Goal: Book appointment/travel/reservation

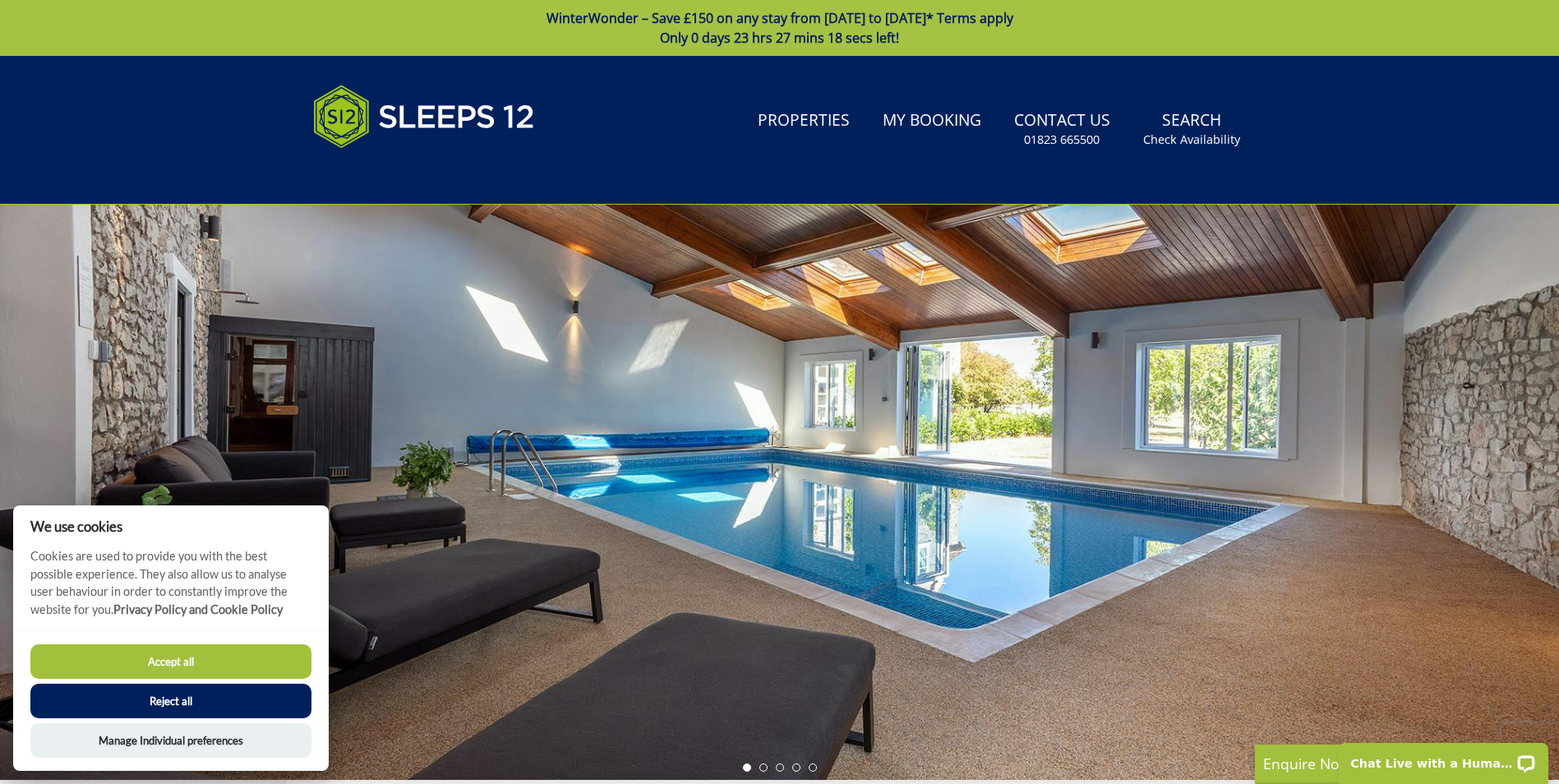
scroll to position [33, 0]
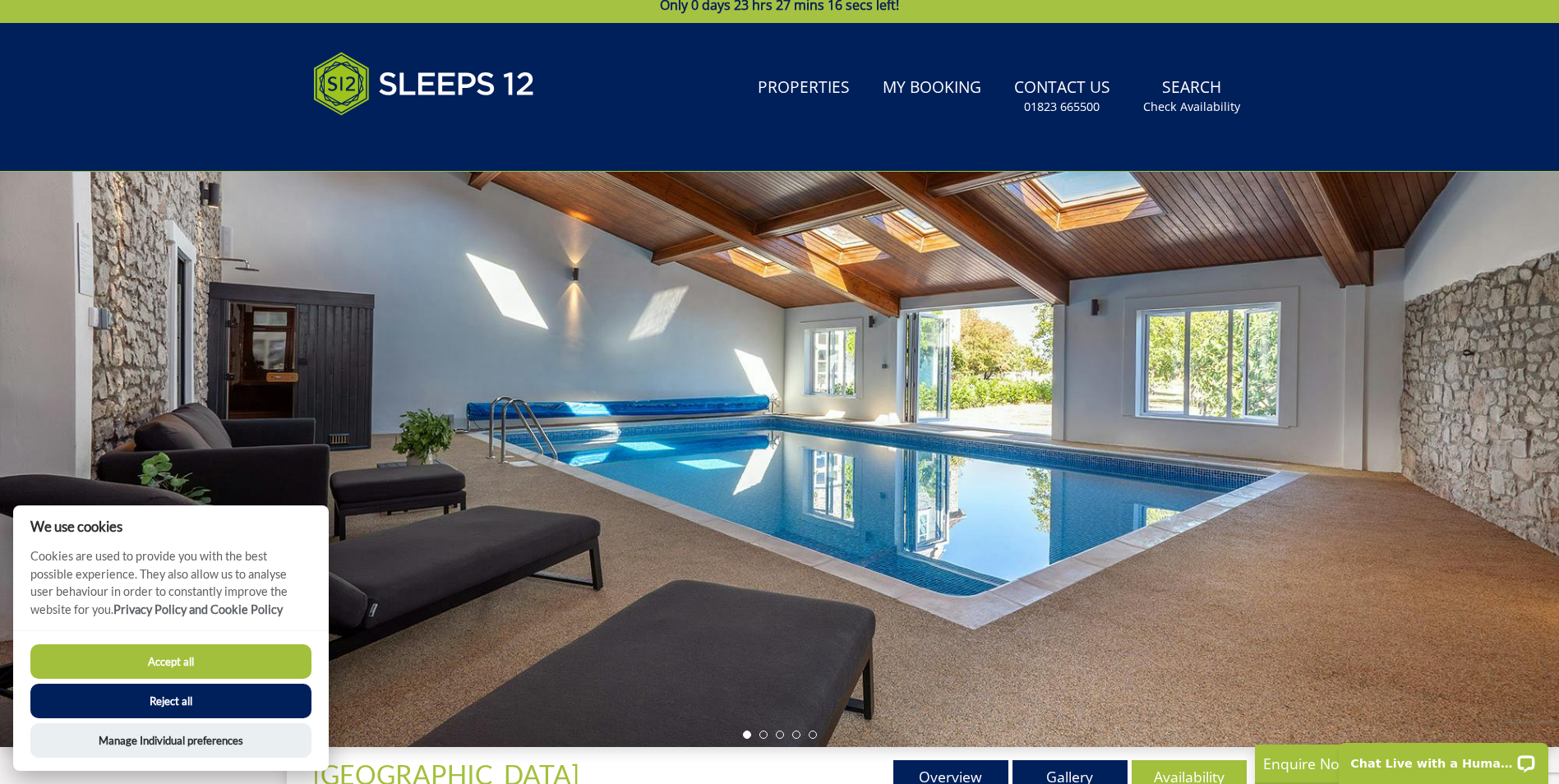
click at [179, 696] on button "Reject all" at bounding box center [171, 701] width 281 height 34
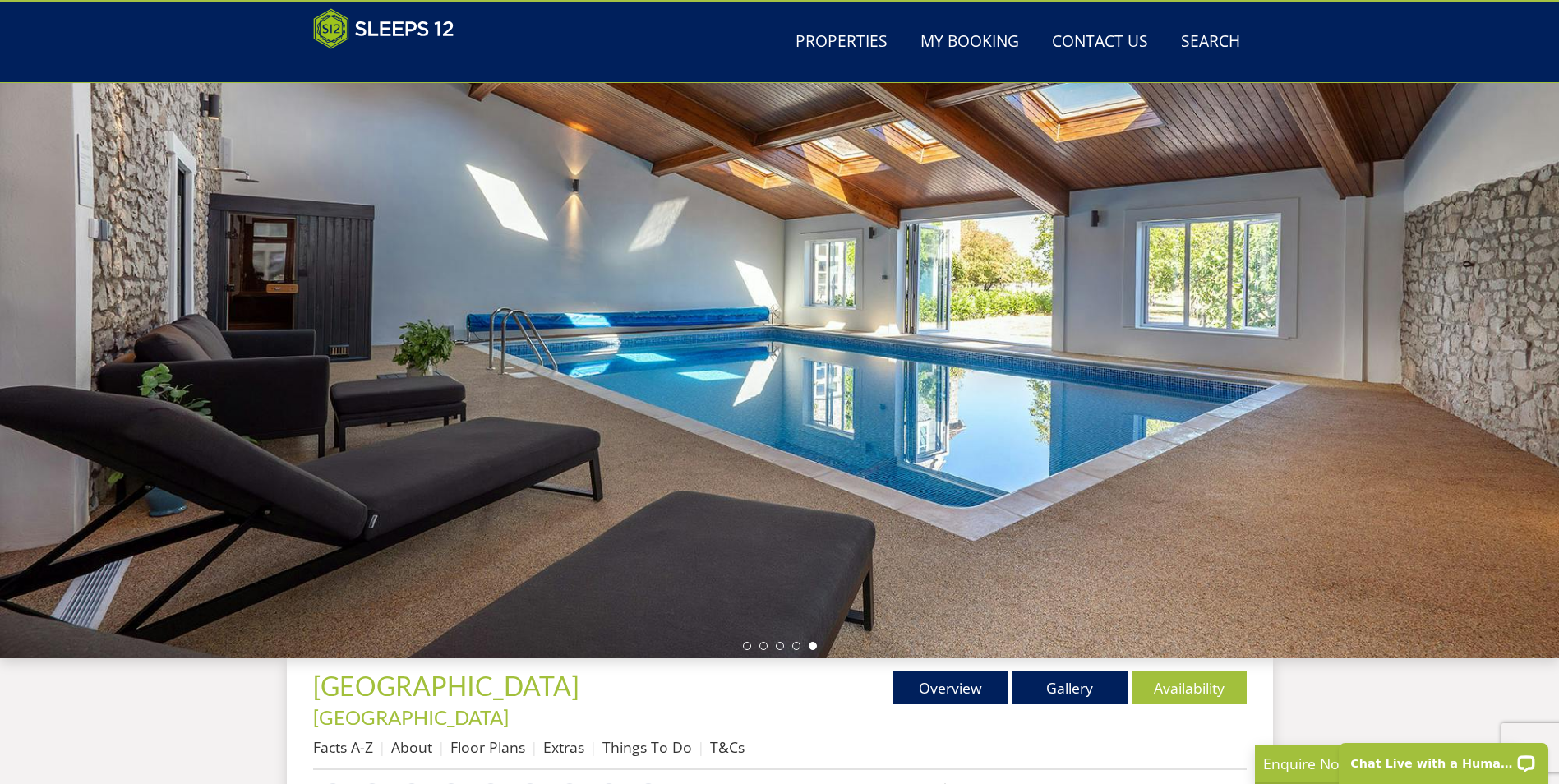
scroll to position [58, 0]
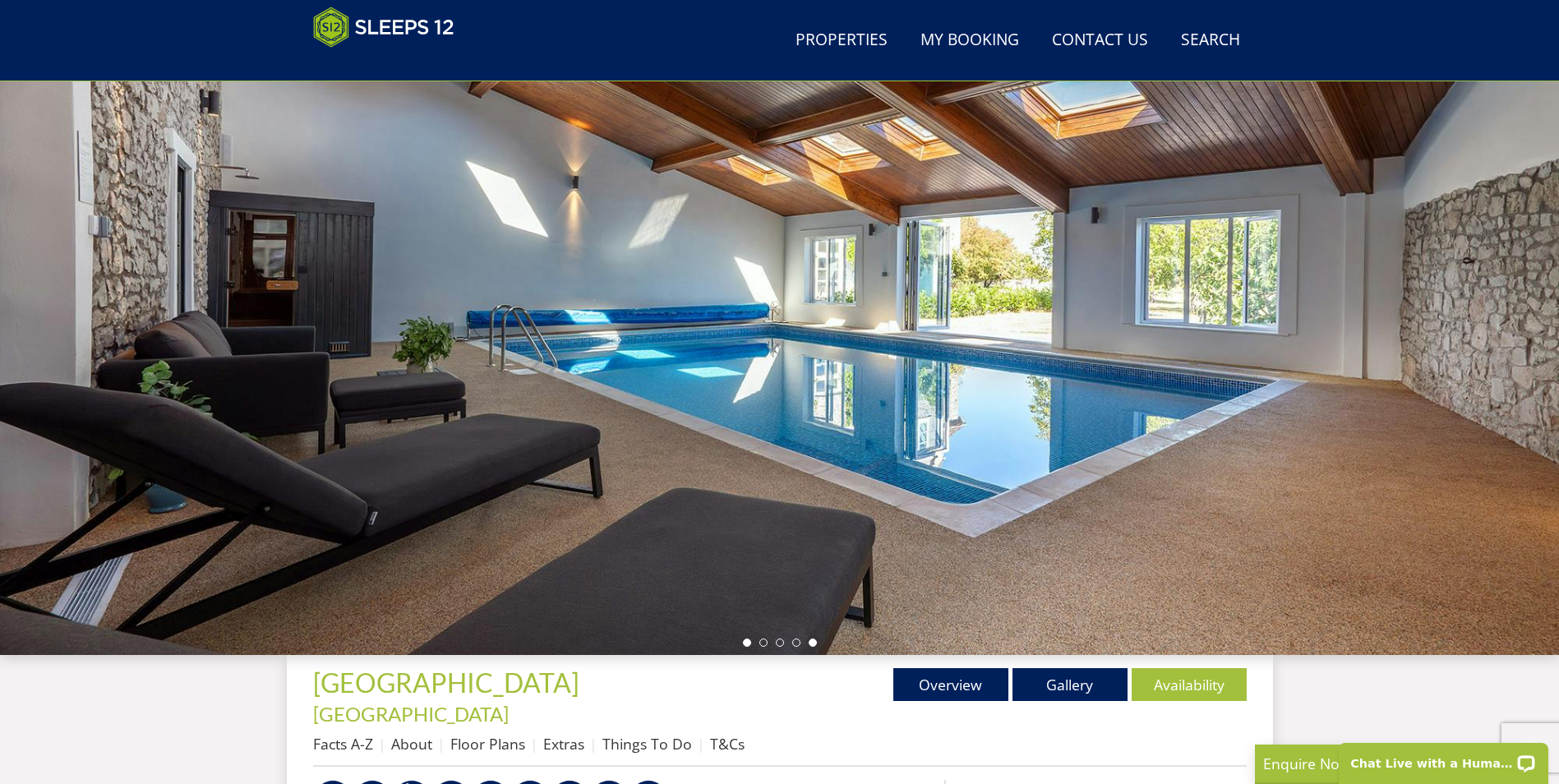
click at [747, 642] on li at bounding box center [746, 642] width 8 height 8
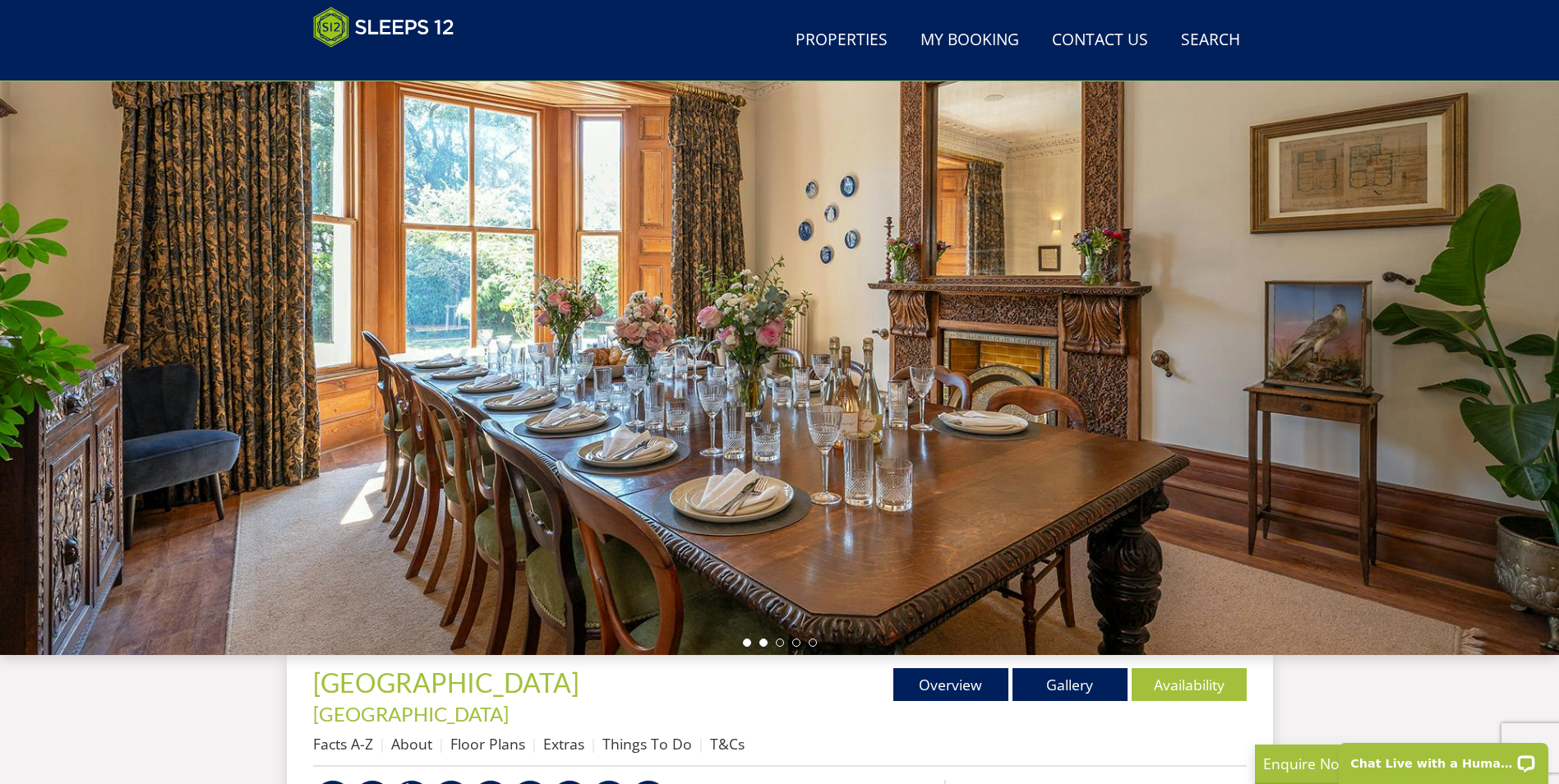
click at [762, 642] on li at bounding box center [763, 642] width 8 height 8
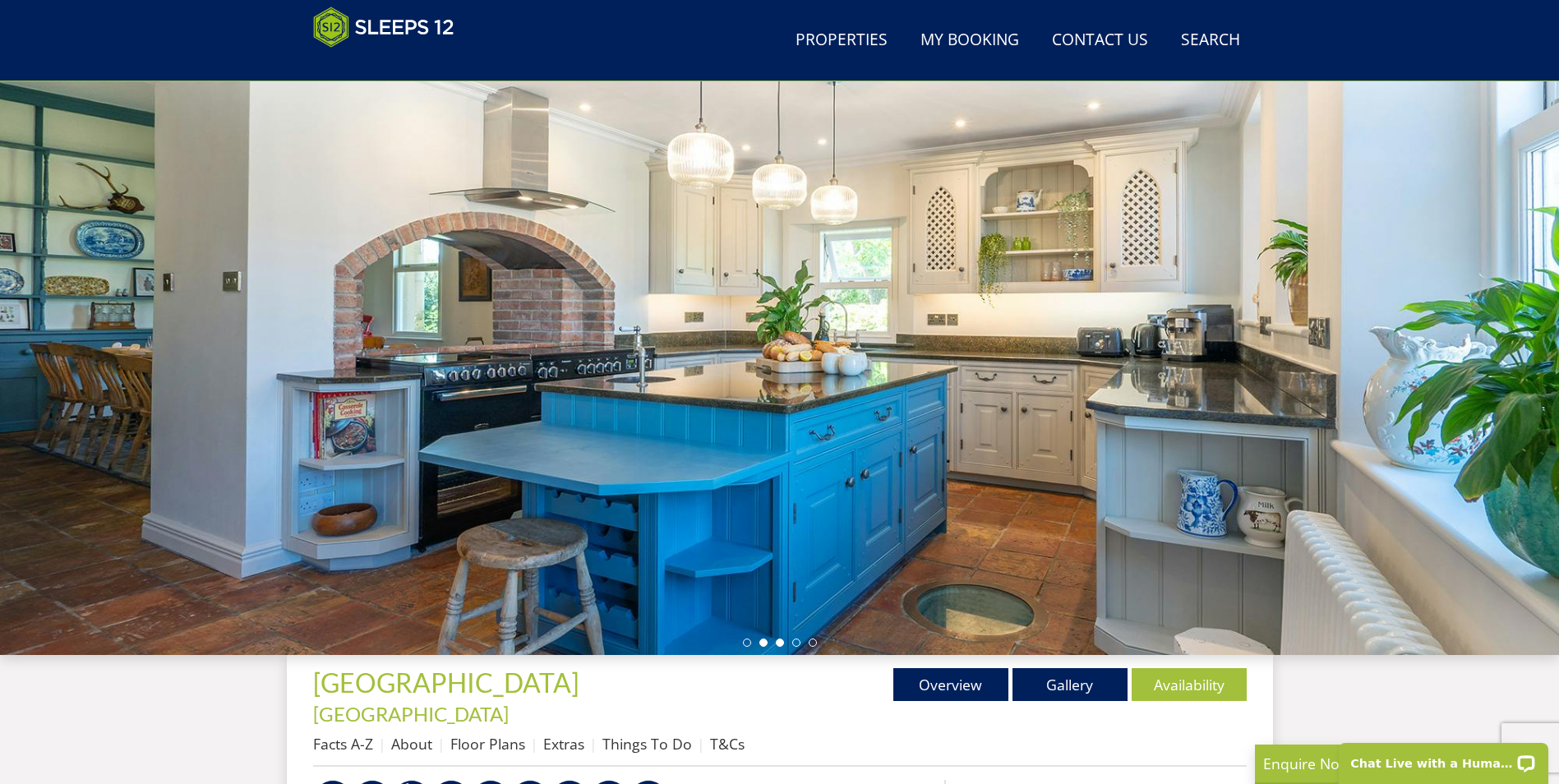
click at [776, 642] on li at bounding box center [780, 642] width 8 height 8
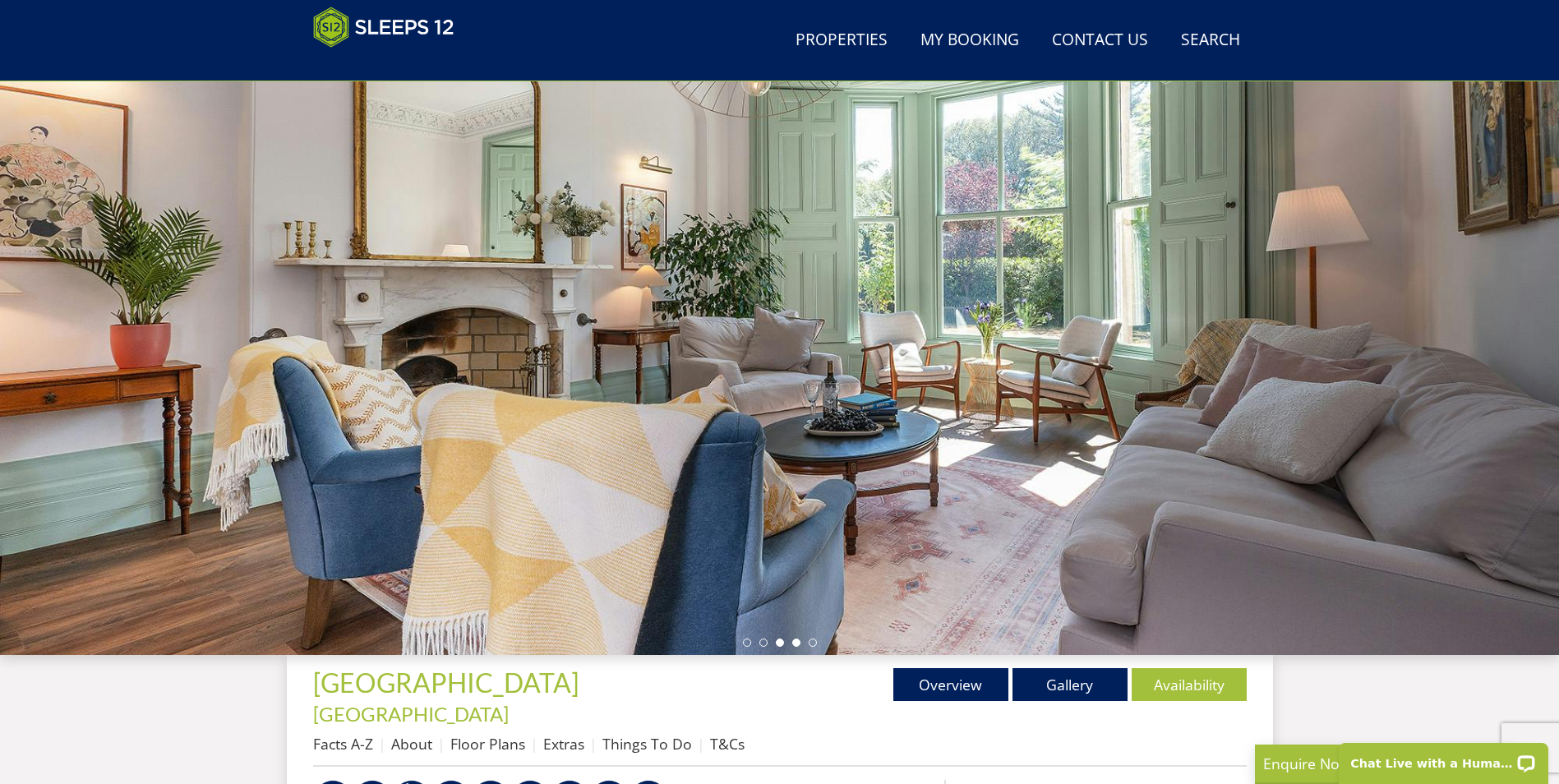
click at [793, 642] on li at bounding box center [796, 642] width 8 height 8
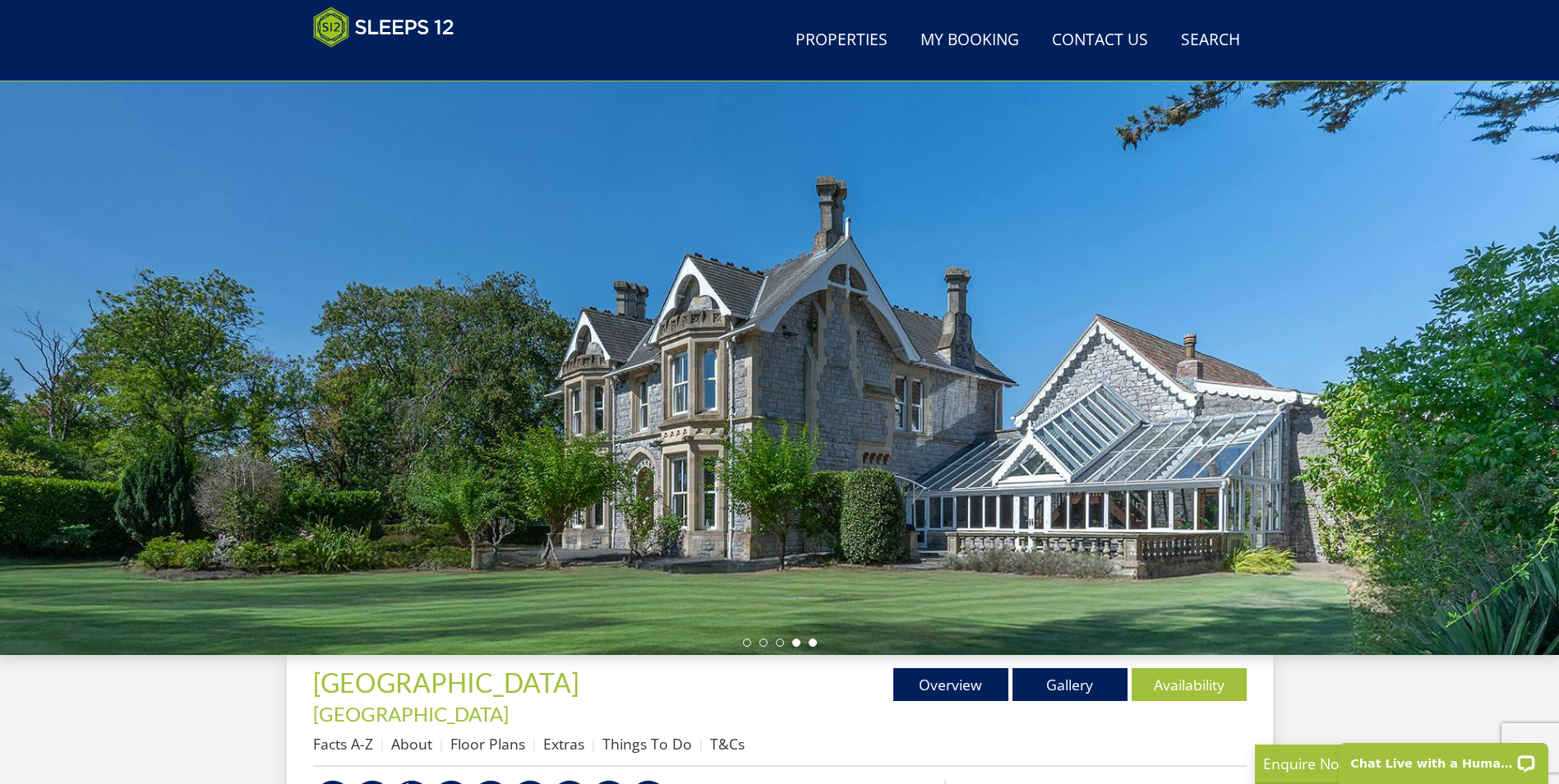
click at [811, 642] on li at bounding box center [813, 642] width 8 height 8
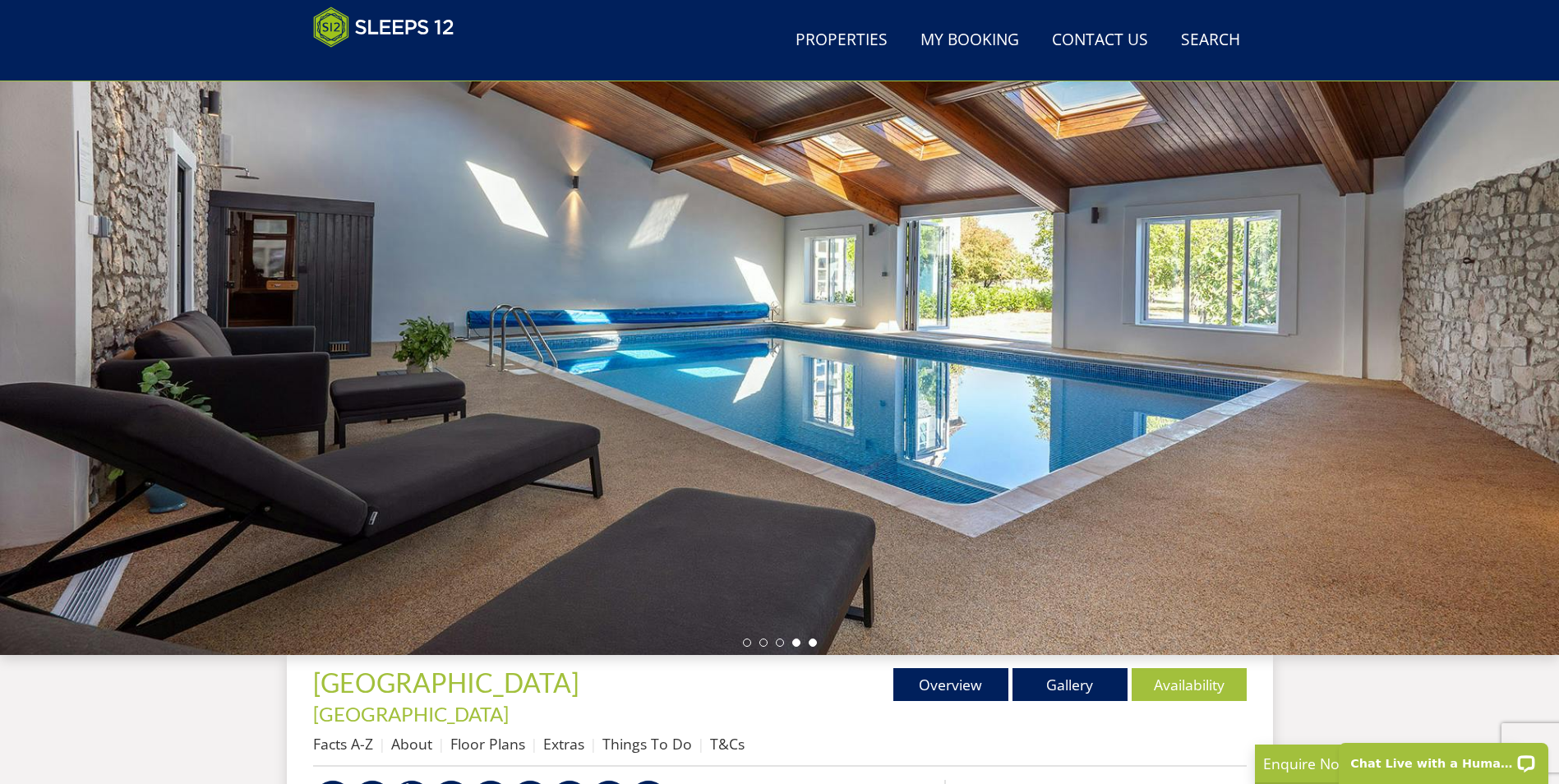
click at [796, 642] on li at bounding box center [796, 642] width 8 height 8
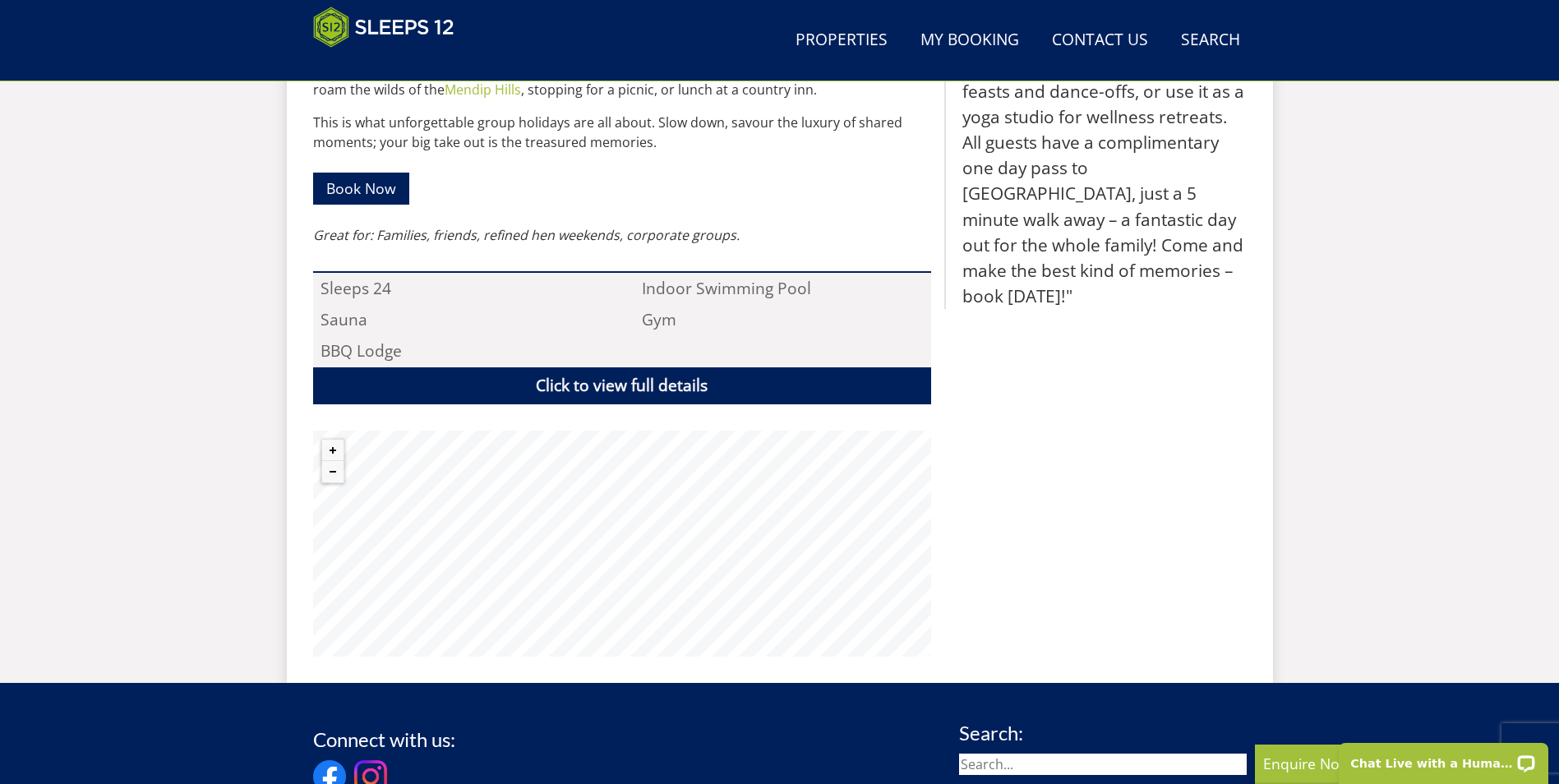
scroll to position [1119, 0]
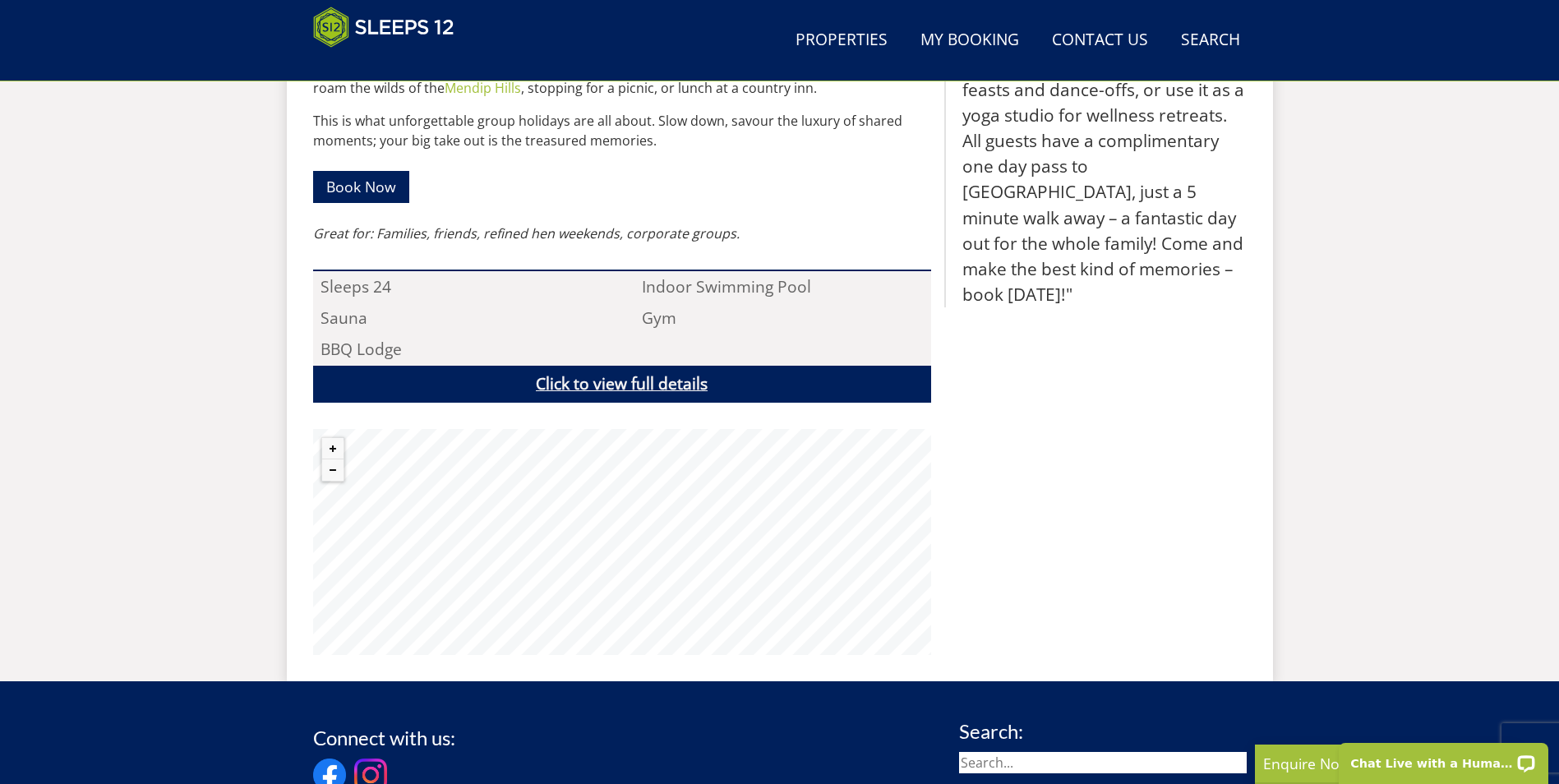
click at [680, 366] on link "Click to view full details" at bounding box center [622, 384] width 618 height 37
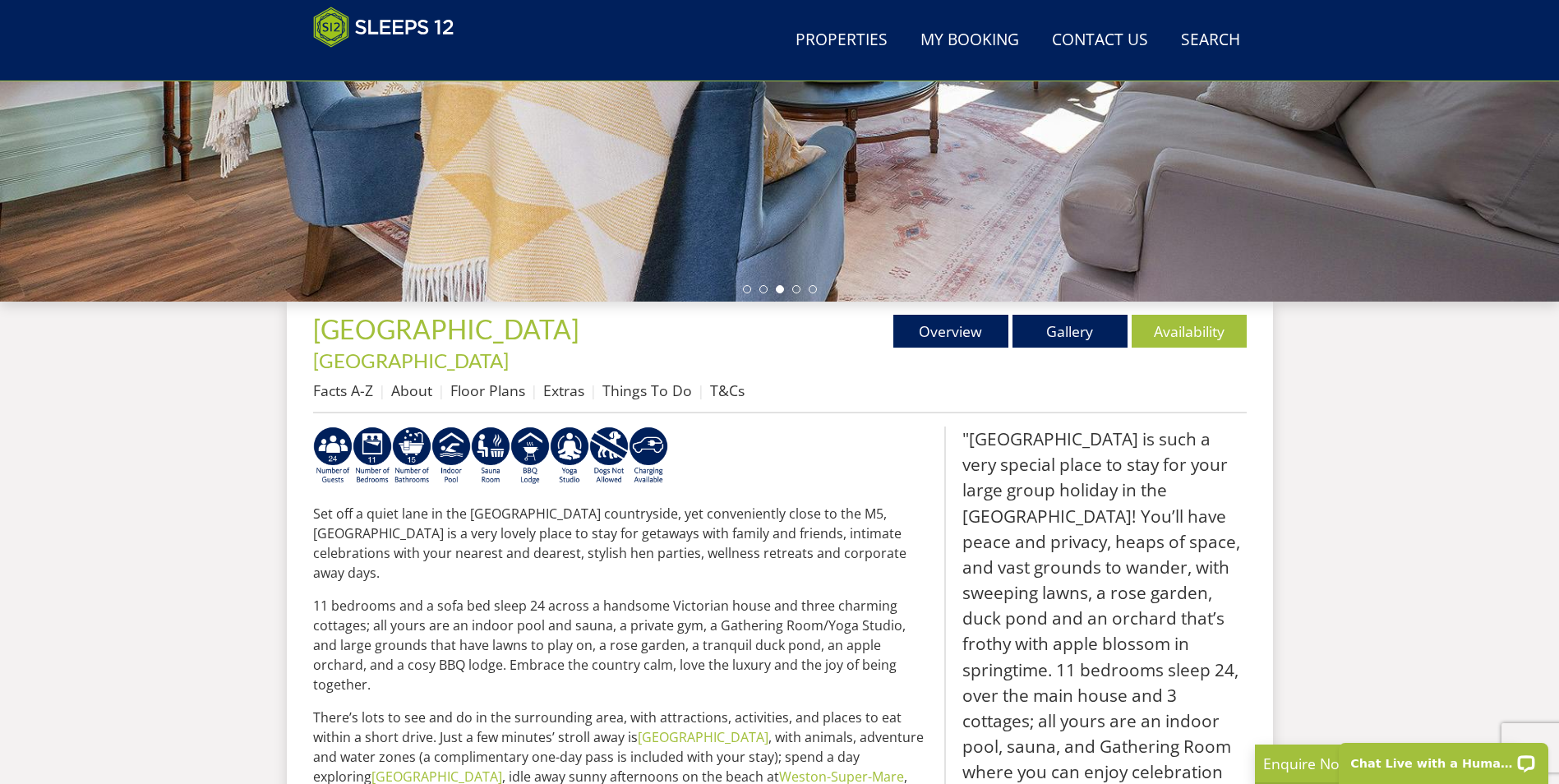
scroll to position [399, 0]
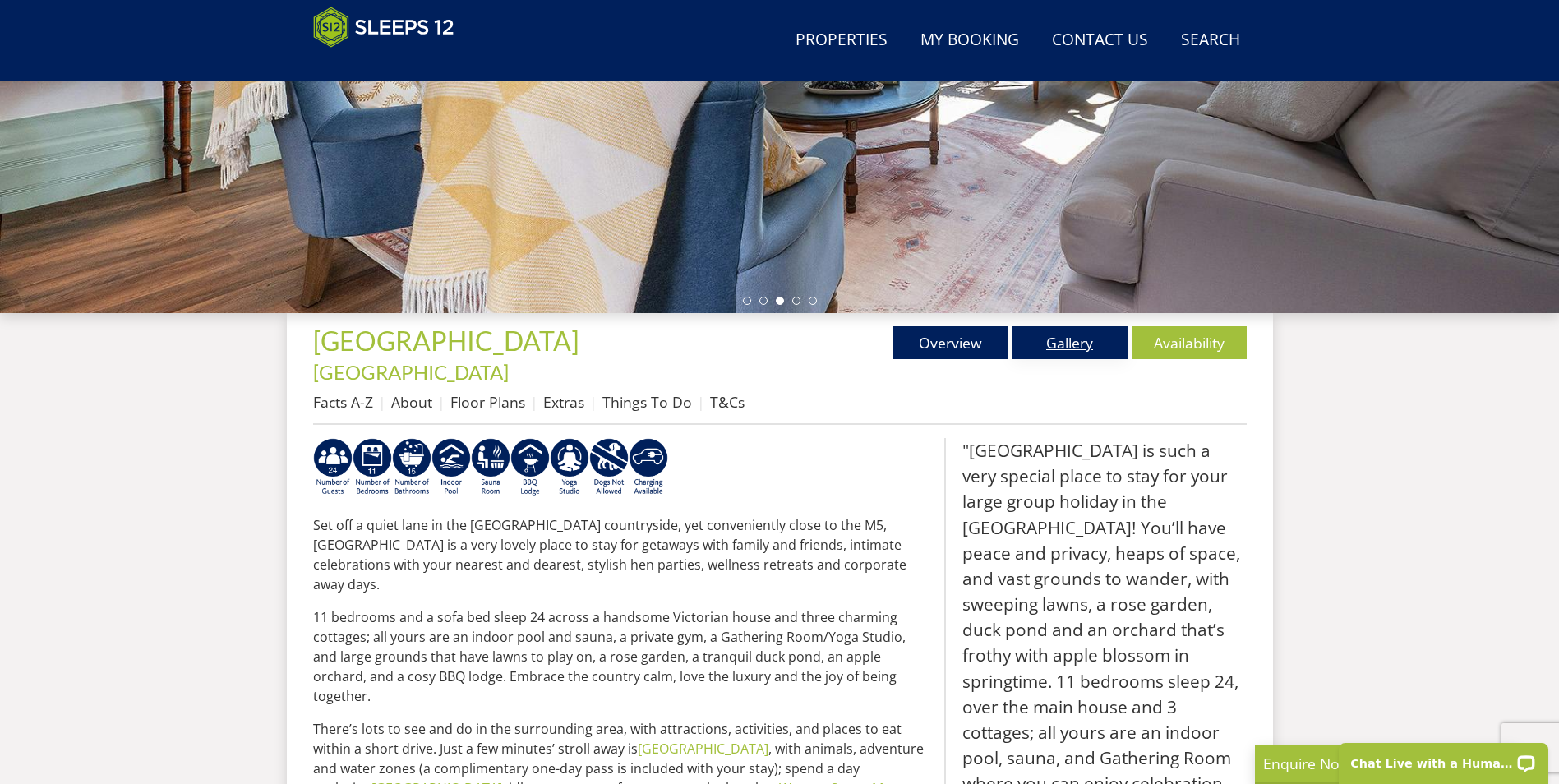
click at [1059, 344] on link "Gallery" at bounding box center [1070, 342] width 115 height 33
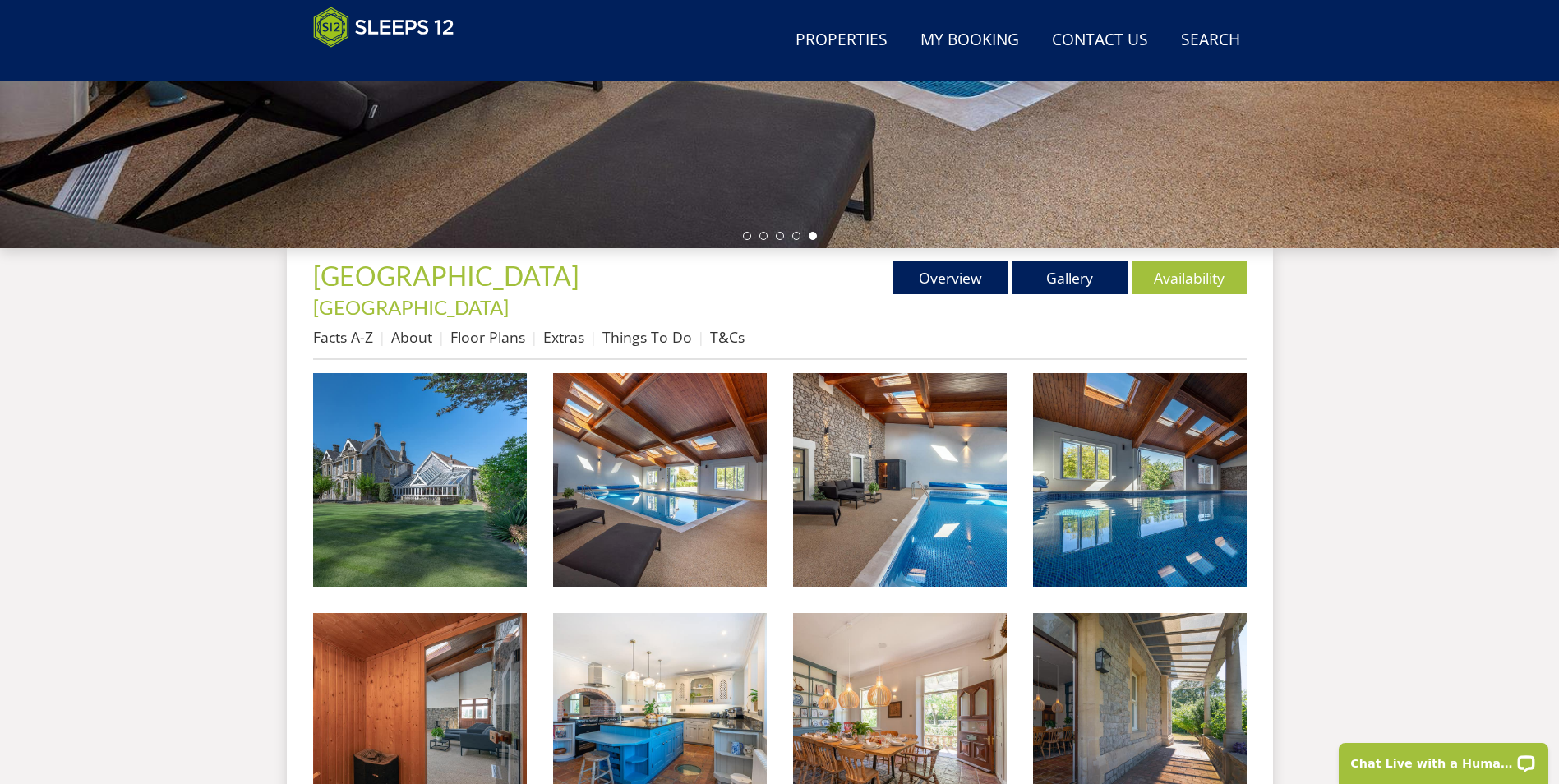
scroll to position [527, 0]
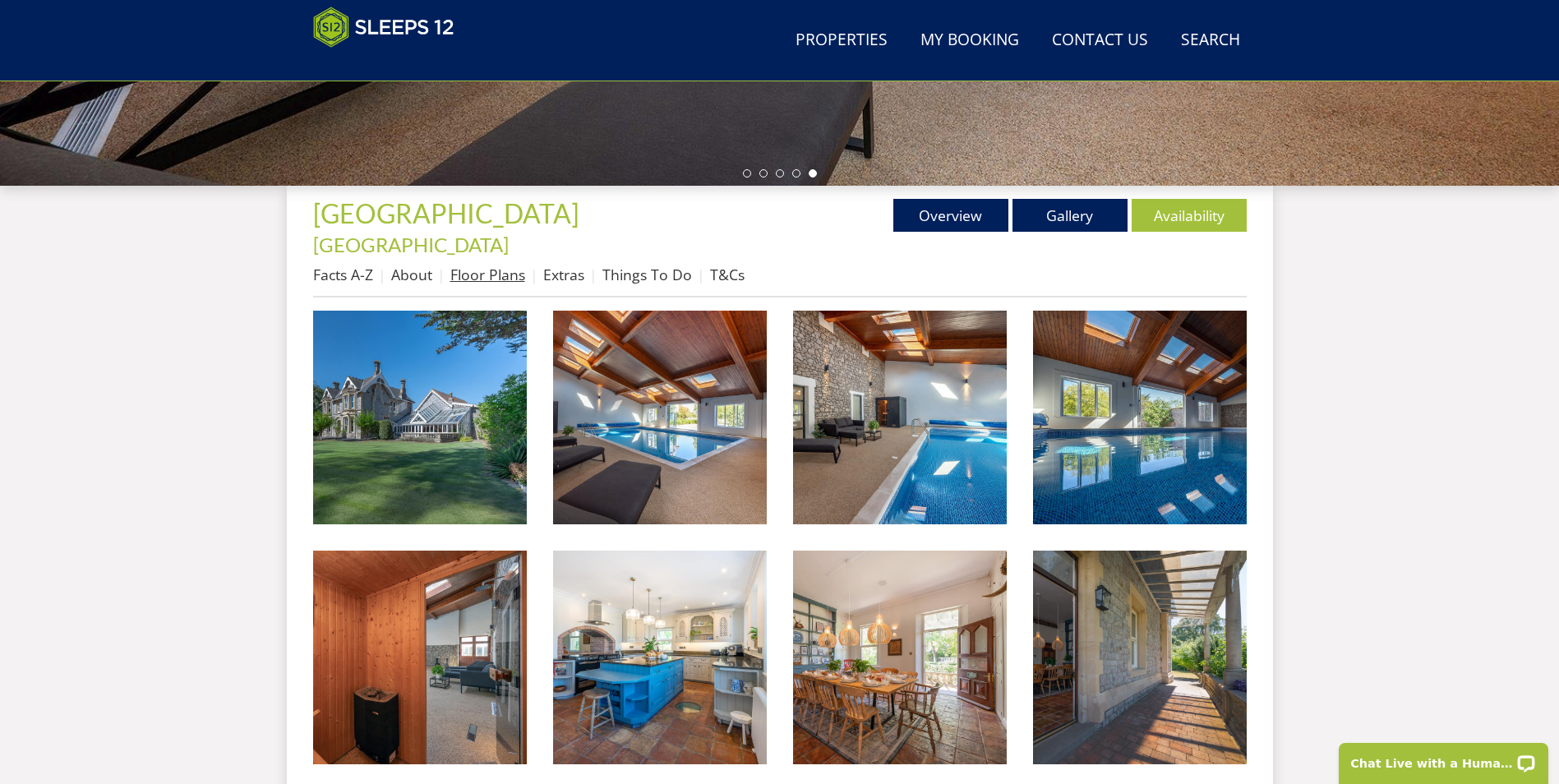
click at [491, 264] on link "Floor Plans" at bounding box center [487, 274] width 75 height 20
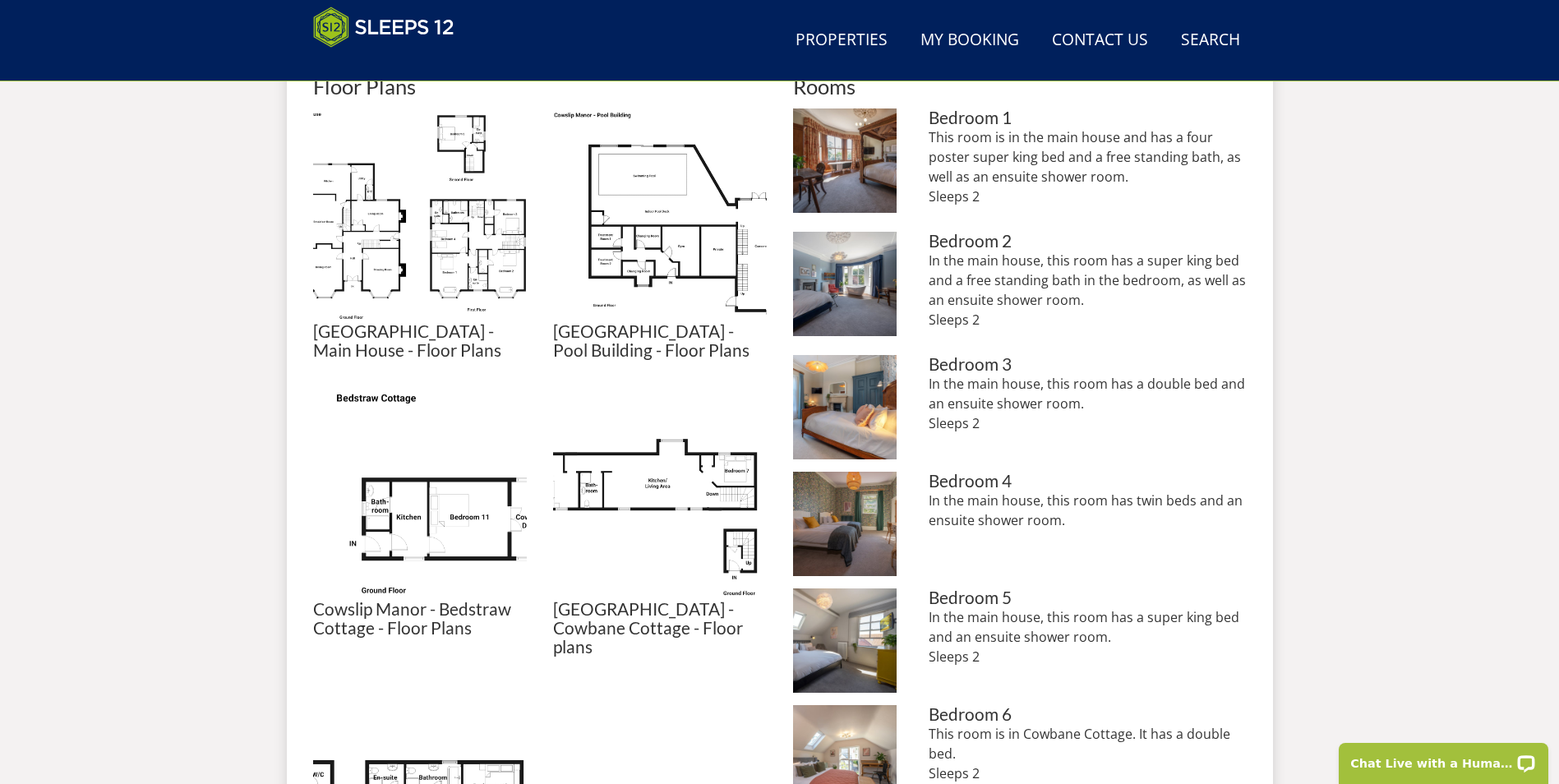
scroll to position [790, 0]
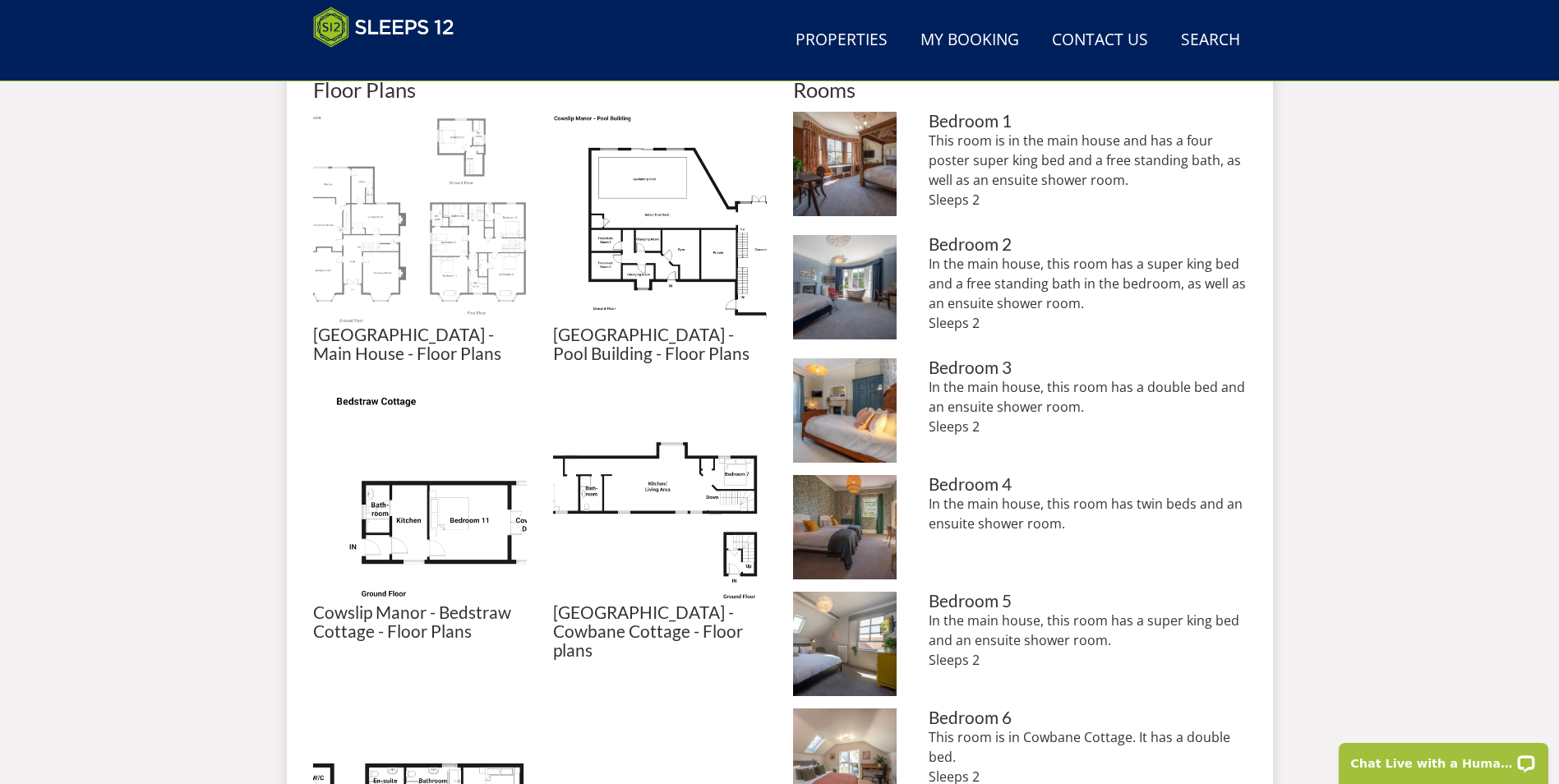
click at [386, 283] on img at bounding box center [420, 218] width 214 height 214
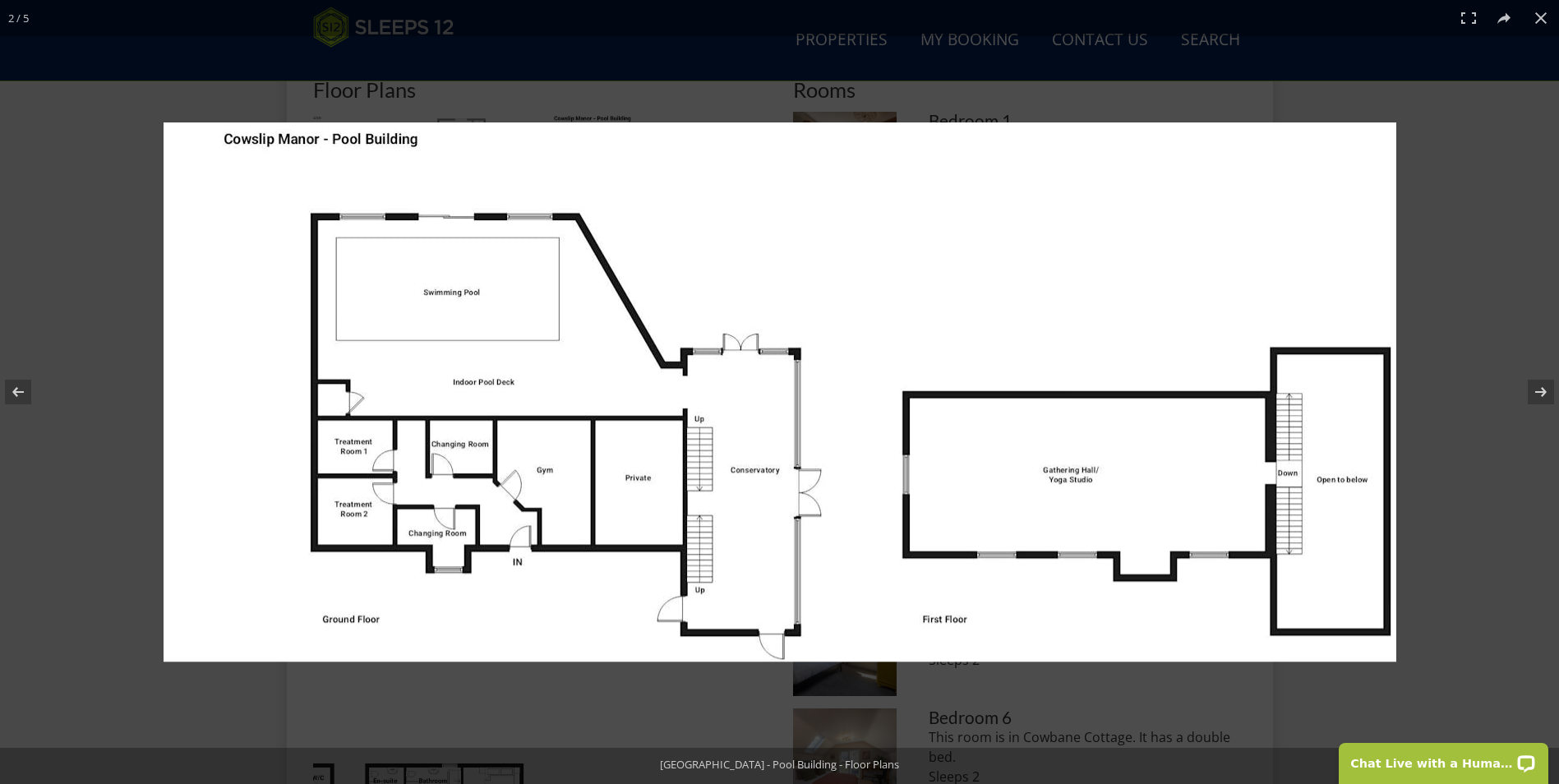
scroll to position [823, 0]
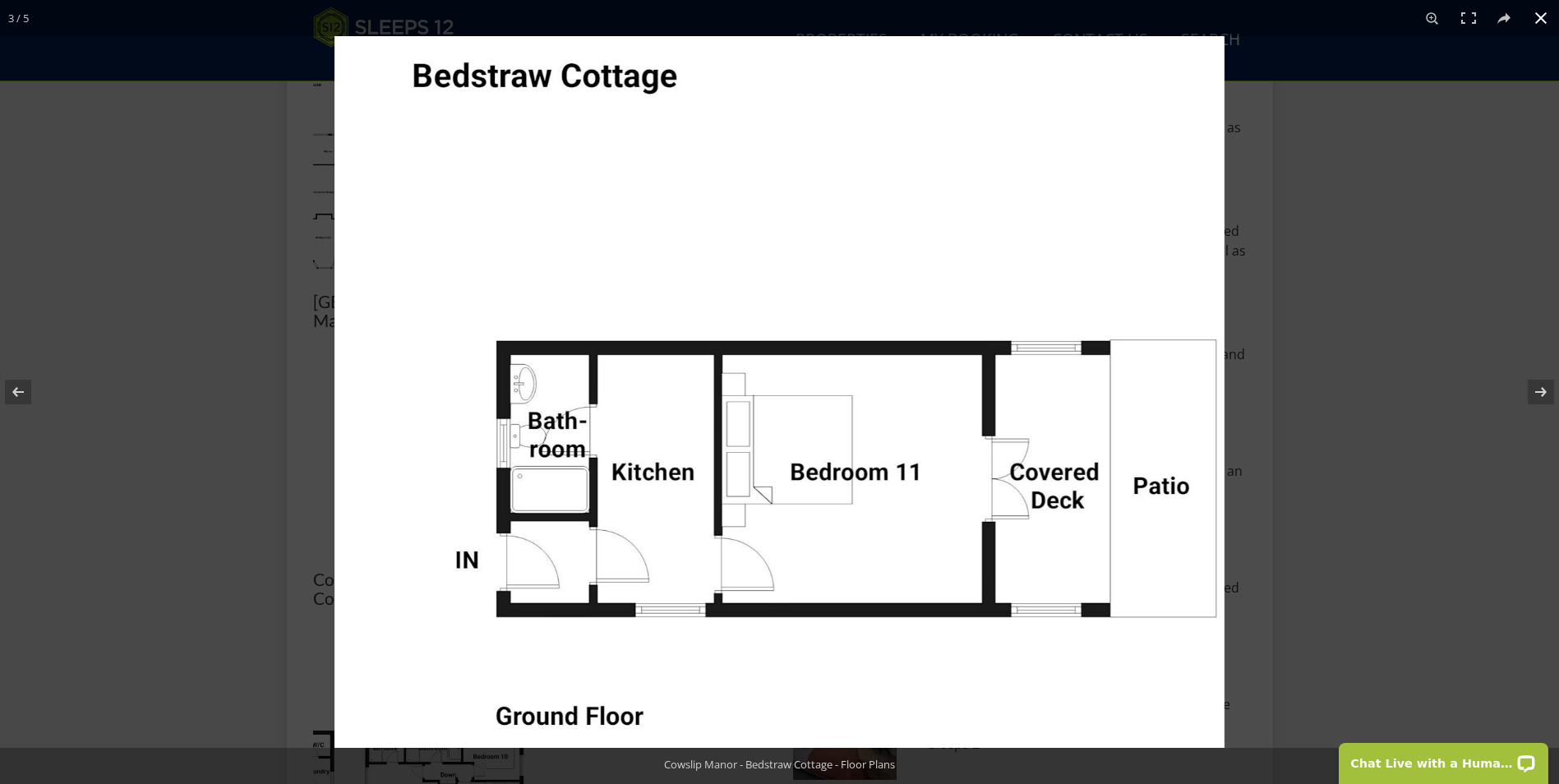
click at [1544, 18] on button at bounding box center [1541, 18] width 36 height 36
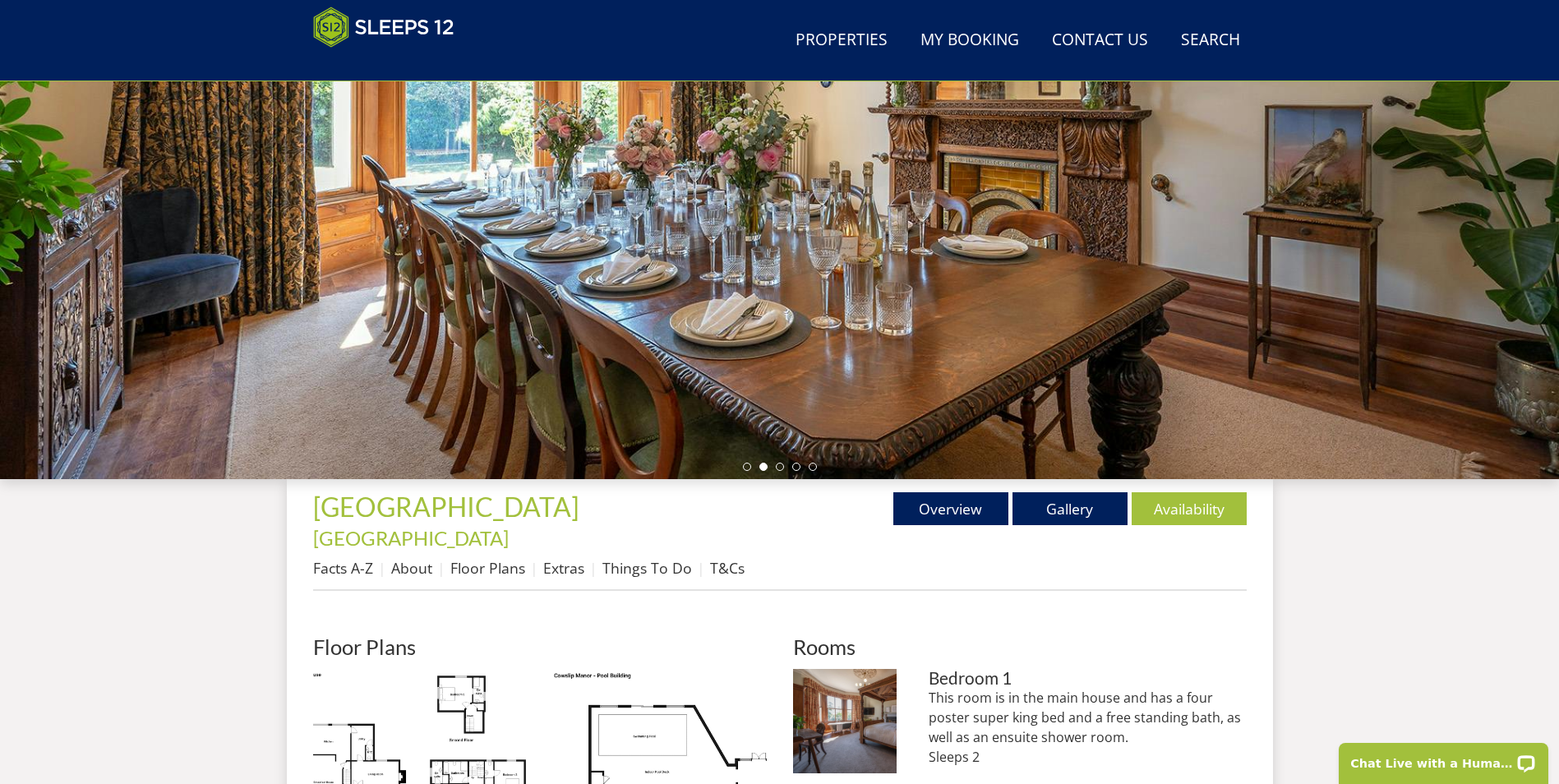
scroll to position [232, 0]
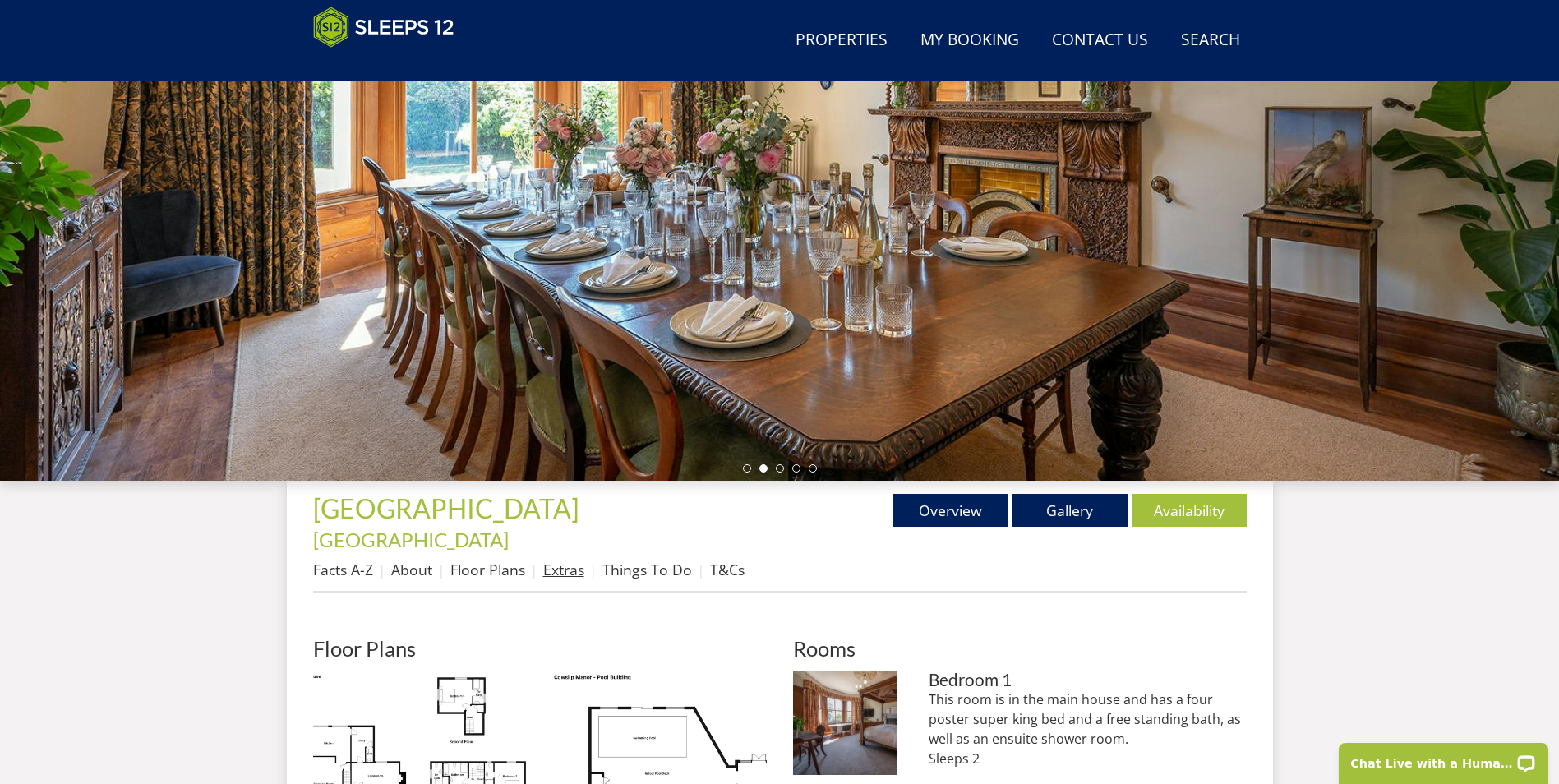
click at [570, 559] on link "Extras" at bounding box center [563, 569] width 41 height 20
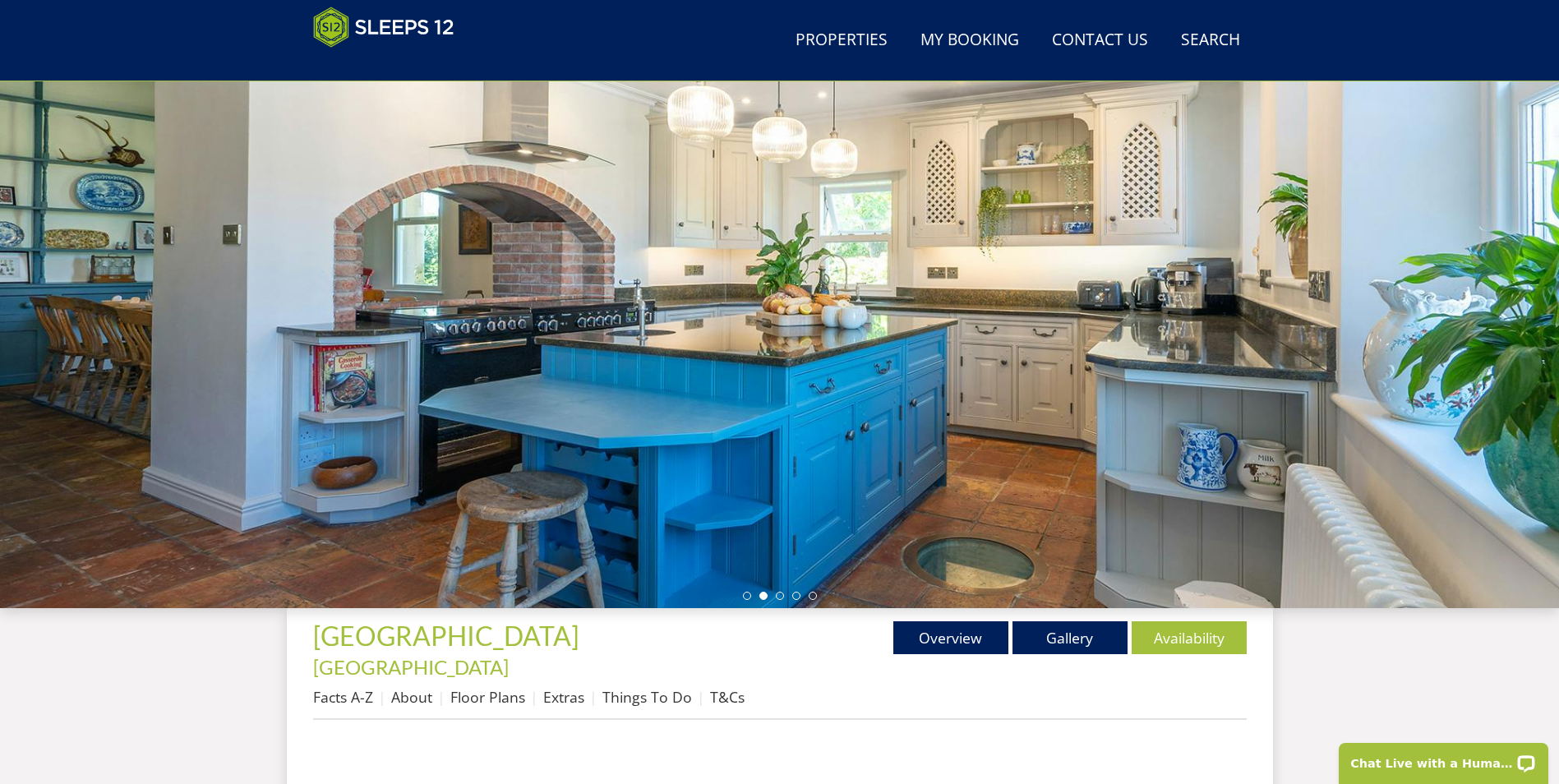
scroll to position [333, 0]
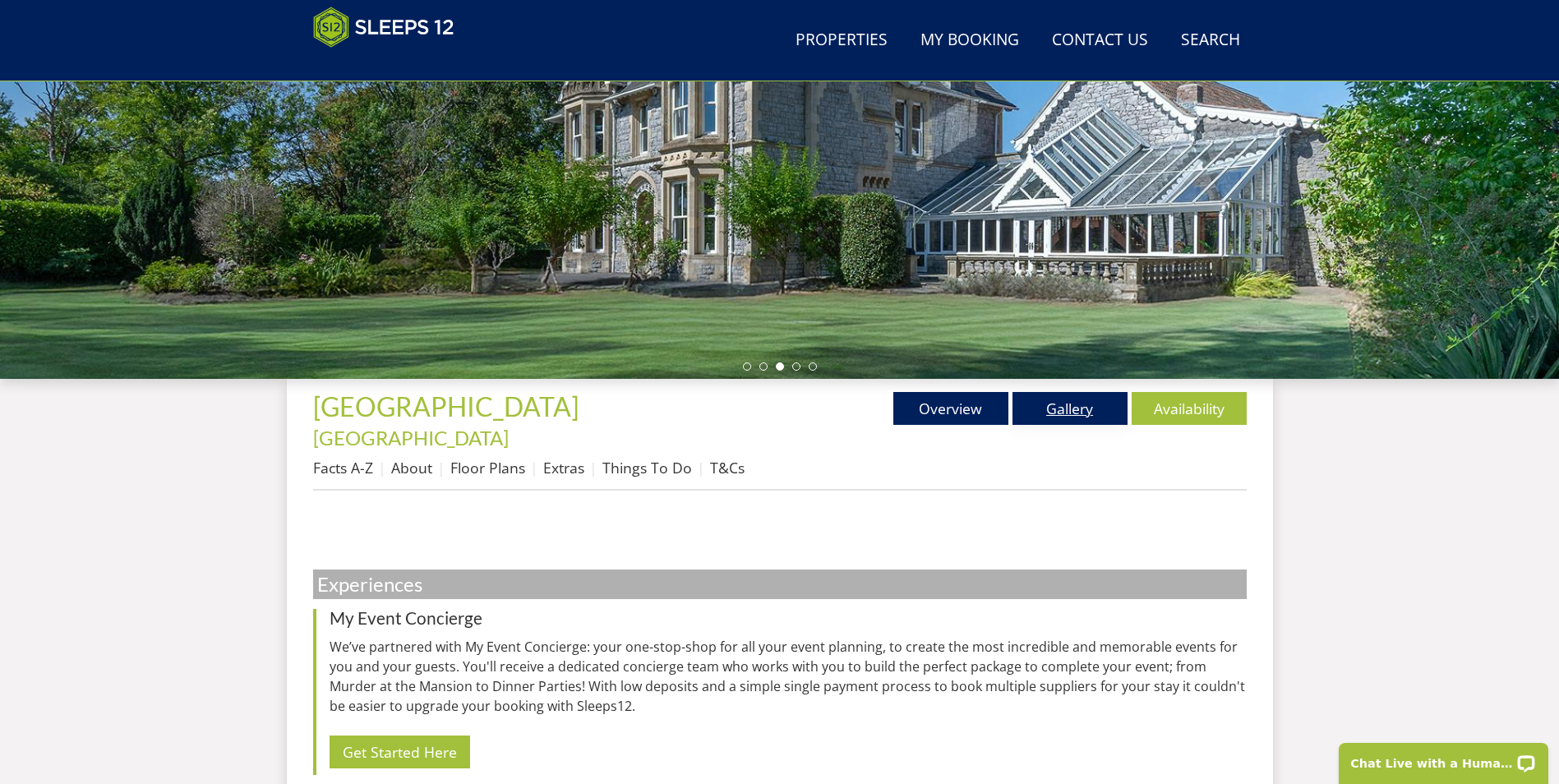
click at [1052, 419] on link "Gallery" at bounding box center [1070, 408] width 115 height 33
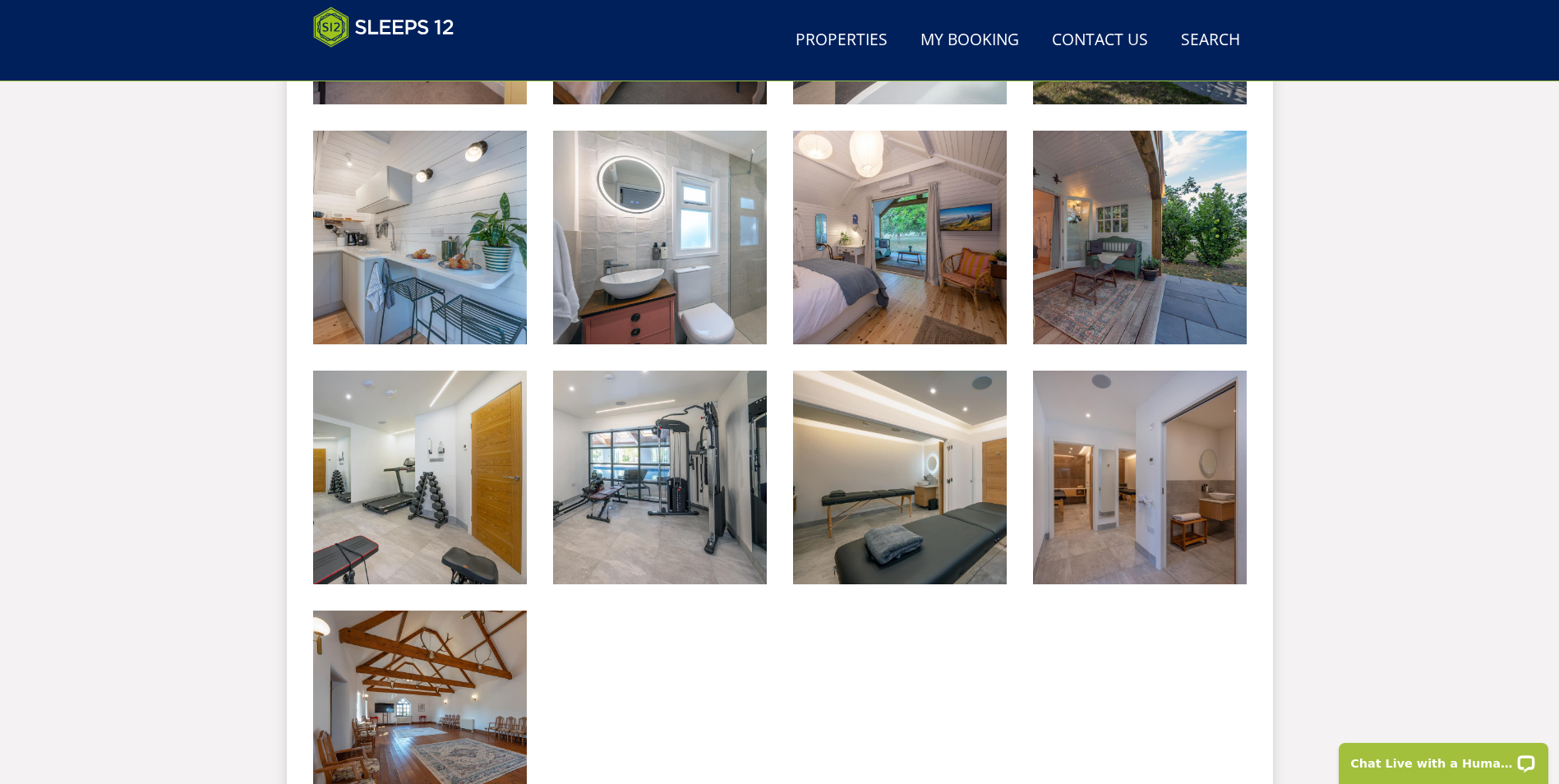
scroll to position [3383, 0]
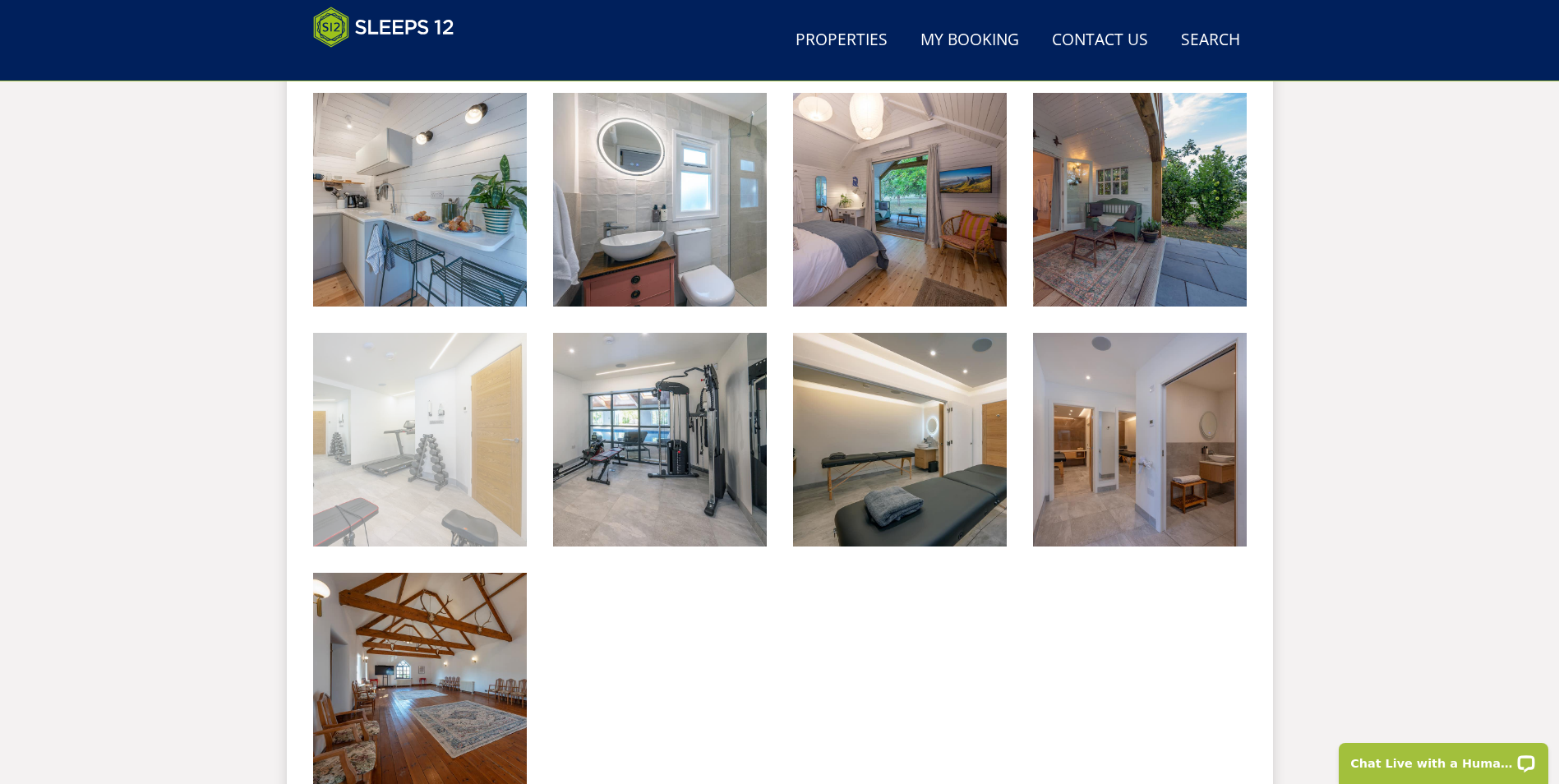
click at [469, 445] on img at bounding box center [420, 439] width 214 height 214
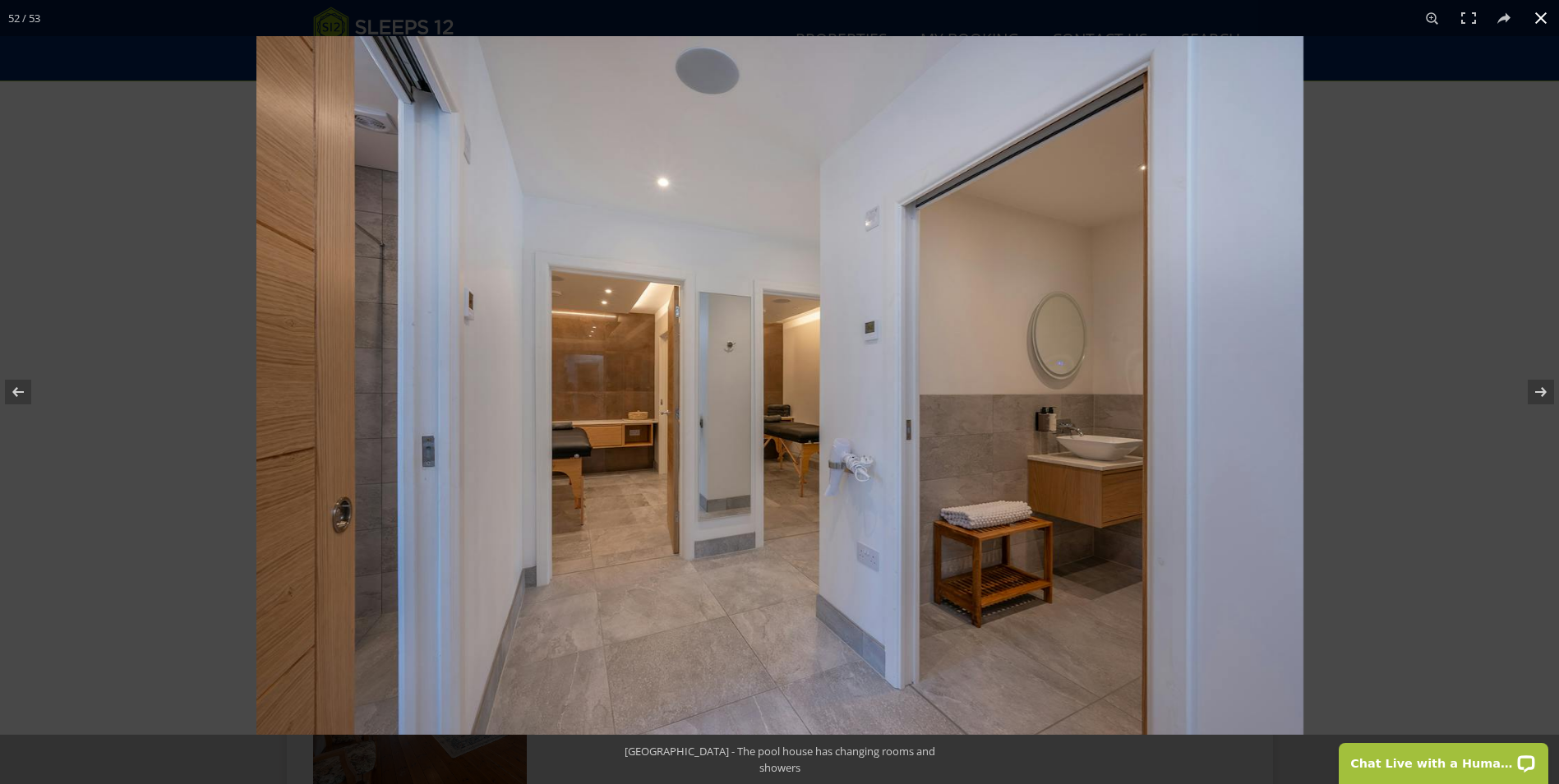
click at [1537, 19] on button at bounding box center [1541, 18] width 36 height 36
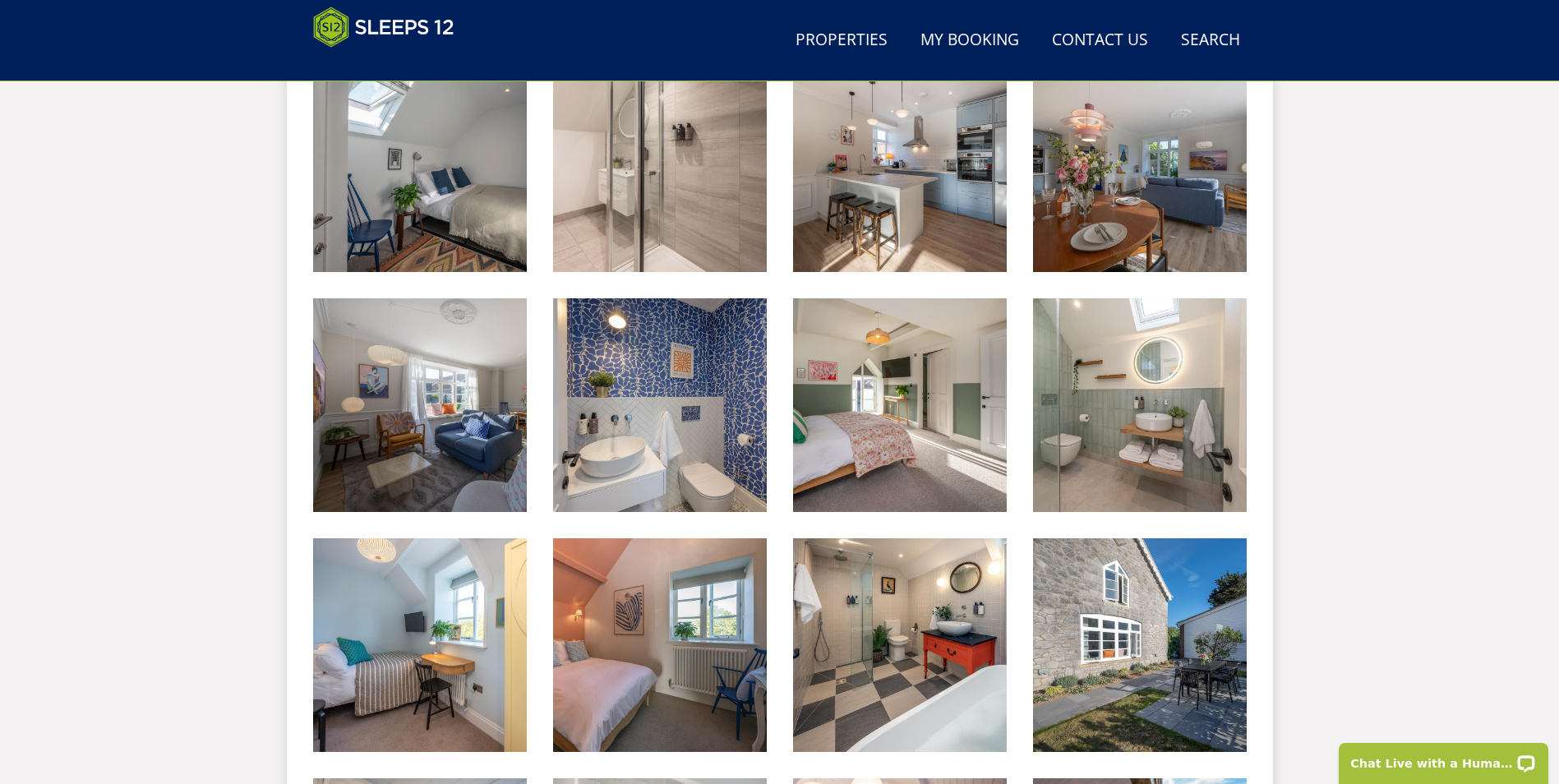
scroll to position [357, 0]
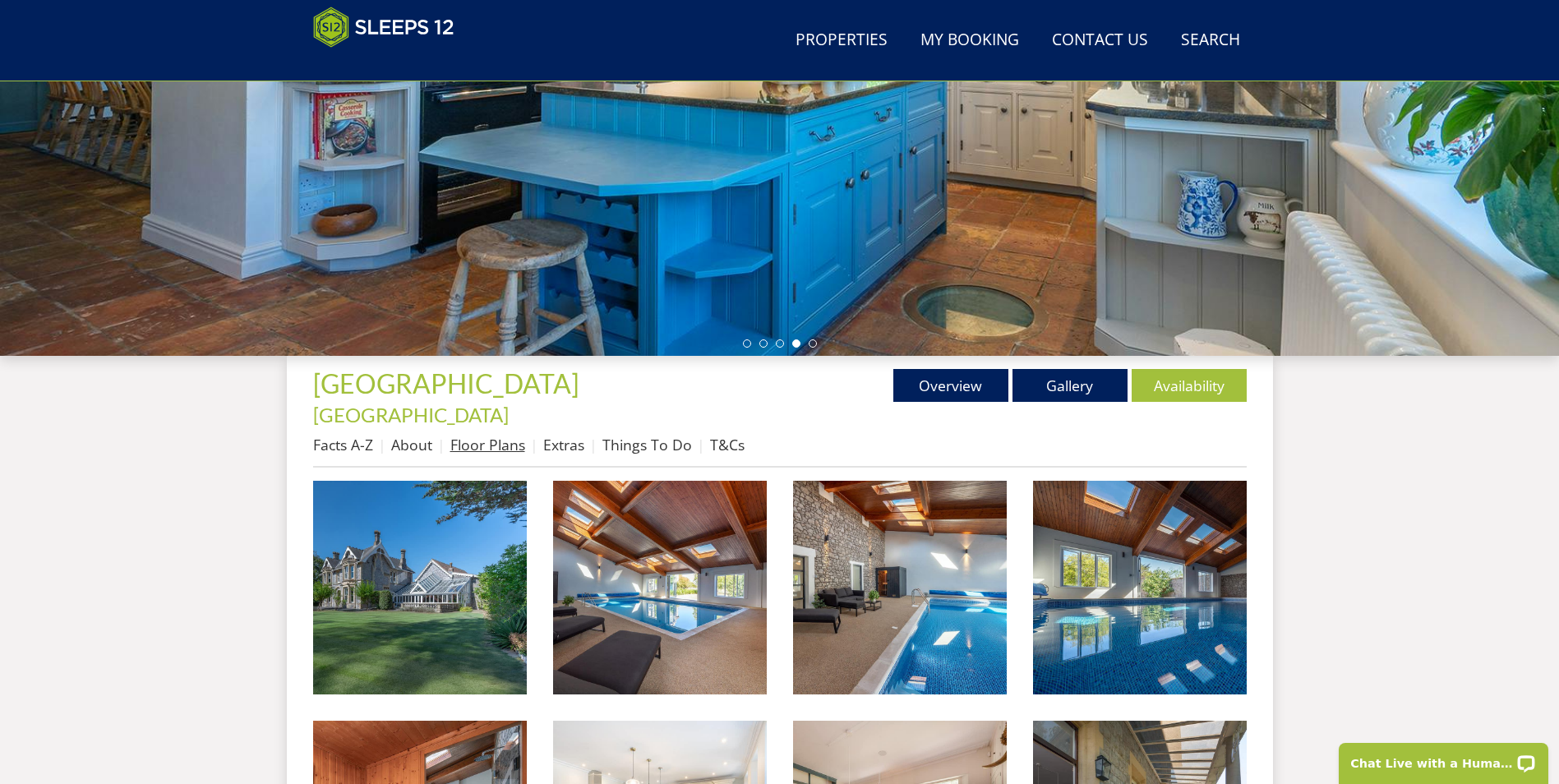
click at [494, 435] on link "Floor Plans" at bounding box center [487, 445] width 75 height 20
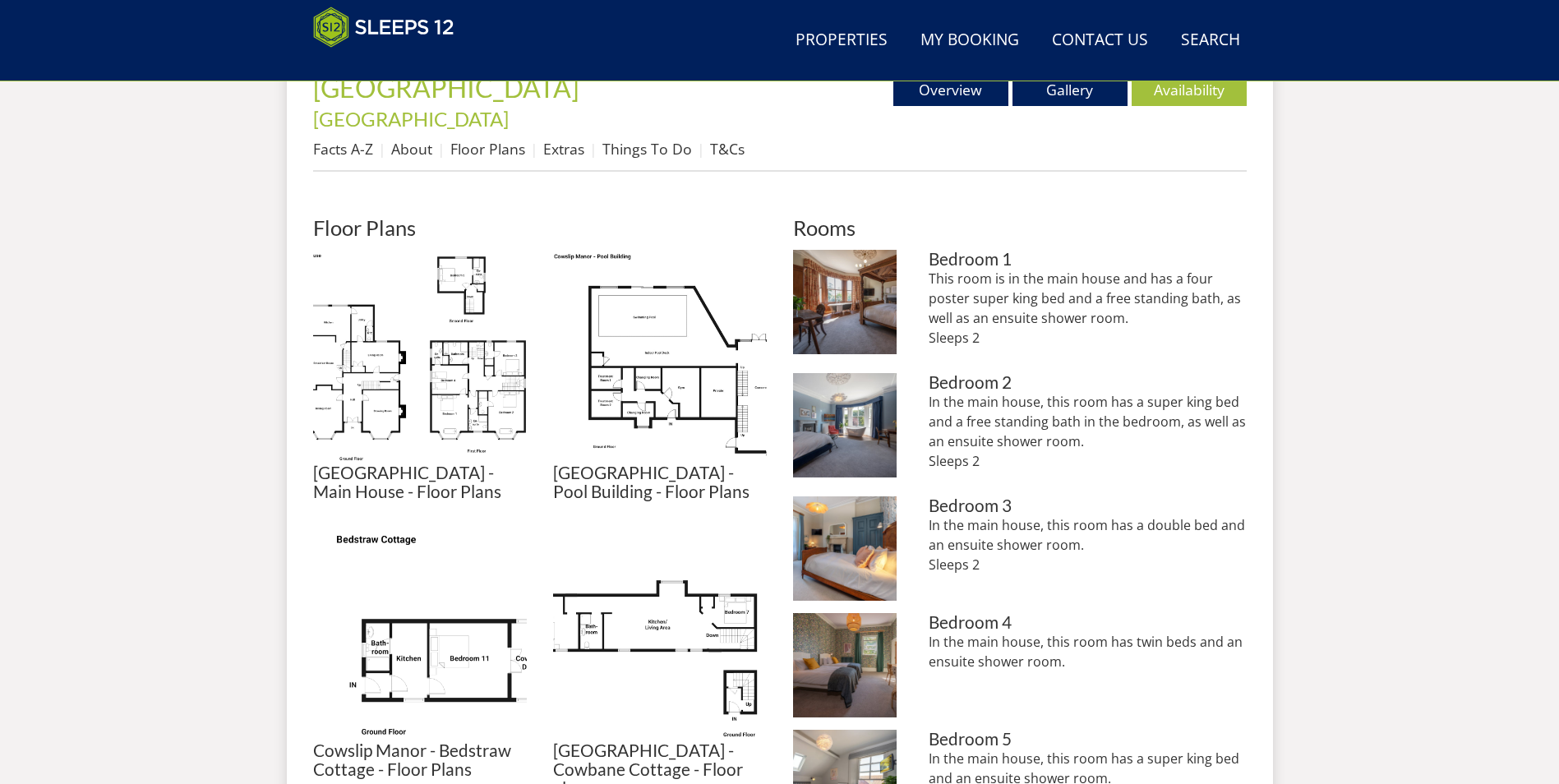
scroll to position [691, 0]
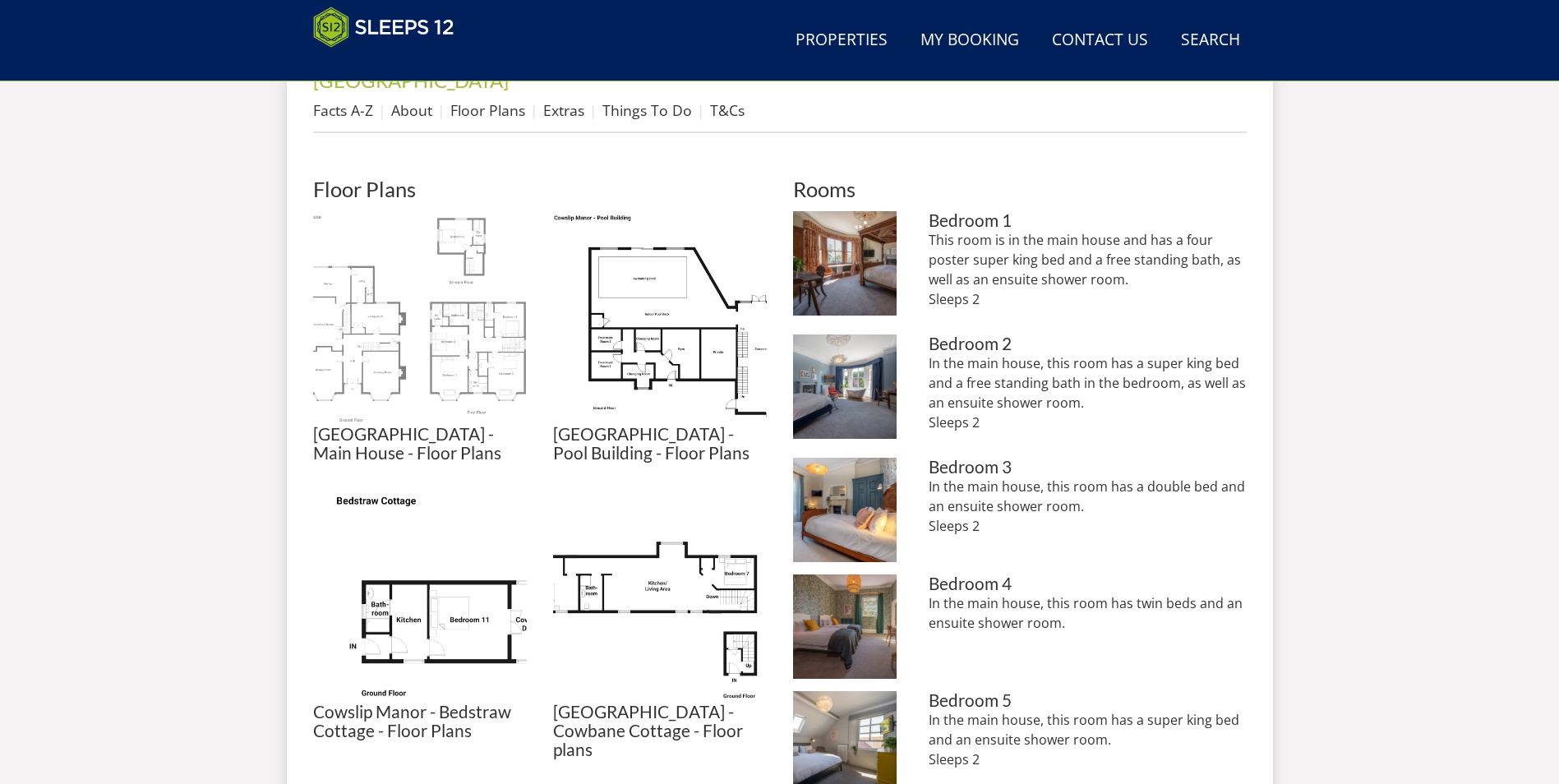
click at [412, 330] on img at bounding box center [420, 318] width 214 height 214
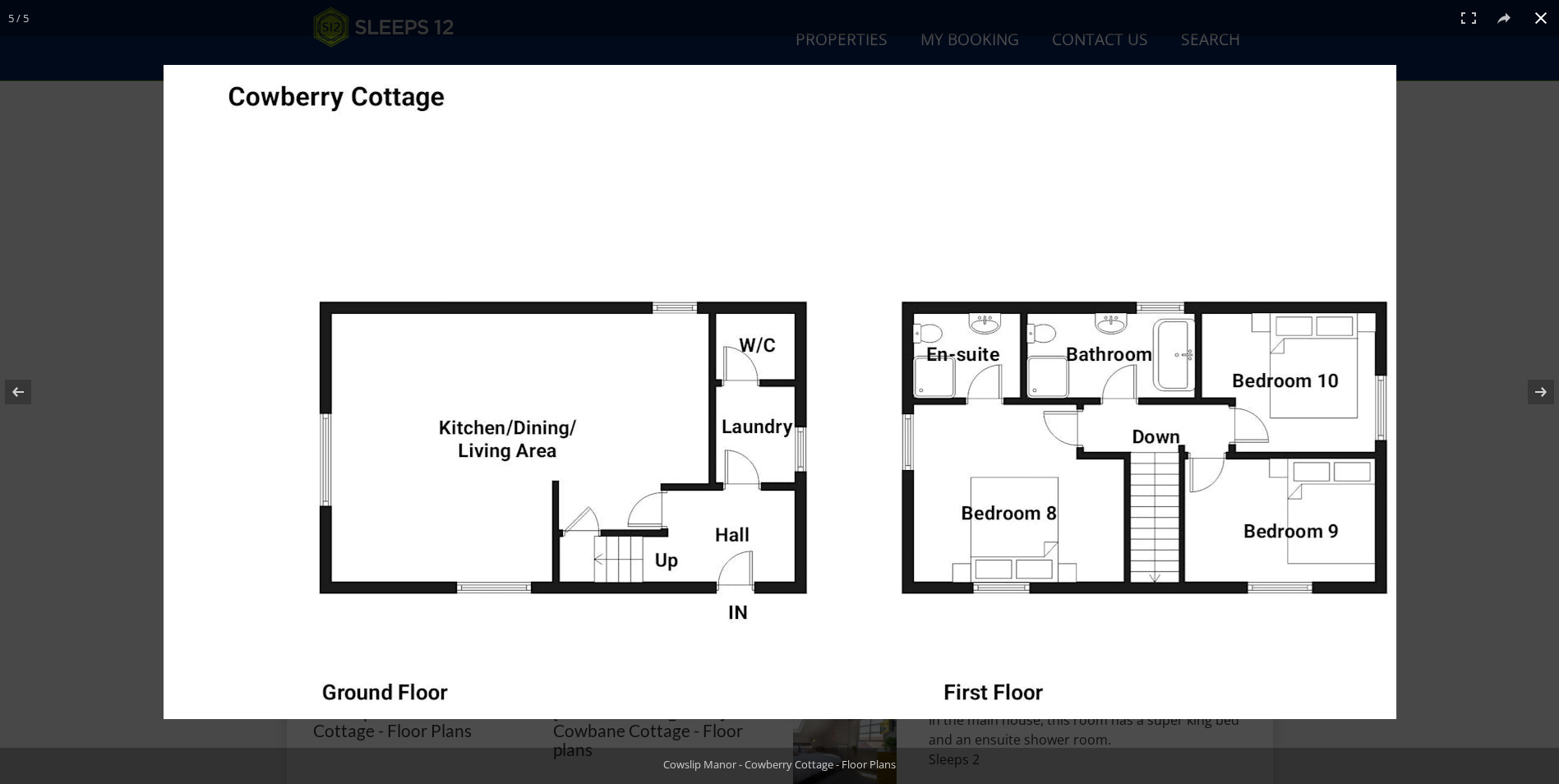
click at [1540, 22] on button at bounding box center [1541, 18] width 36 height 36
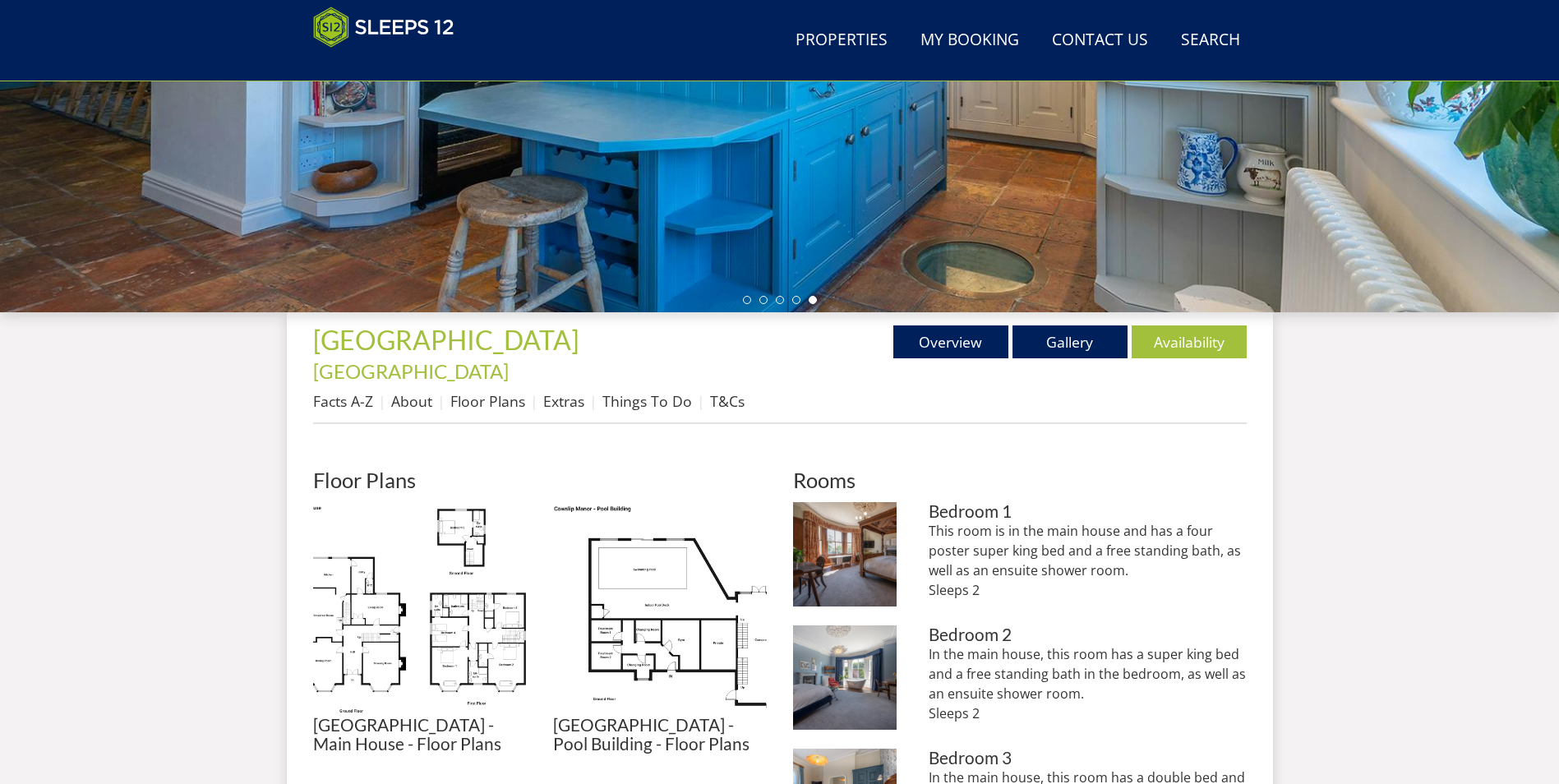
scroll to position [626, 0]
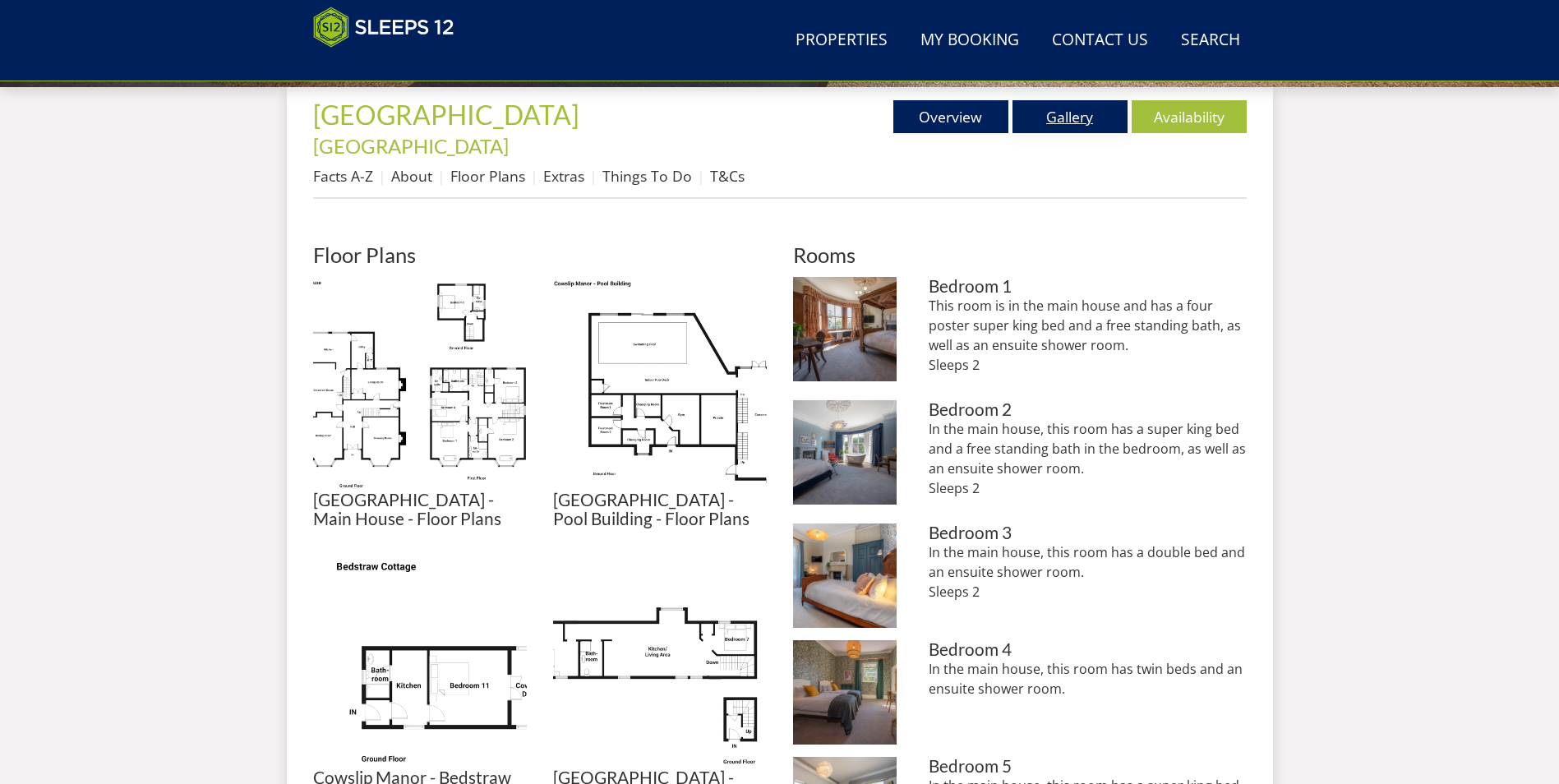
click at [1083, 118] on link "Gallery" at bounding box center [1070, 117] width 115 height 33
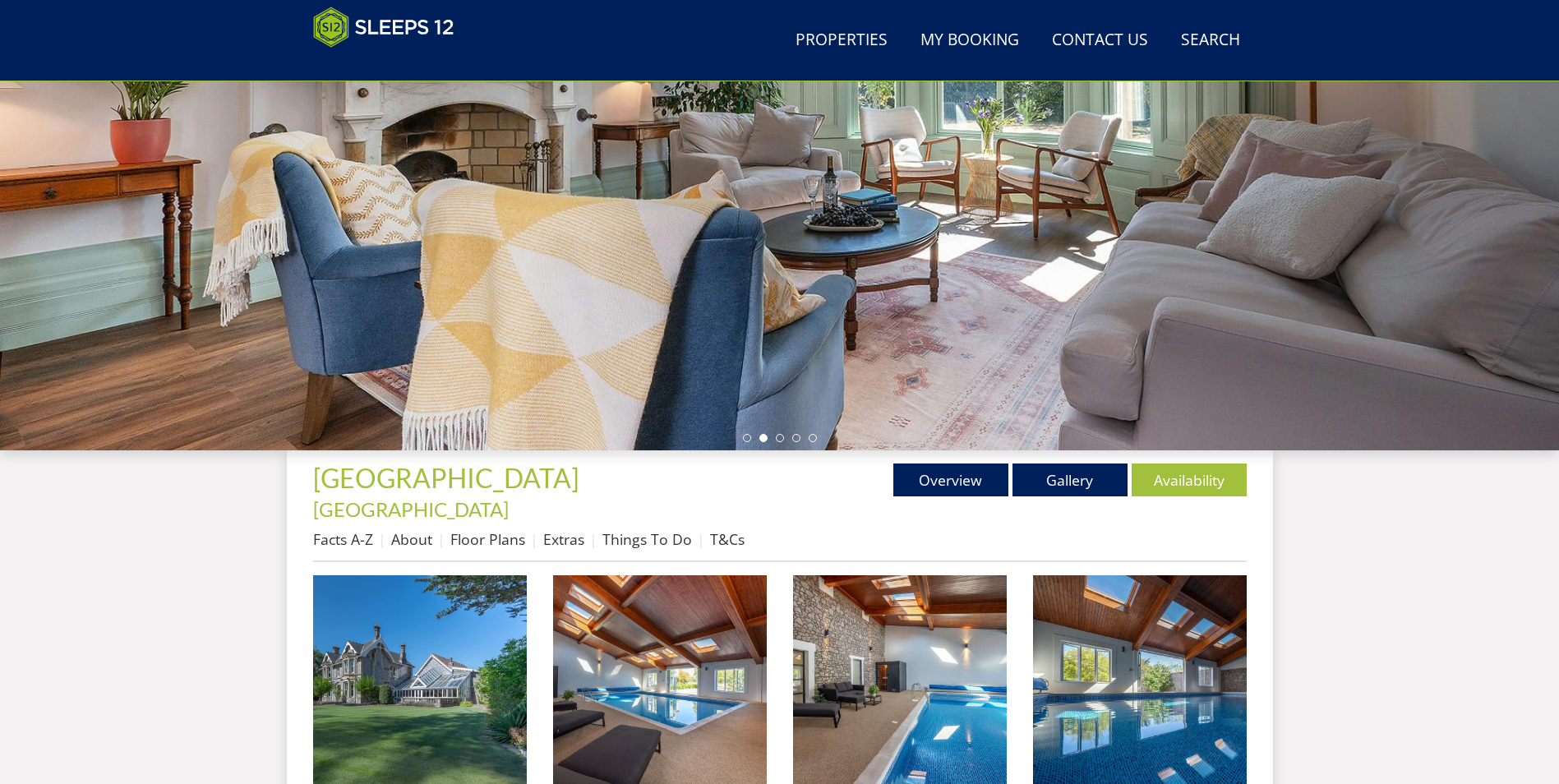
scroll to position [288, 0]
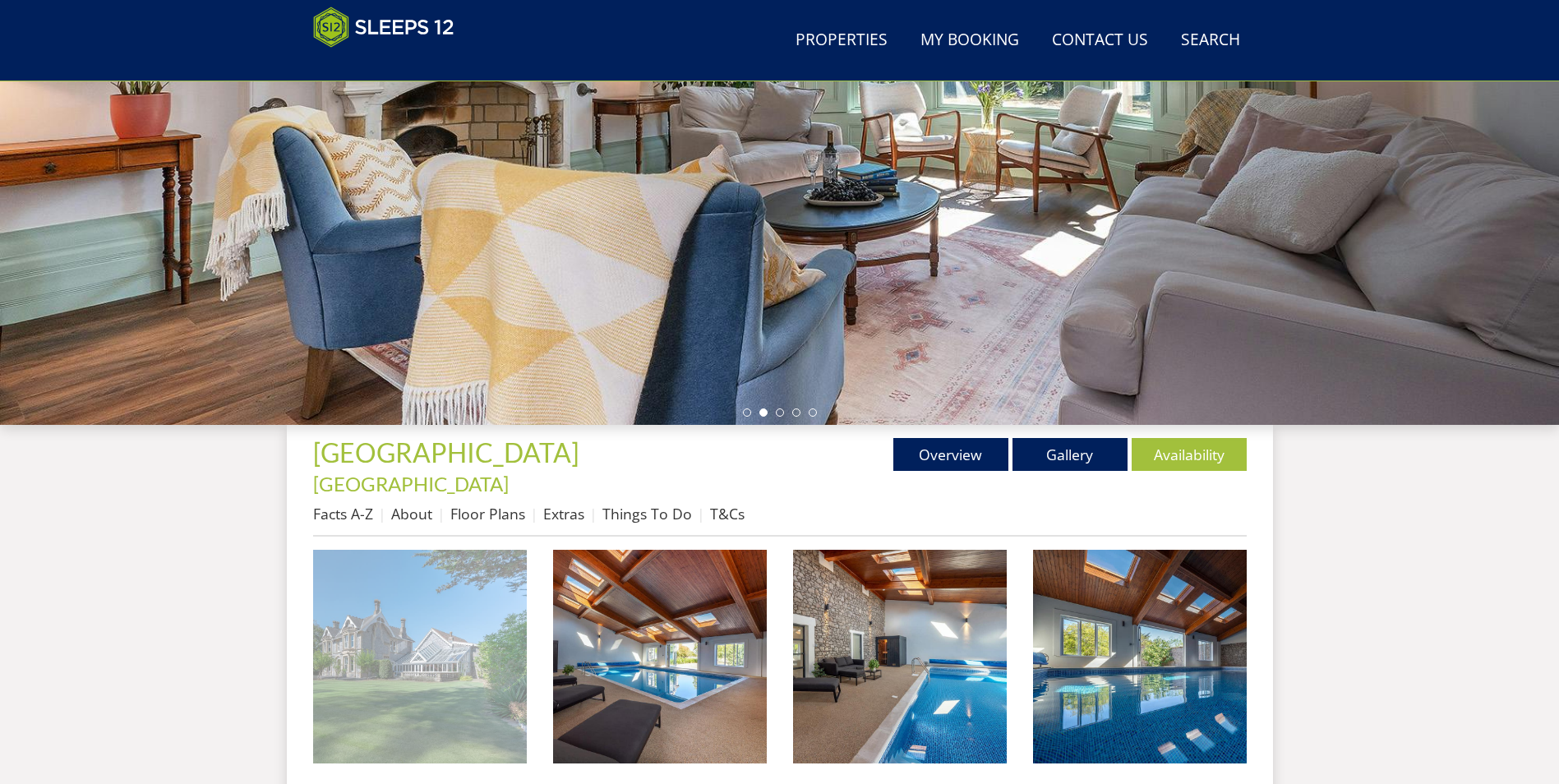
click at [459, 609] on img at bounding box center [420, 656] width 214 height 214
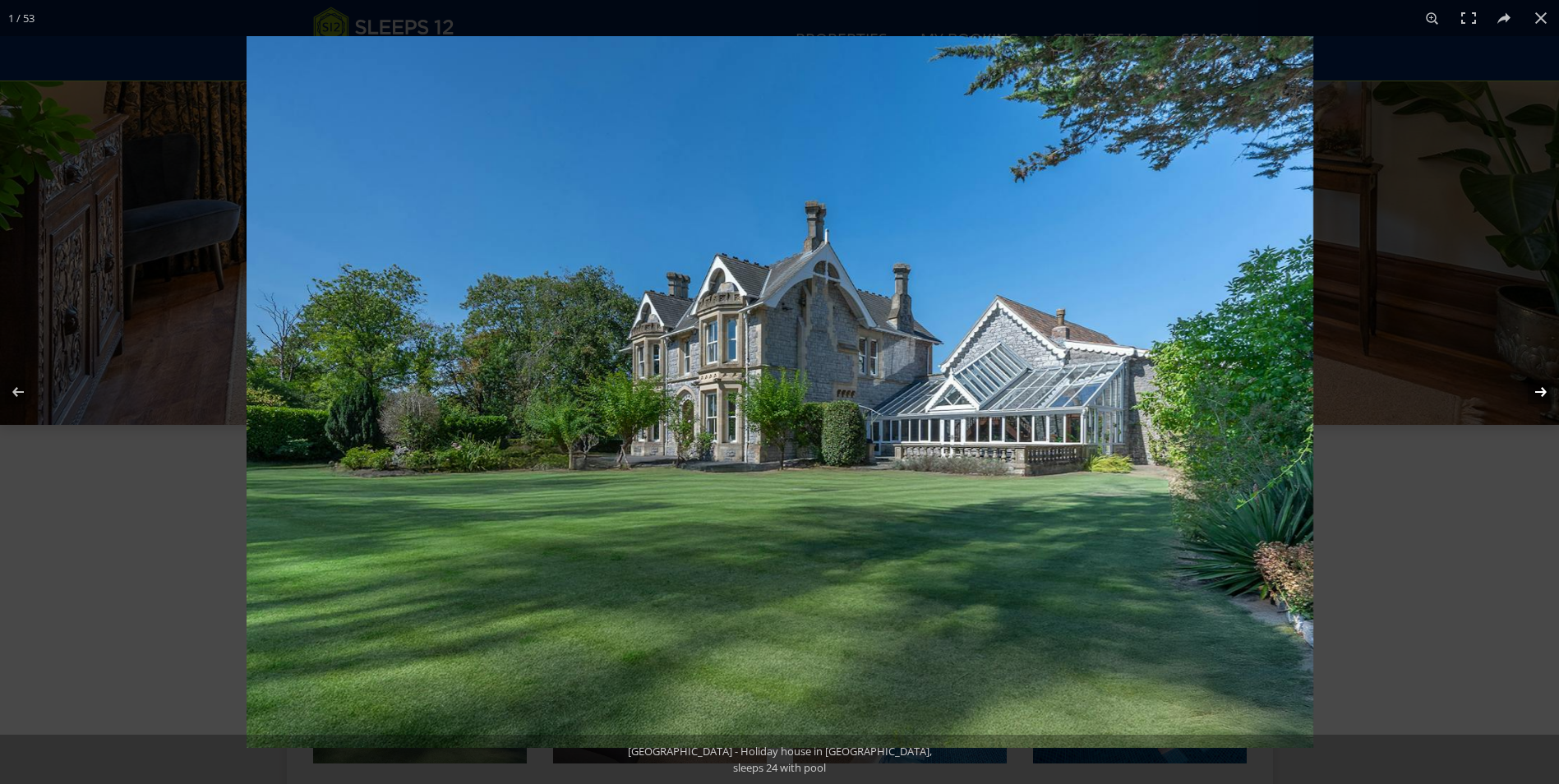
click at [1538, 395] on button at bounding box center [1531, 391] width 58 height 82
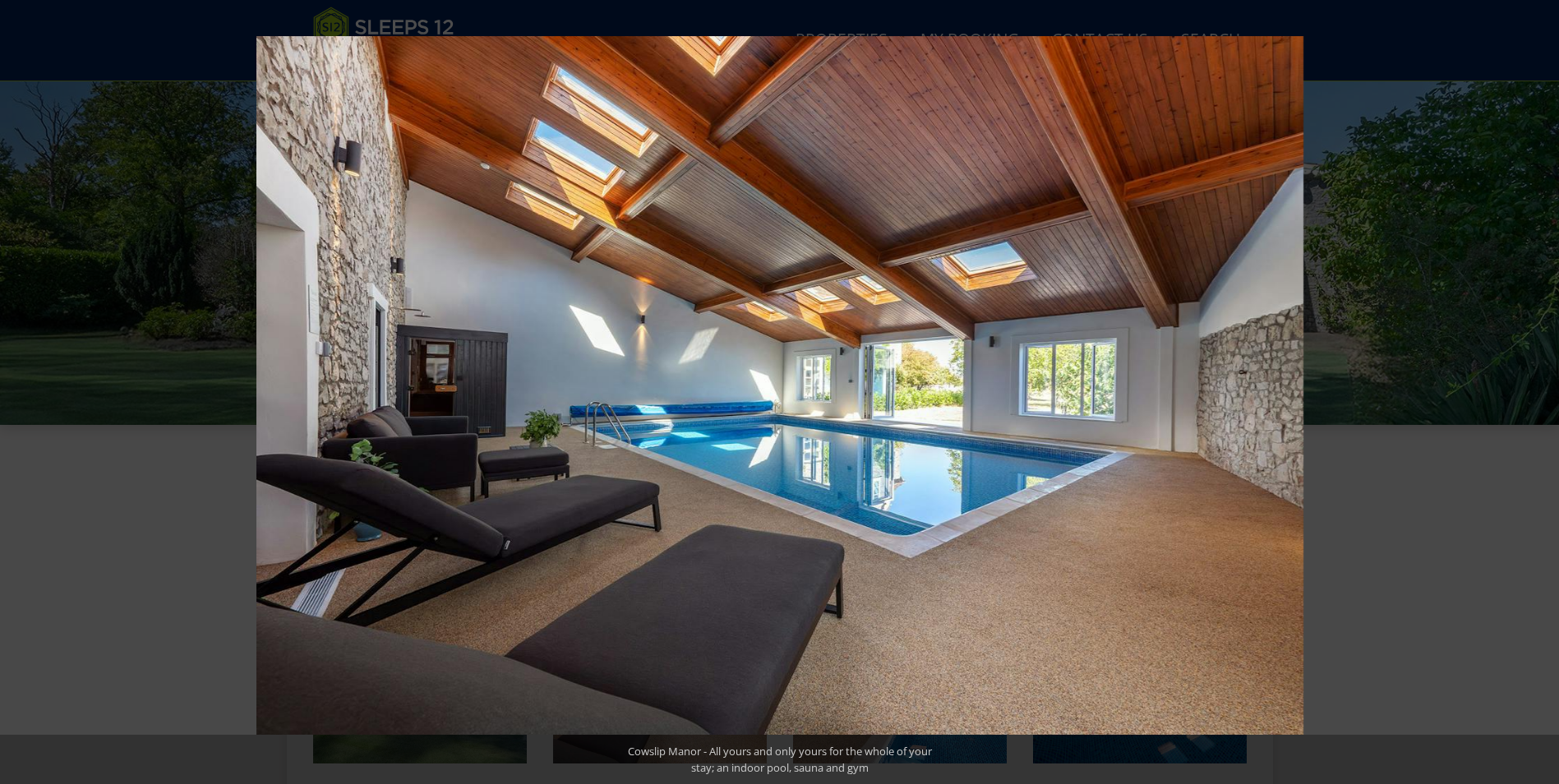
click at [1538, 395] on button at bounding box center [1531, 391] width 58 height 82
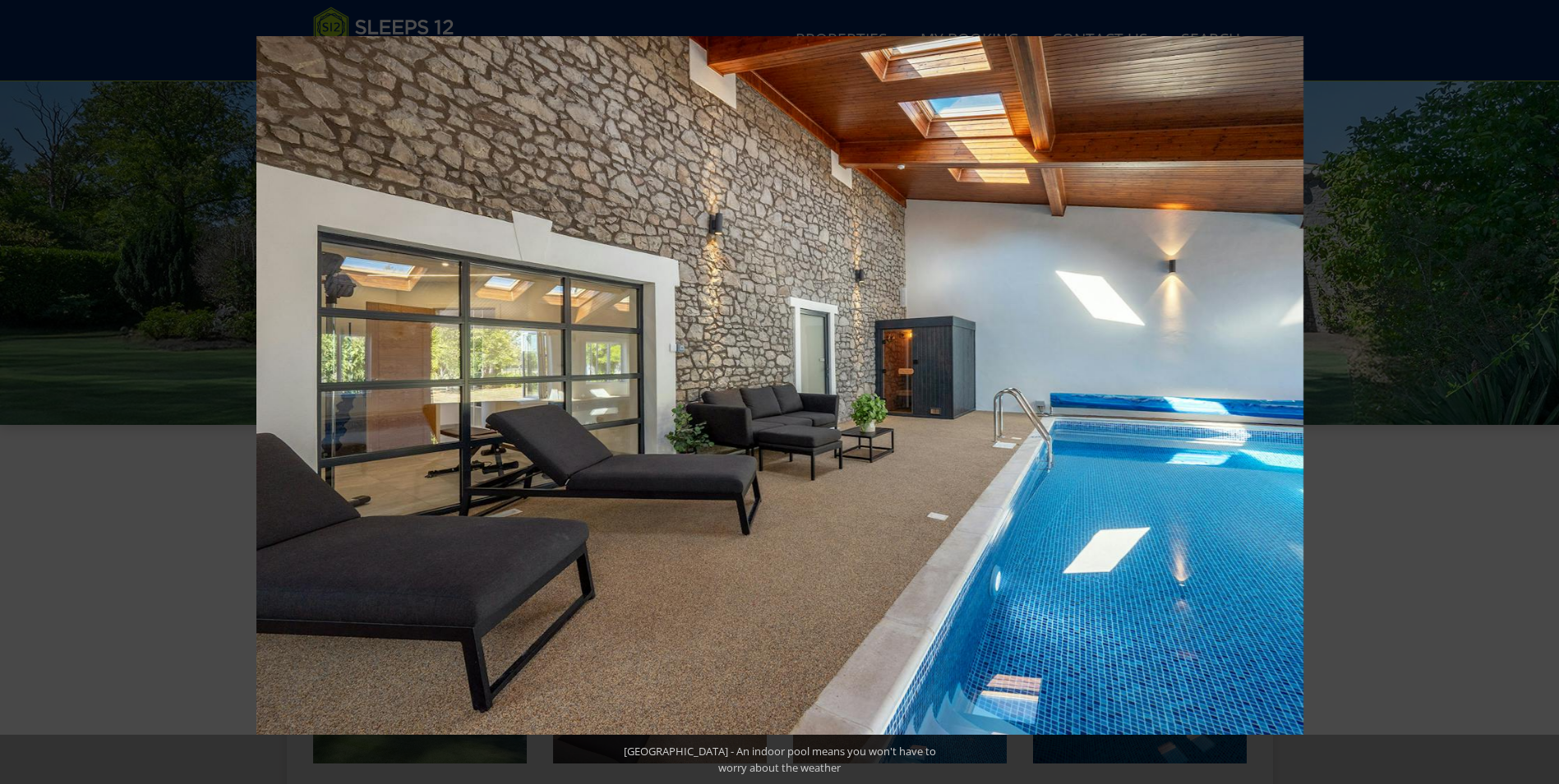
click at [1538, 395] on button at bounding box center [1531, 391] width 58 height 82
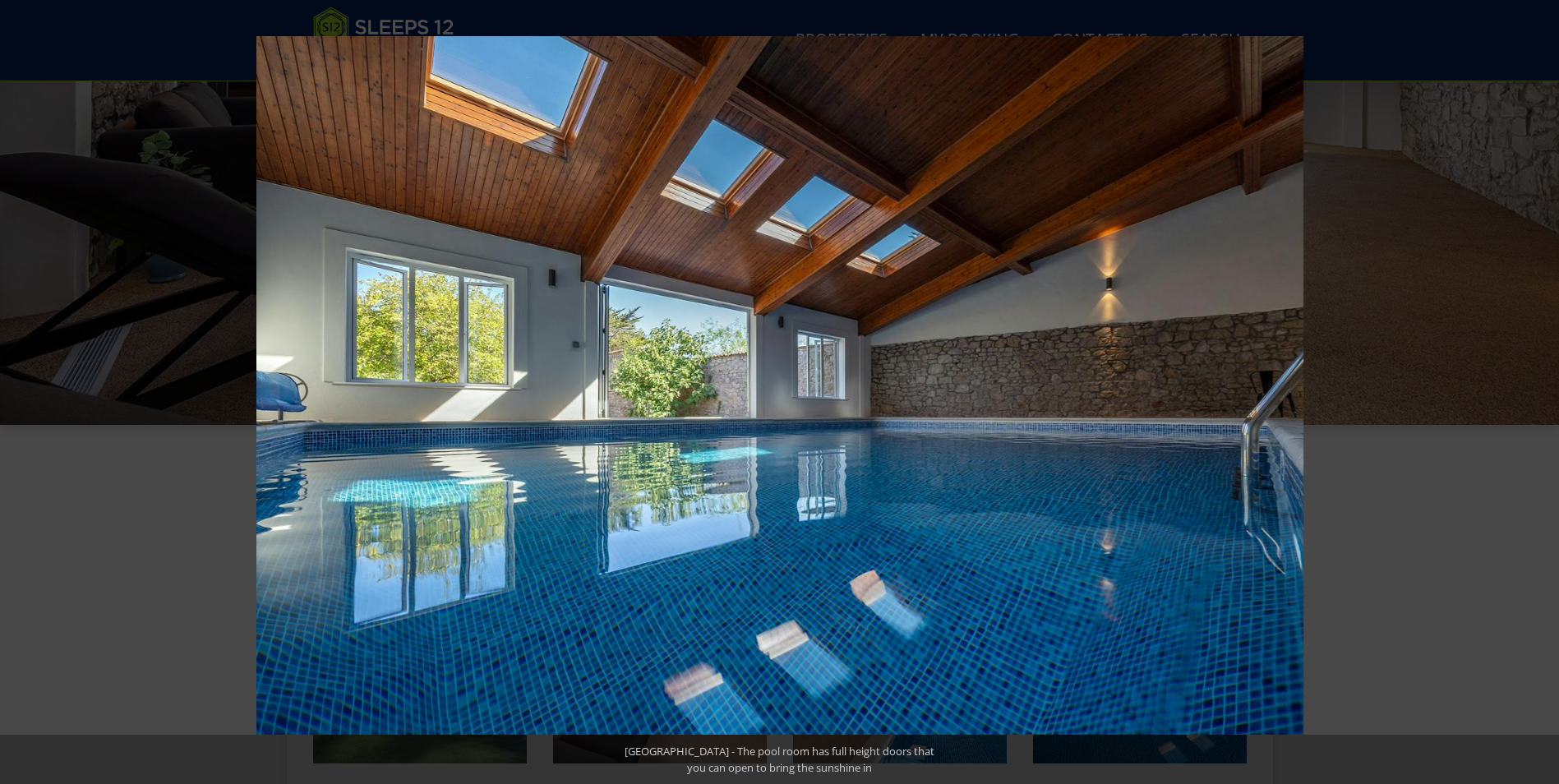
click at [1538, 395] on button at bounding box center [1531, 391] width 58 height 82
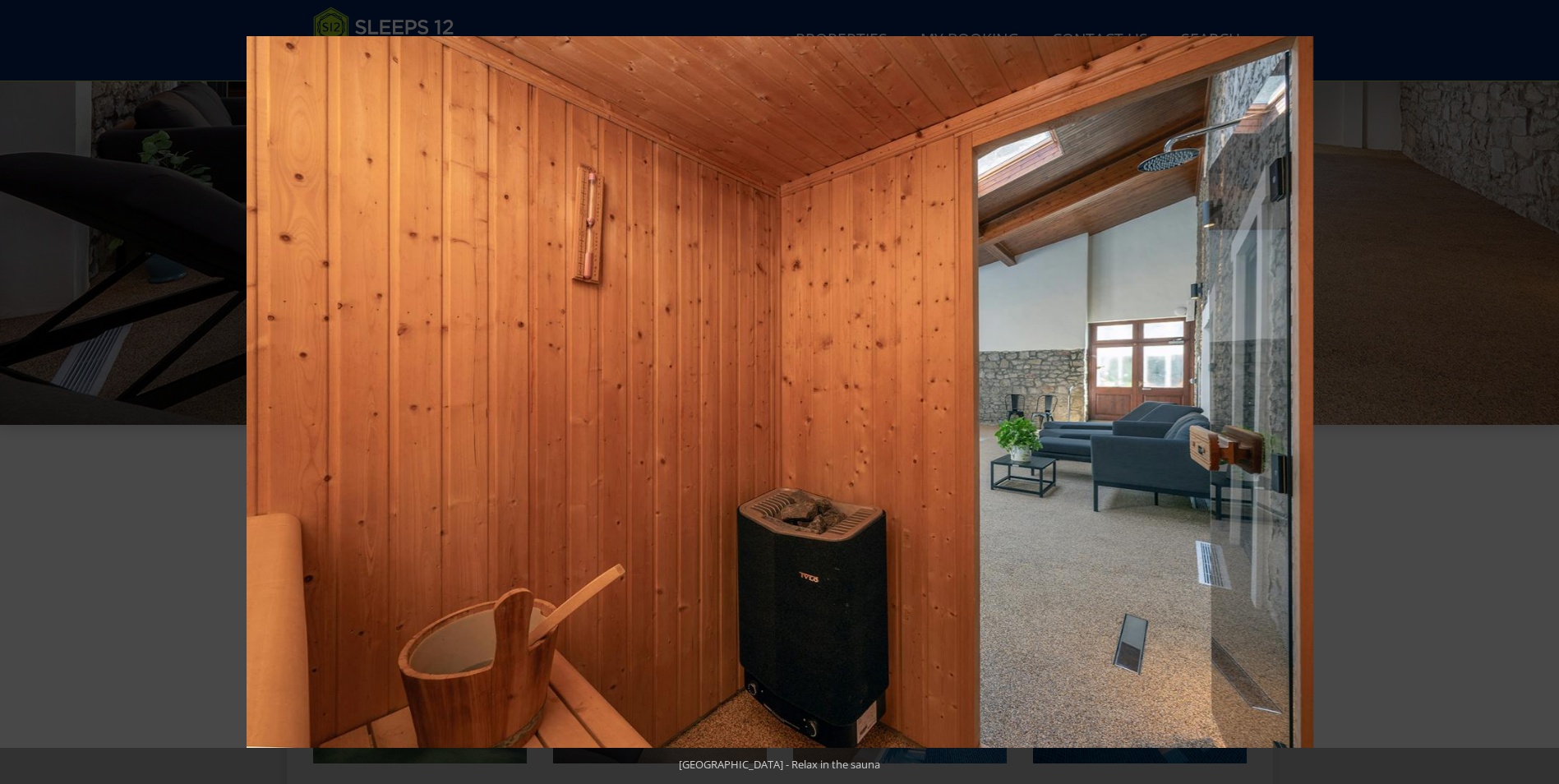
click at [1538, 395] on button at bounding box center [1531, 391] width 58 height 82
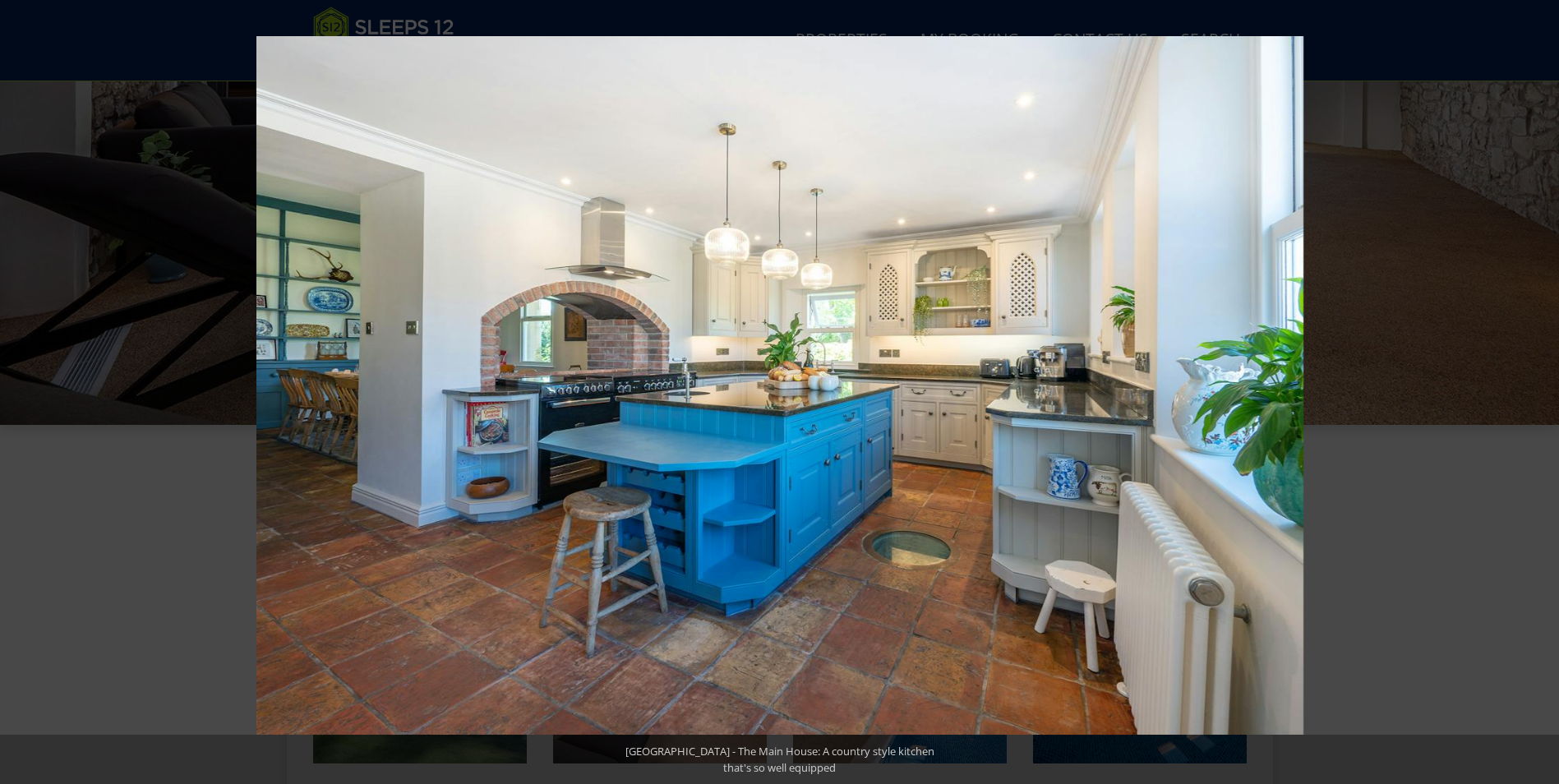
click at [1538, 395] on button at bounding box center [1531, 391] width 58 height 82
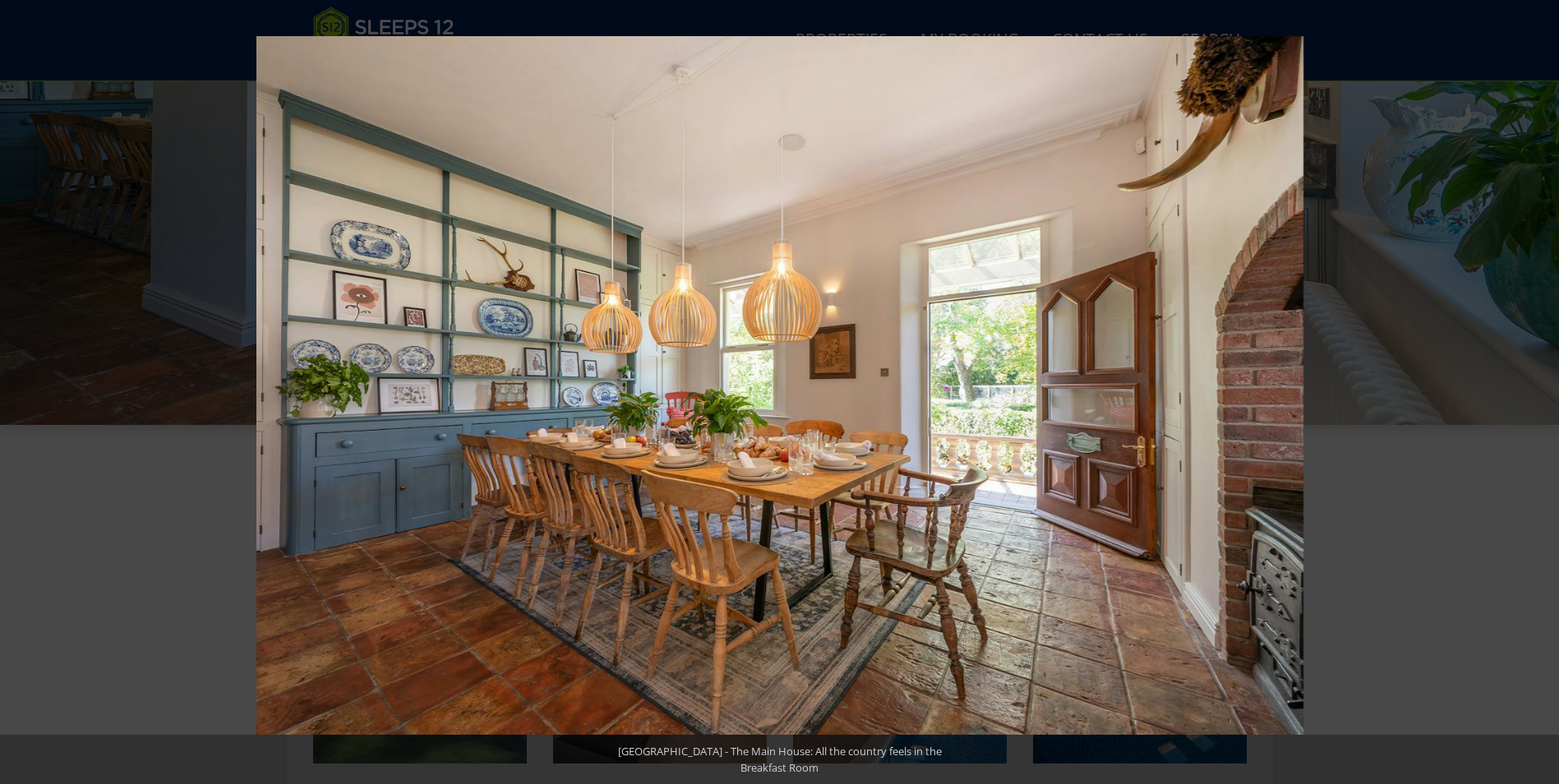
click at [1538, 395] on button at bounding box center [1531, 391] width 58 height 82
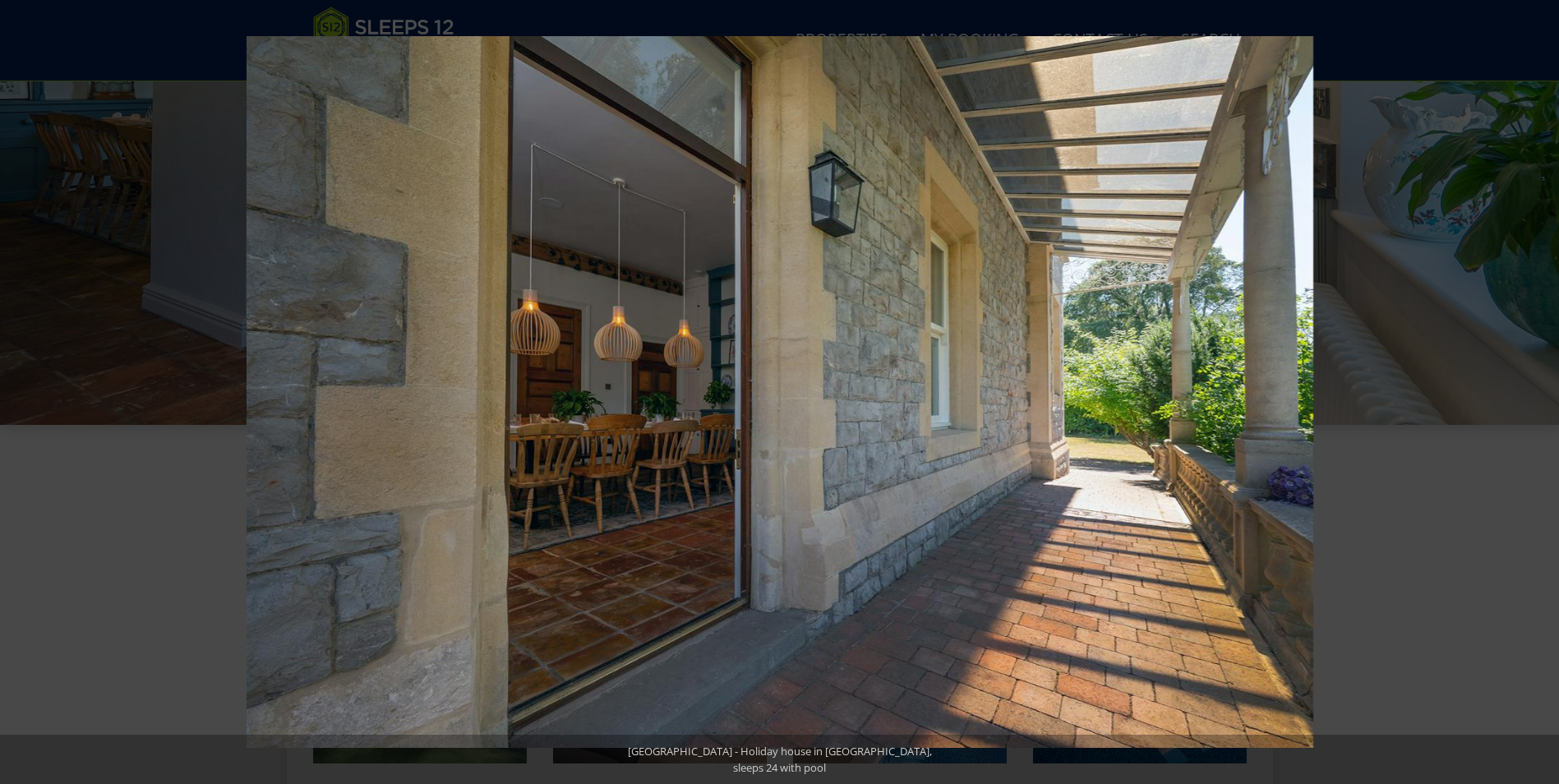
click at [1538, 395] on button at bounding box center [1531, 391] width 58 height 82
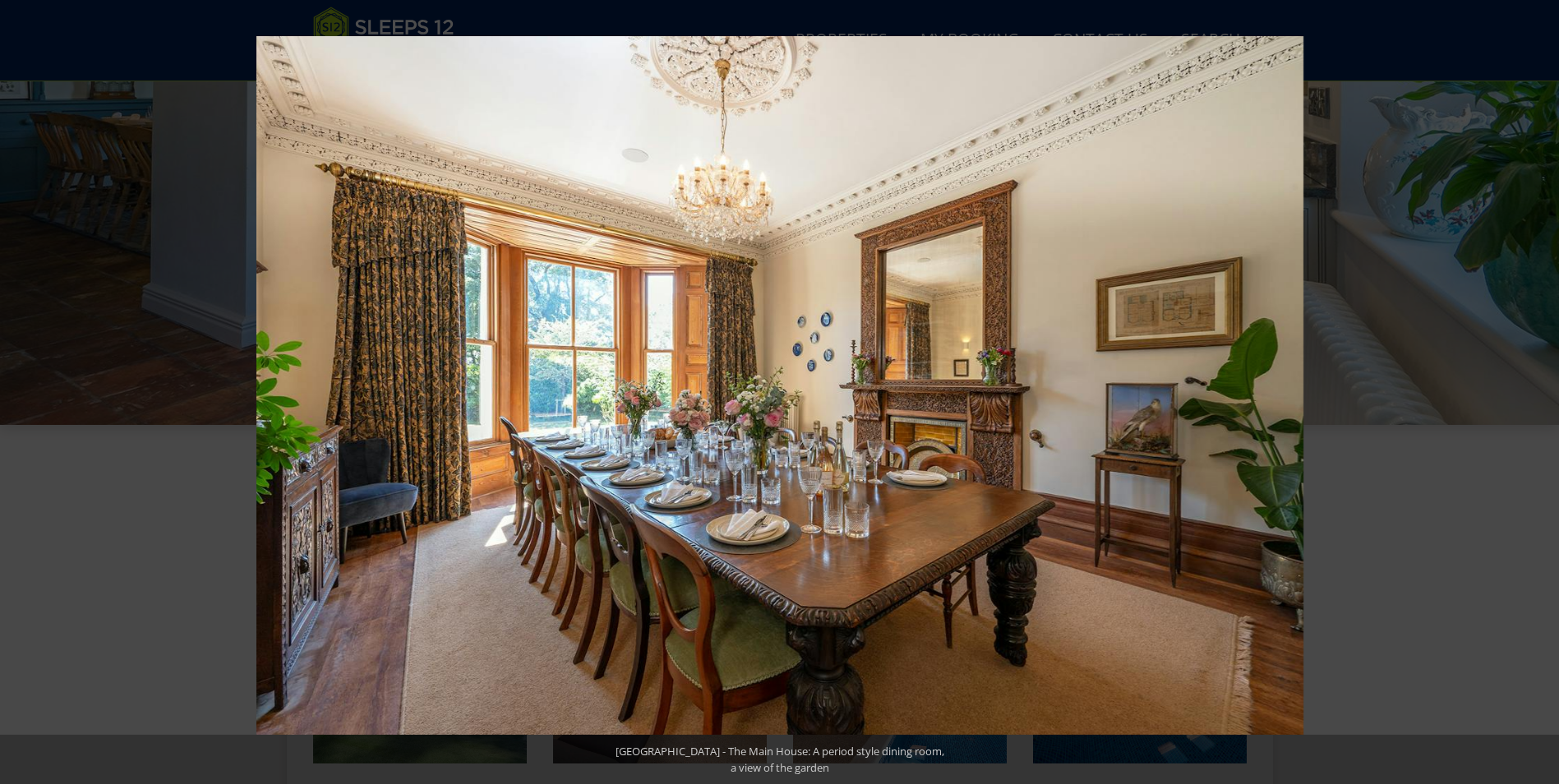
click at [1538, 395] on button at bounding box center [1531, 391] width 58 height 82
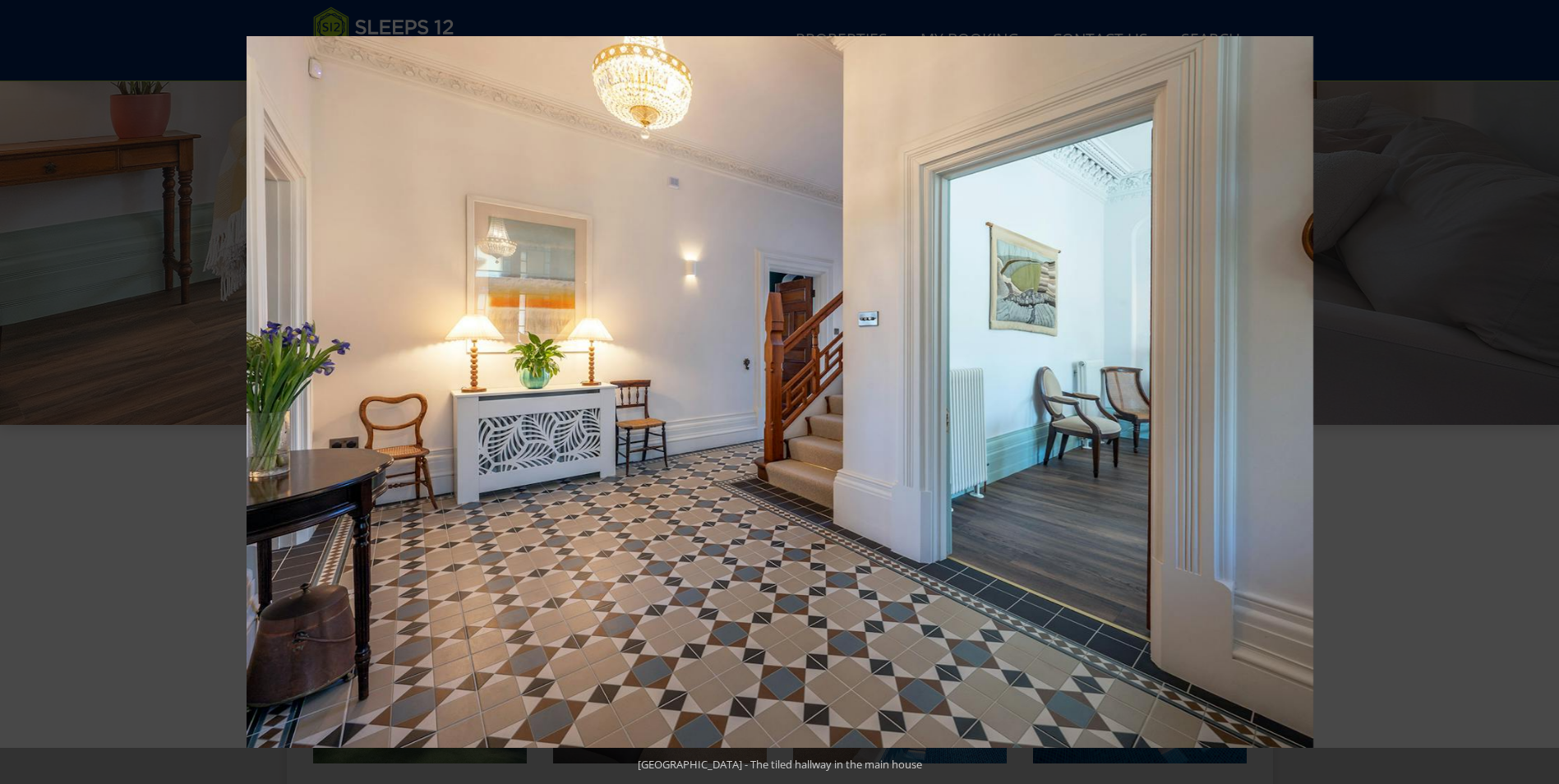
click at [1538, 395] on button at bounding box center [1531, 391] width 58 height 82
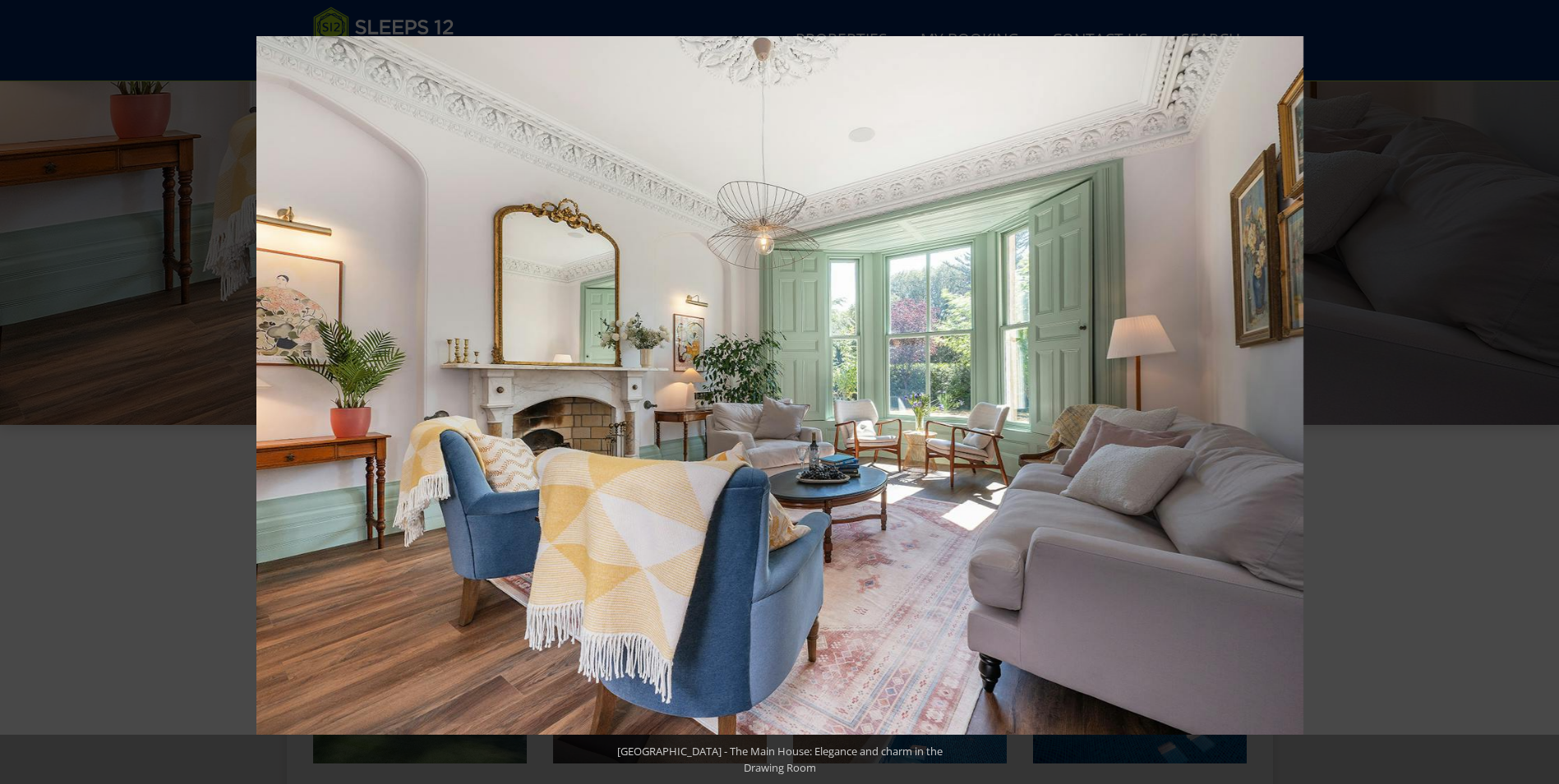
click at [1538, 395] on button at bounding box center [1531, 391] width 58 height 82
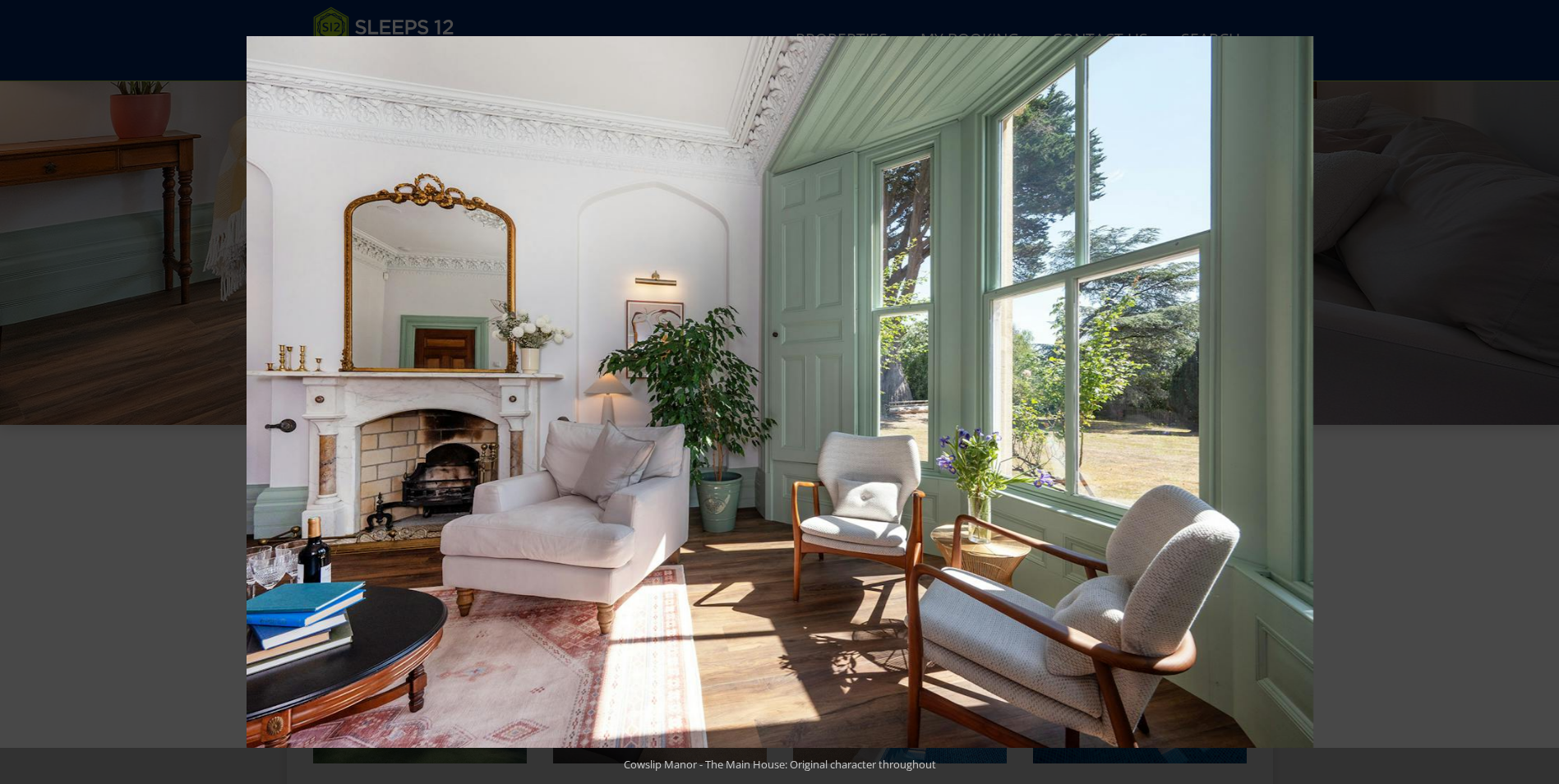
click at [1538, 395] on button at bounding box center [1531, 391] width 58 height 82
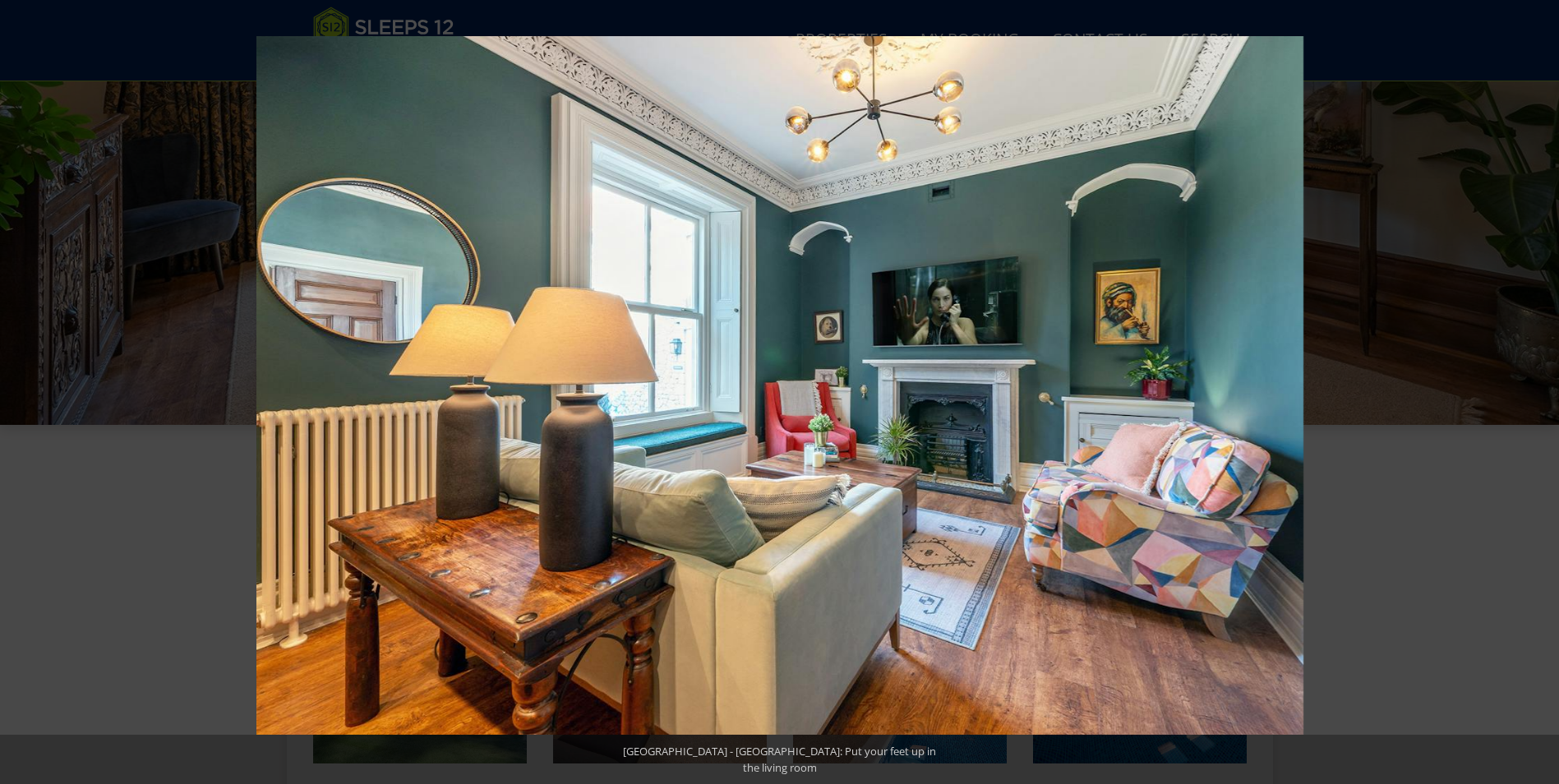
click at [1538, 395] on button at bounding box center [1531, 391] width 58 height 82
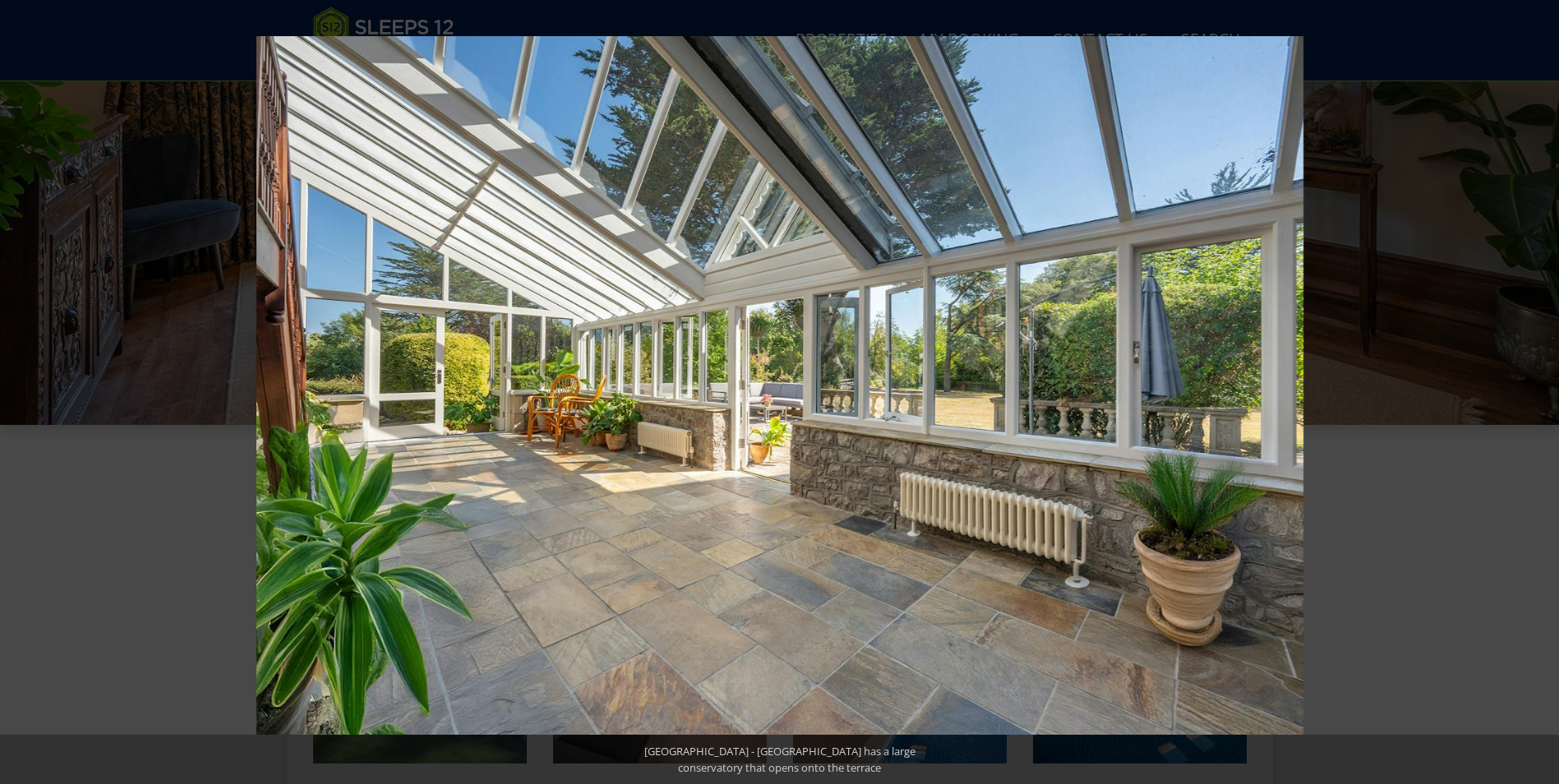
click at [1538, 395] on button at bounding box center [1531, 391] width 58 height 82
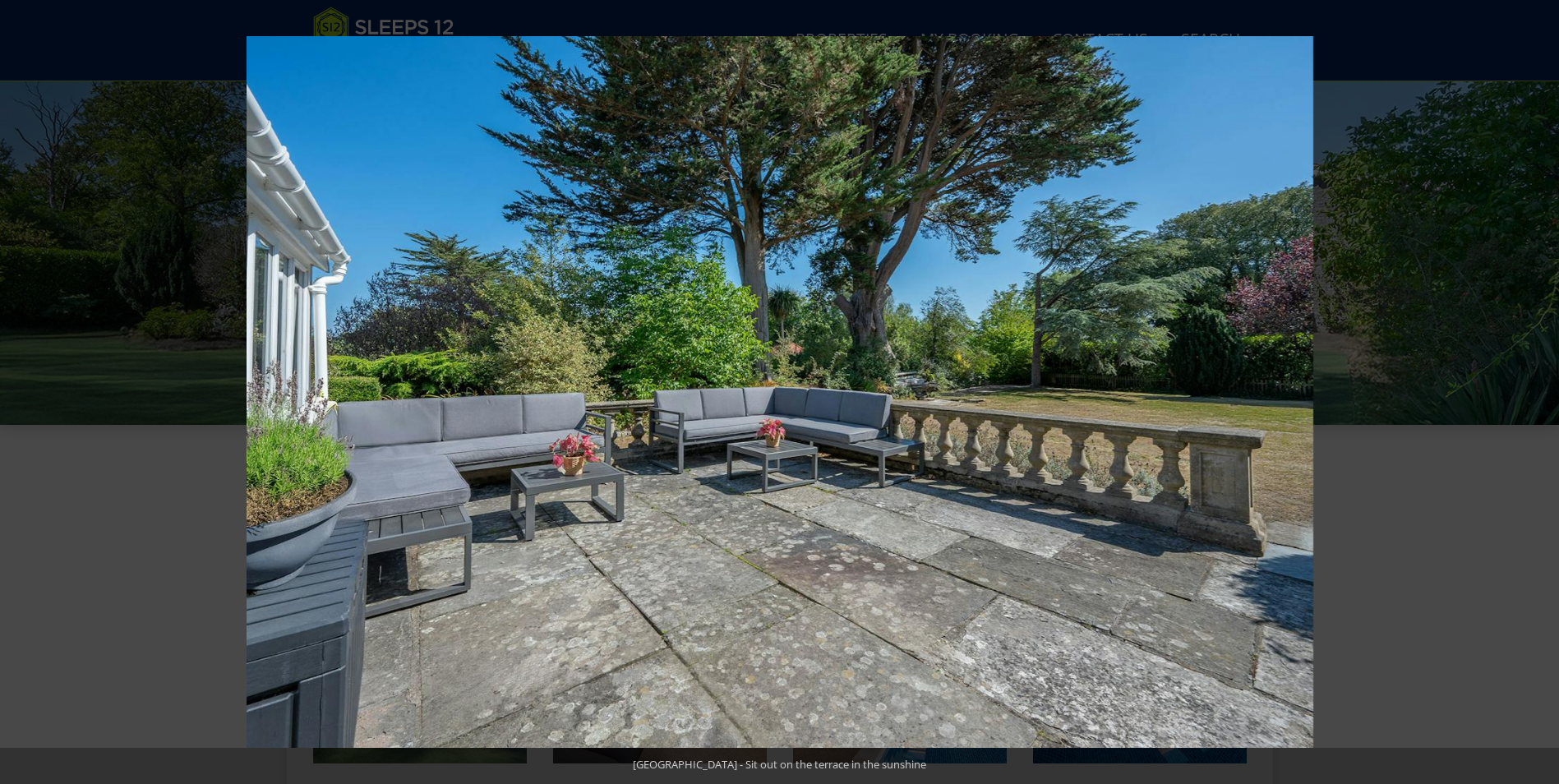
click at [1538, 395] on button at bounding box center [1531, 391] width 58 height 82
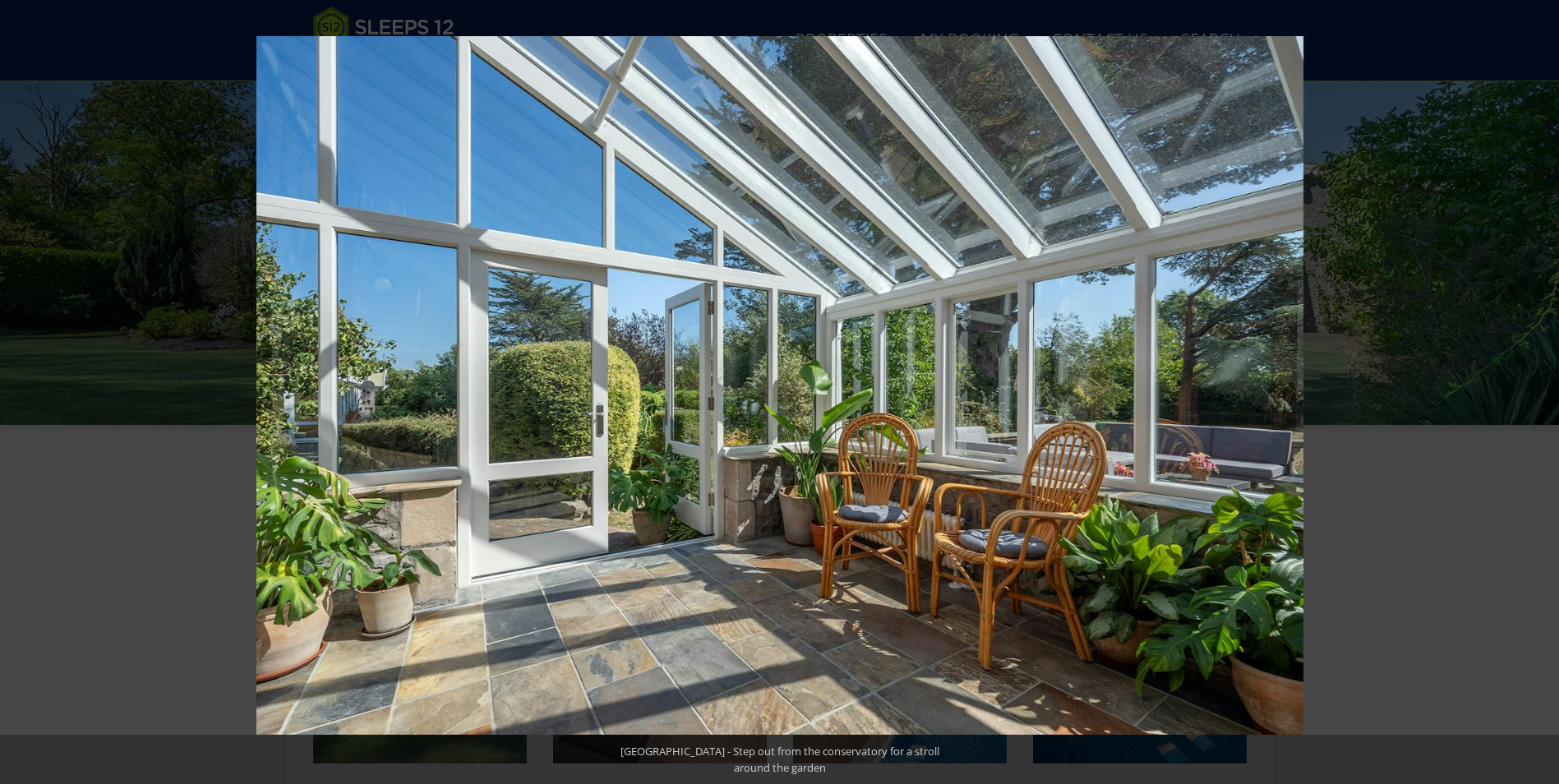
click at [1538, 395] on button at bounding box center [1531, 391] width 58 height 82
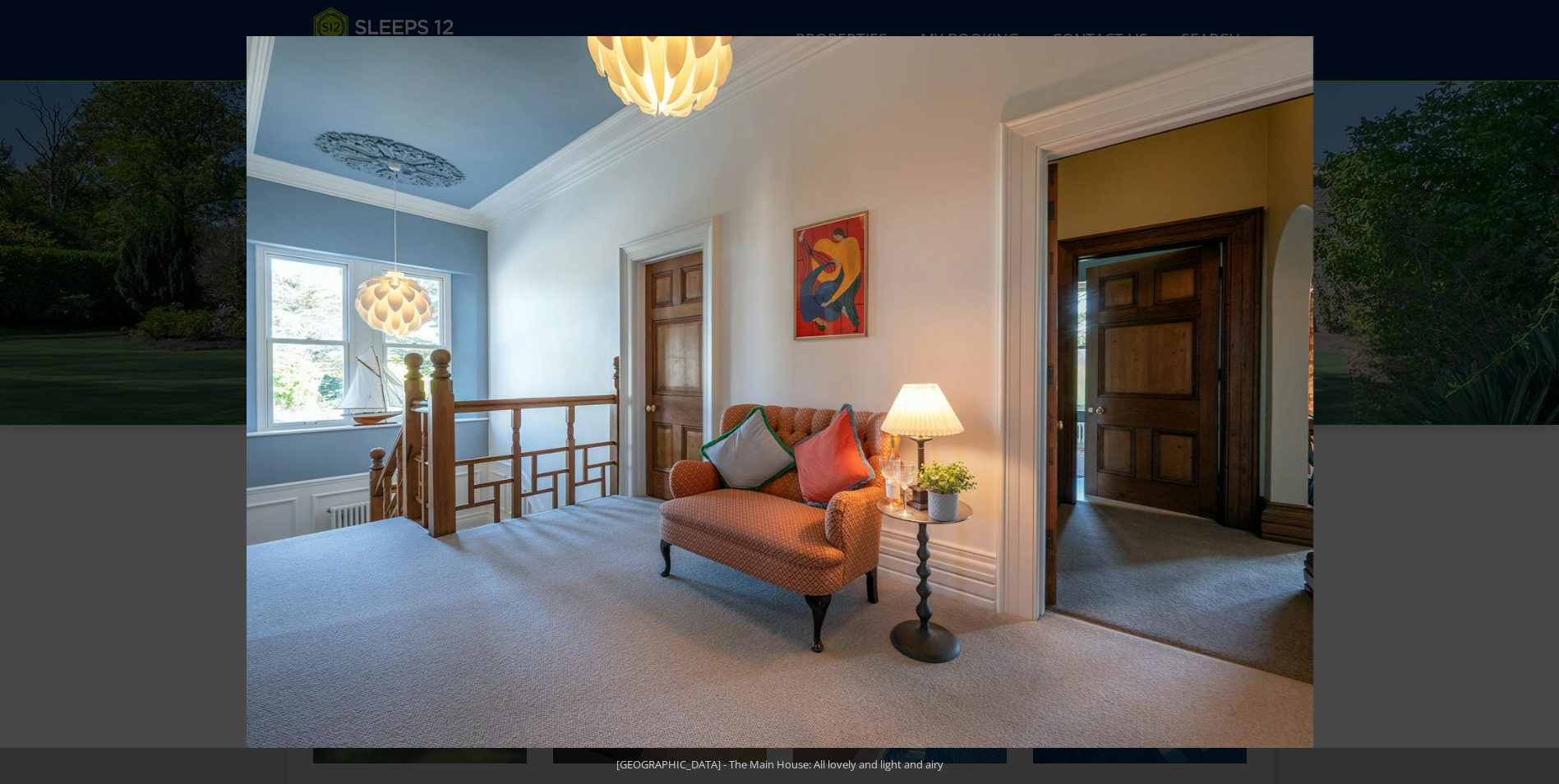
click at [1538, 395] on button at bounding box center [1531, 391] width 58 height 82
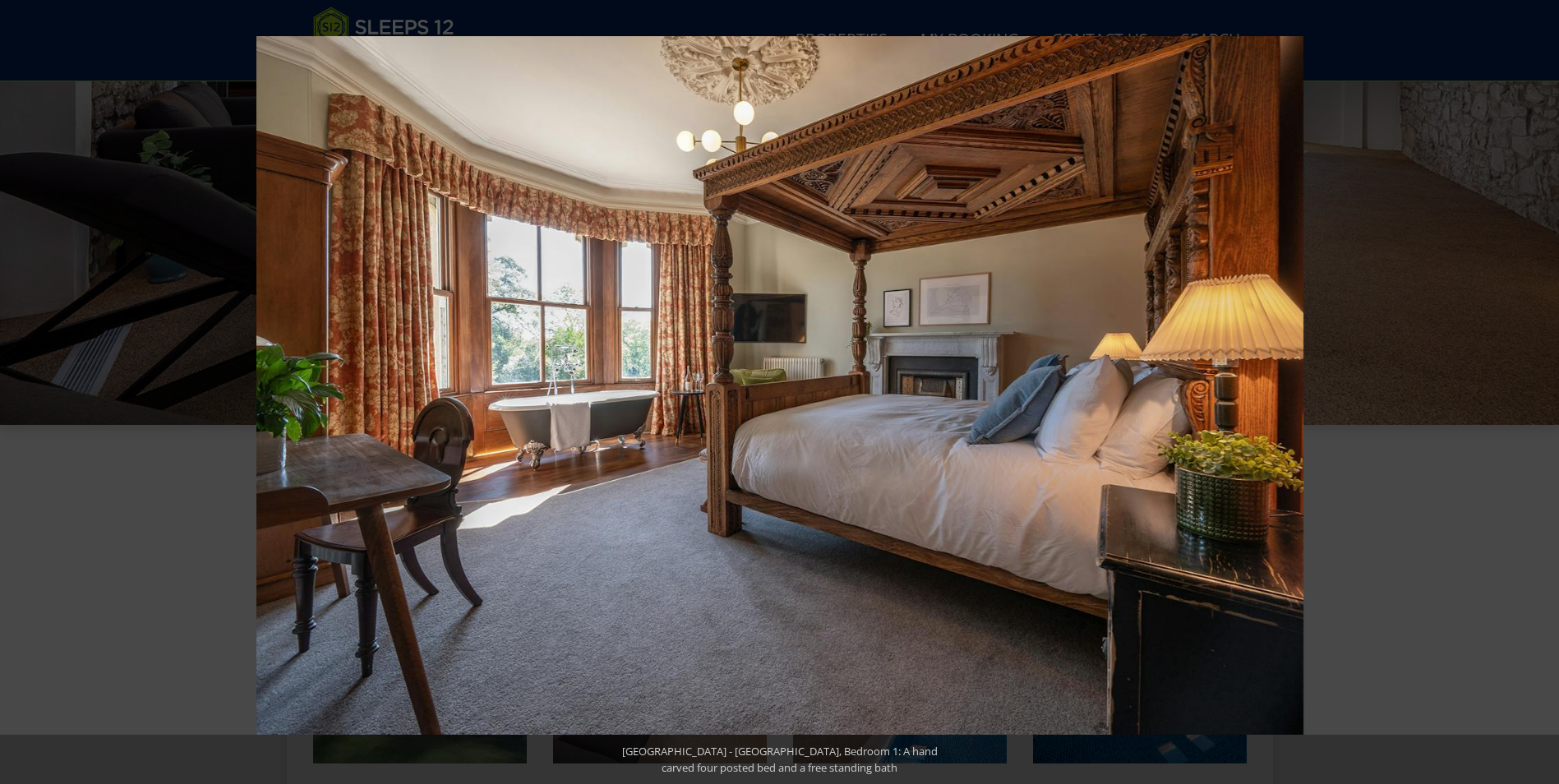
click at [1538, 395] on button at bounding box center [1531, 391] width 58 height 82
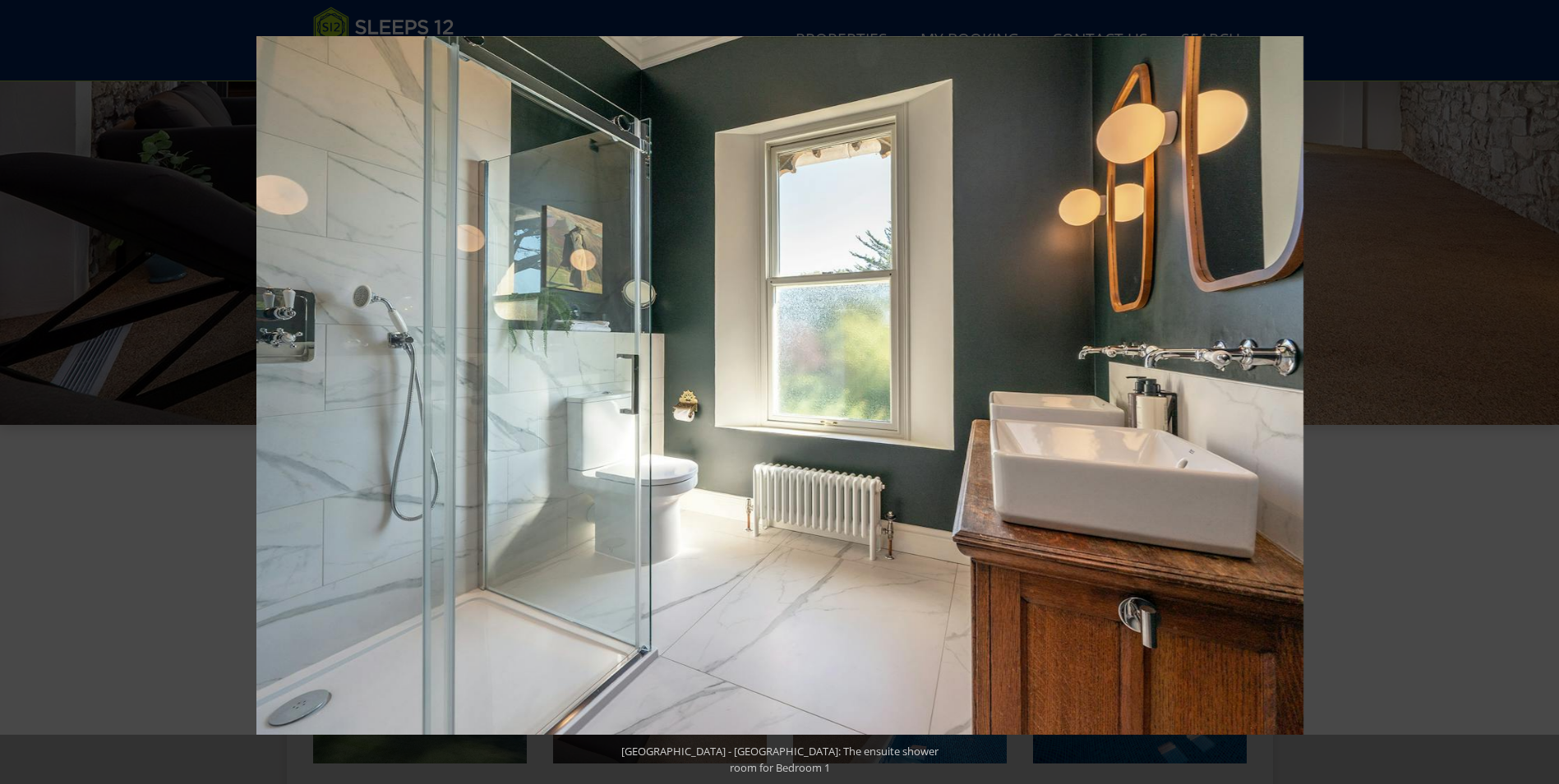
click at [1538, 395] on button at bounding box center [1531, 391] width 58 height 82
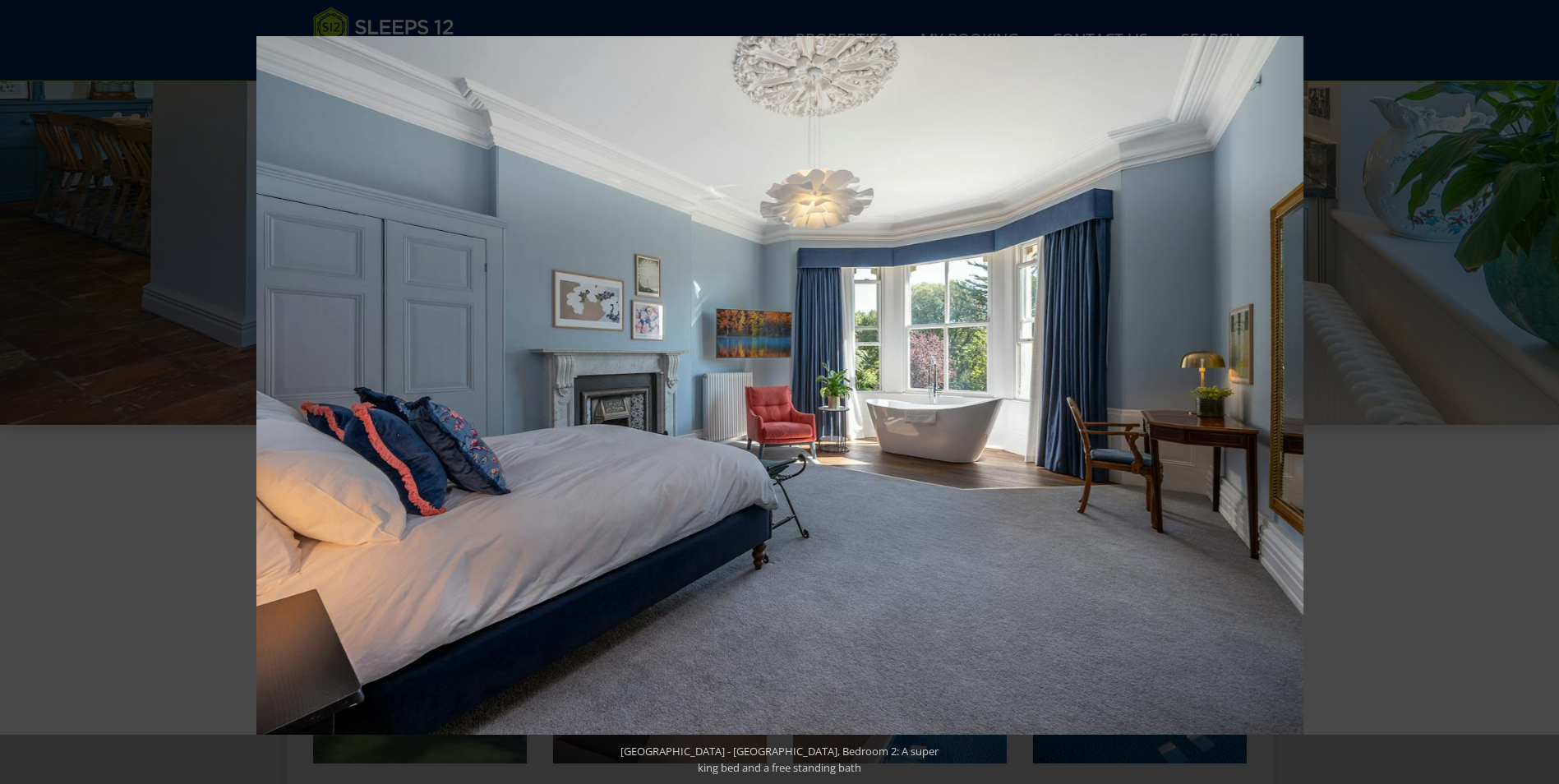
click at [1538, 395] on button at bounding box center [1531, 391] width 58 height 82
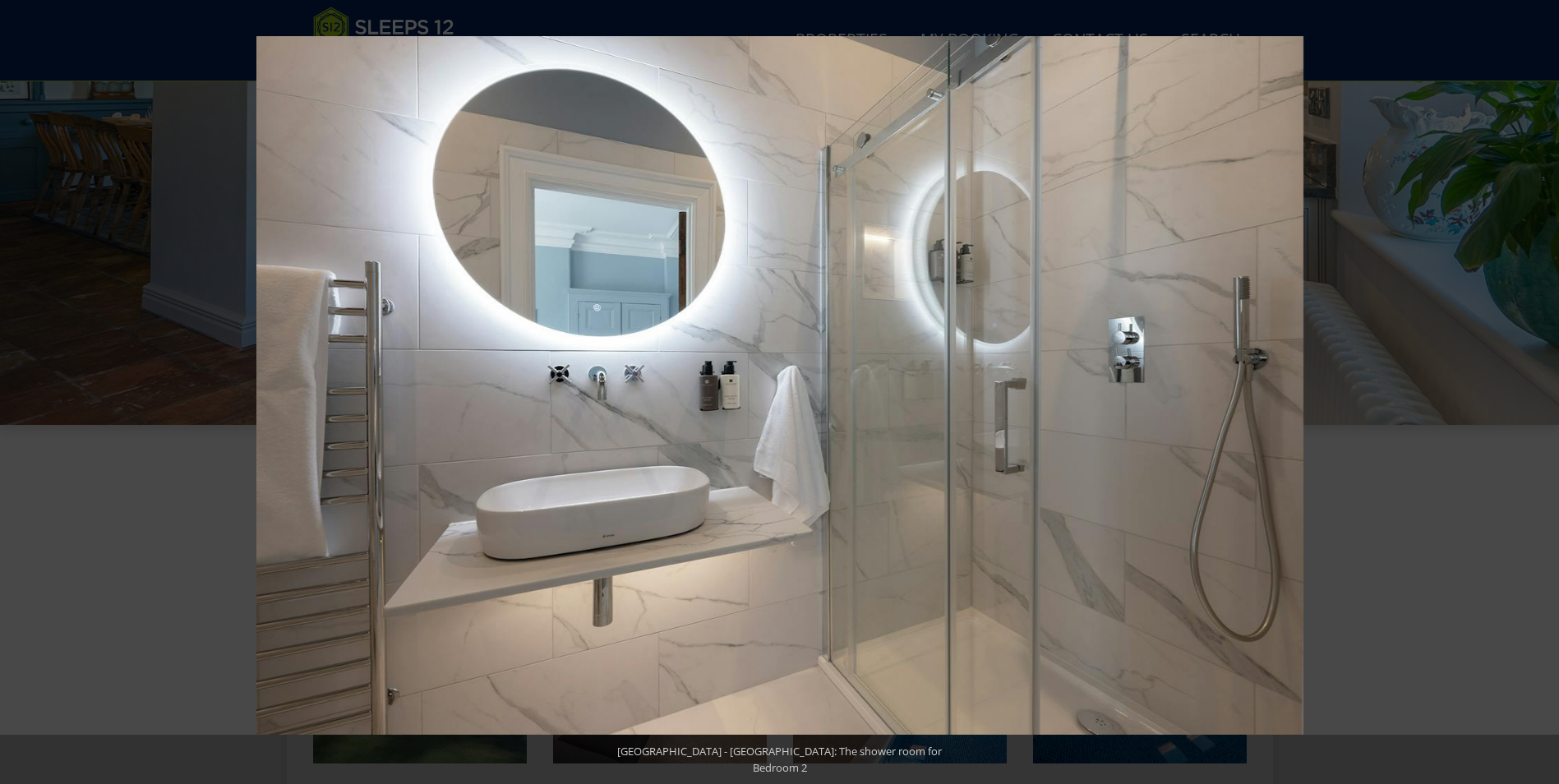
click at [1538, 395] on button at bounding box center [1531, 391] width 58 height 82
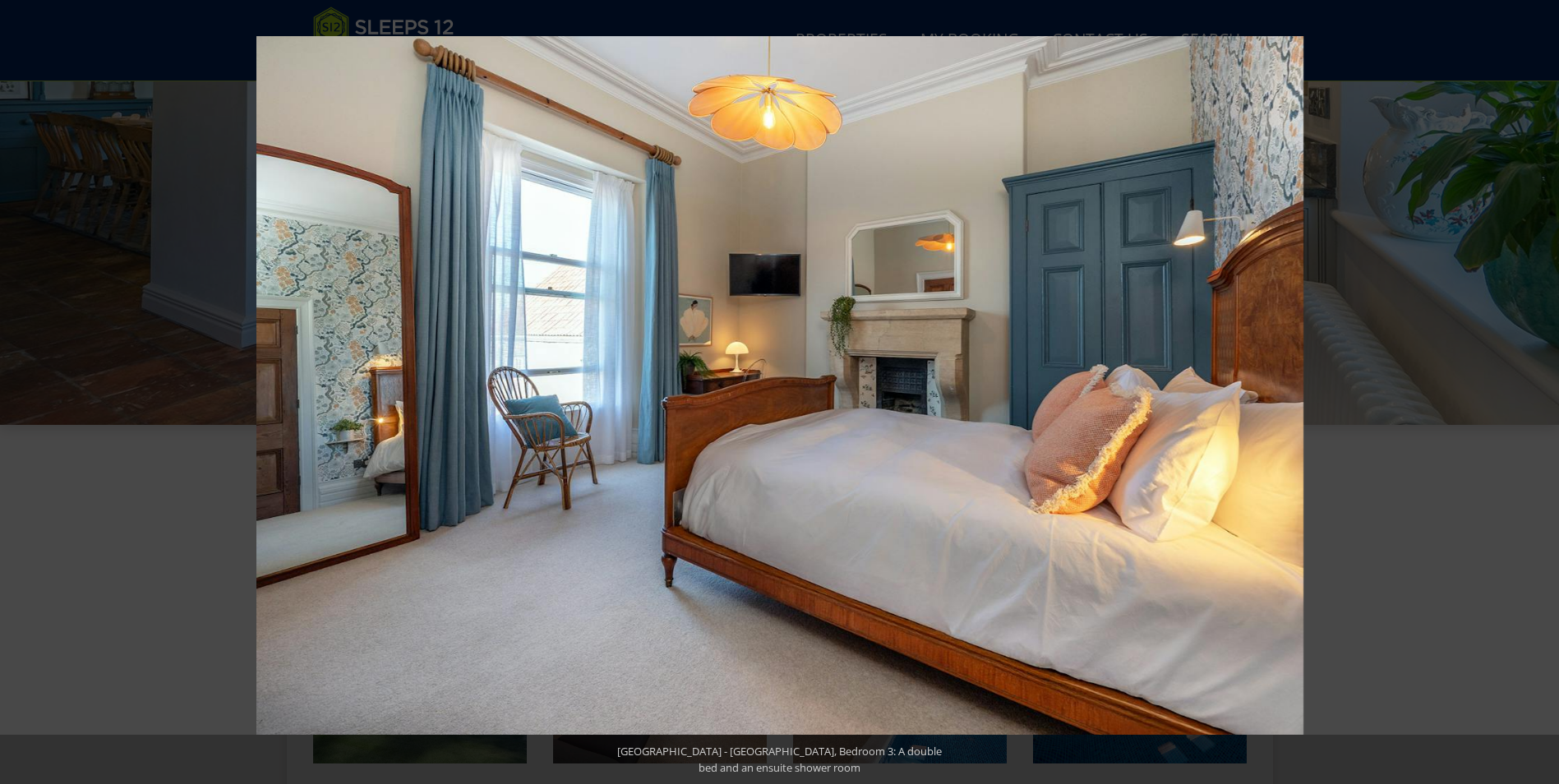
click at [1538, 395] on button at bounding box center [1531, 391] width 58 height 82
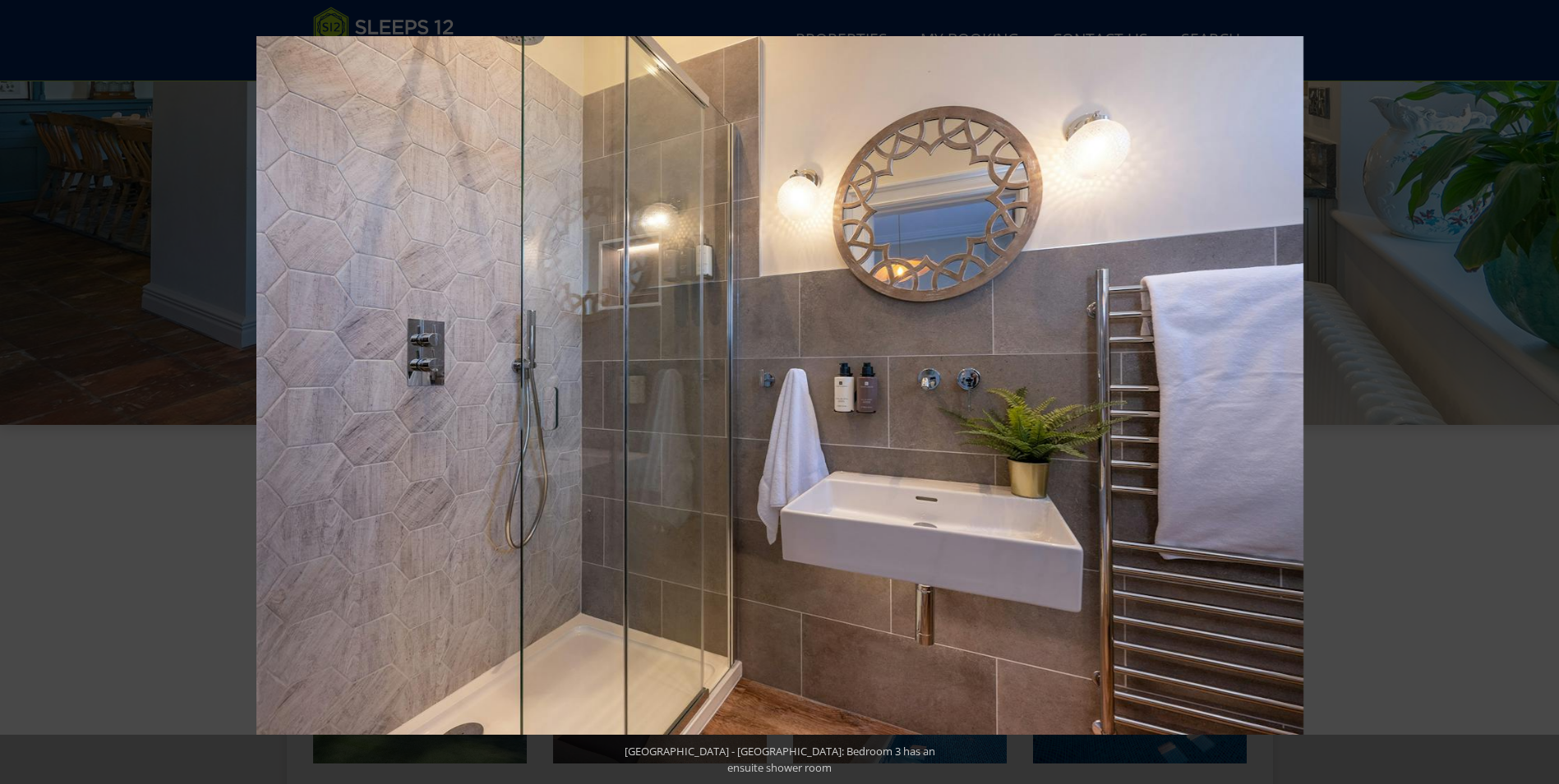
click at [1538, 395] on button at bounding box center [1531, 391] width 58 height 82
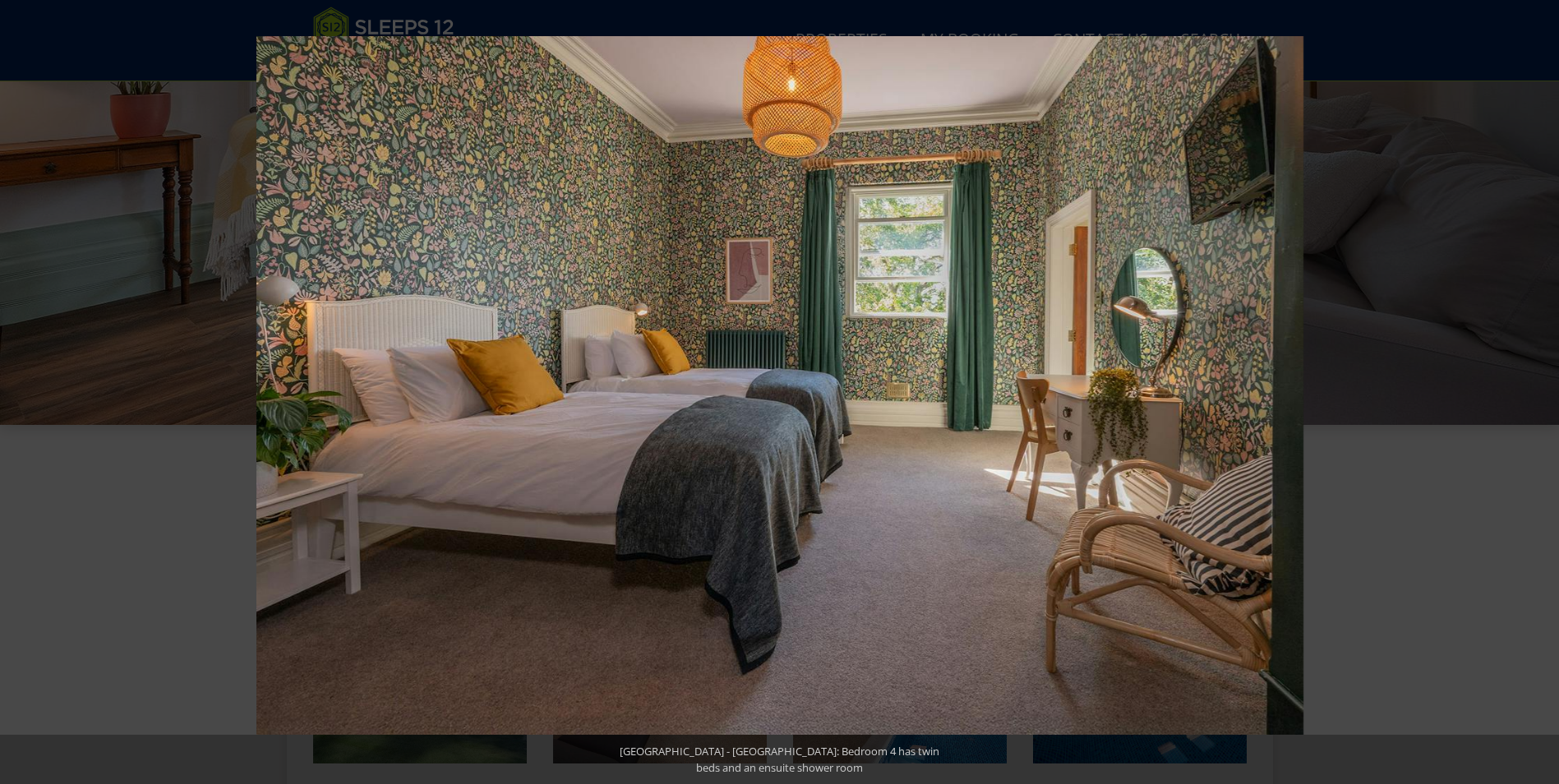
click at [1538, 395] on button at bounding box center [1531, 391] width 58 height 82
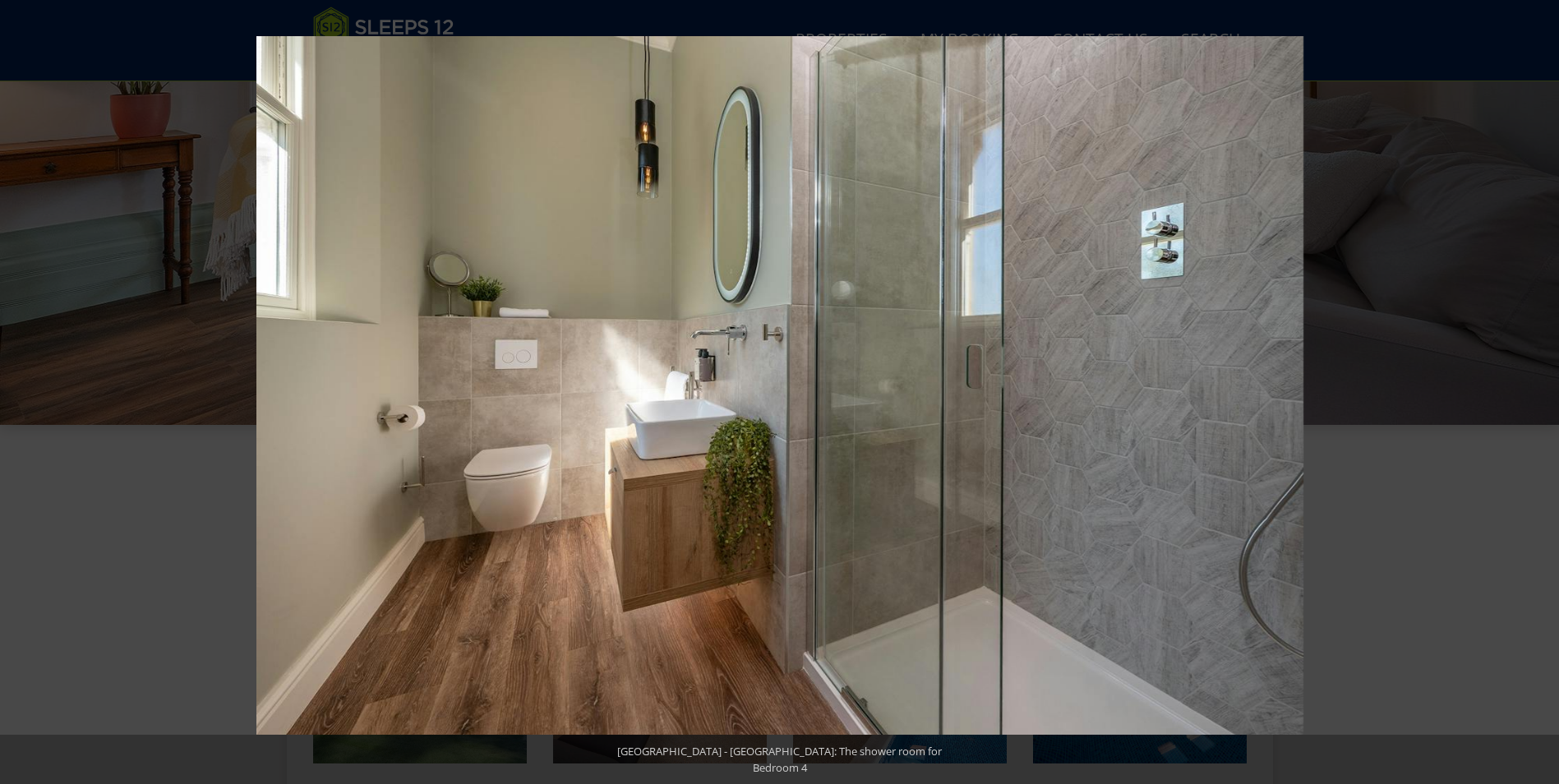
click at [1538, 395] on button at bounding box center [1531, 391] width 58 height 82
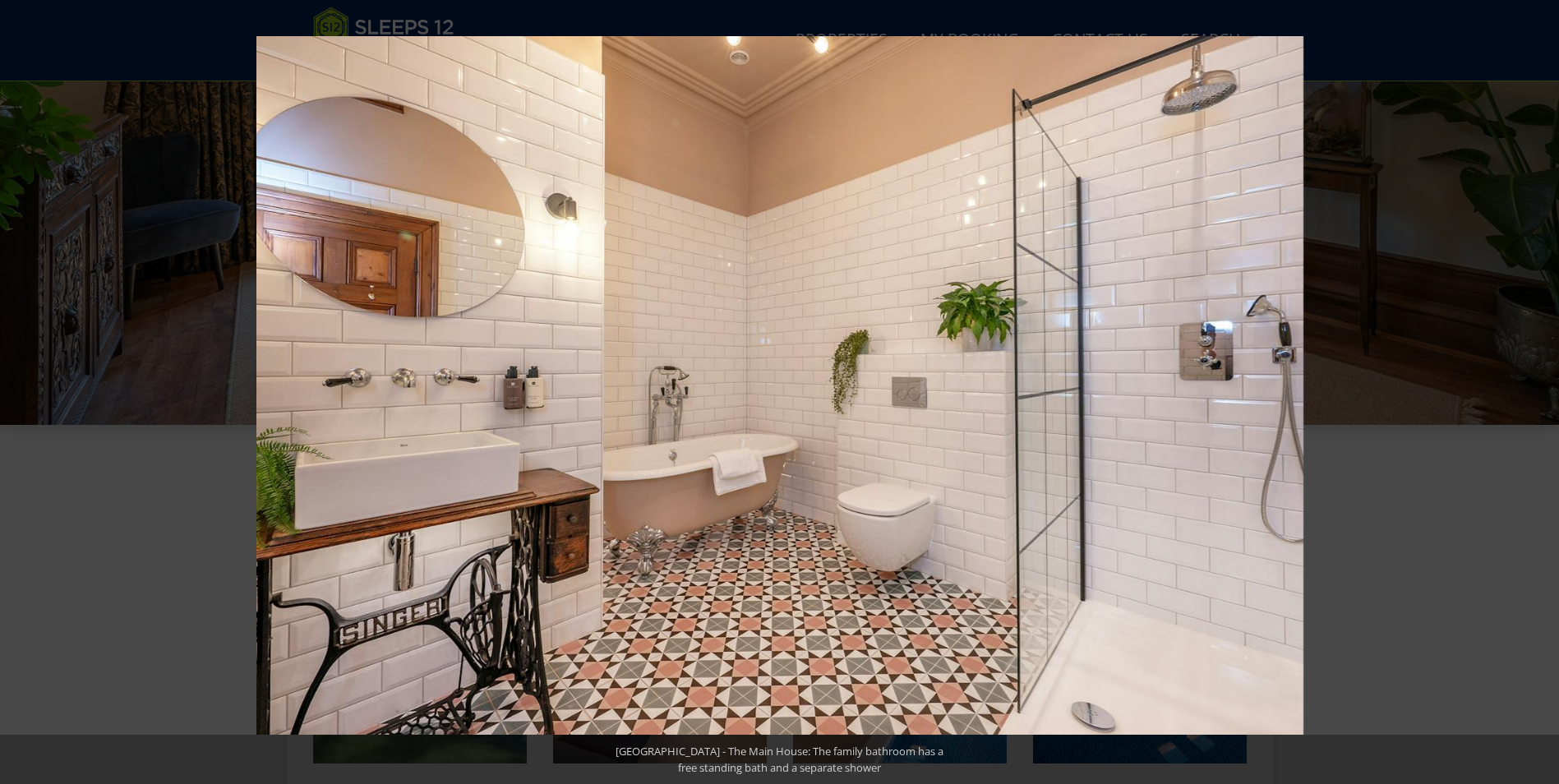
click at [1538, 395] on button at bounding box center [1531, 391] width 58 height 82
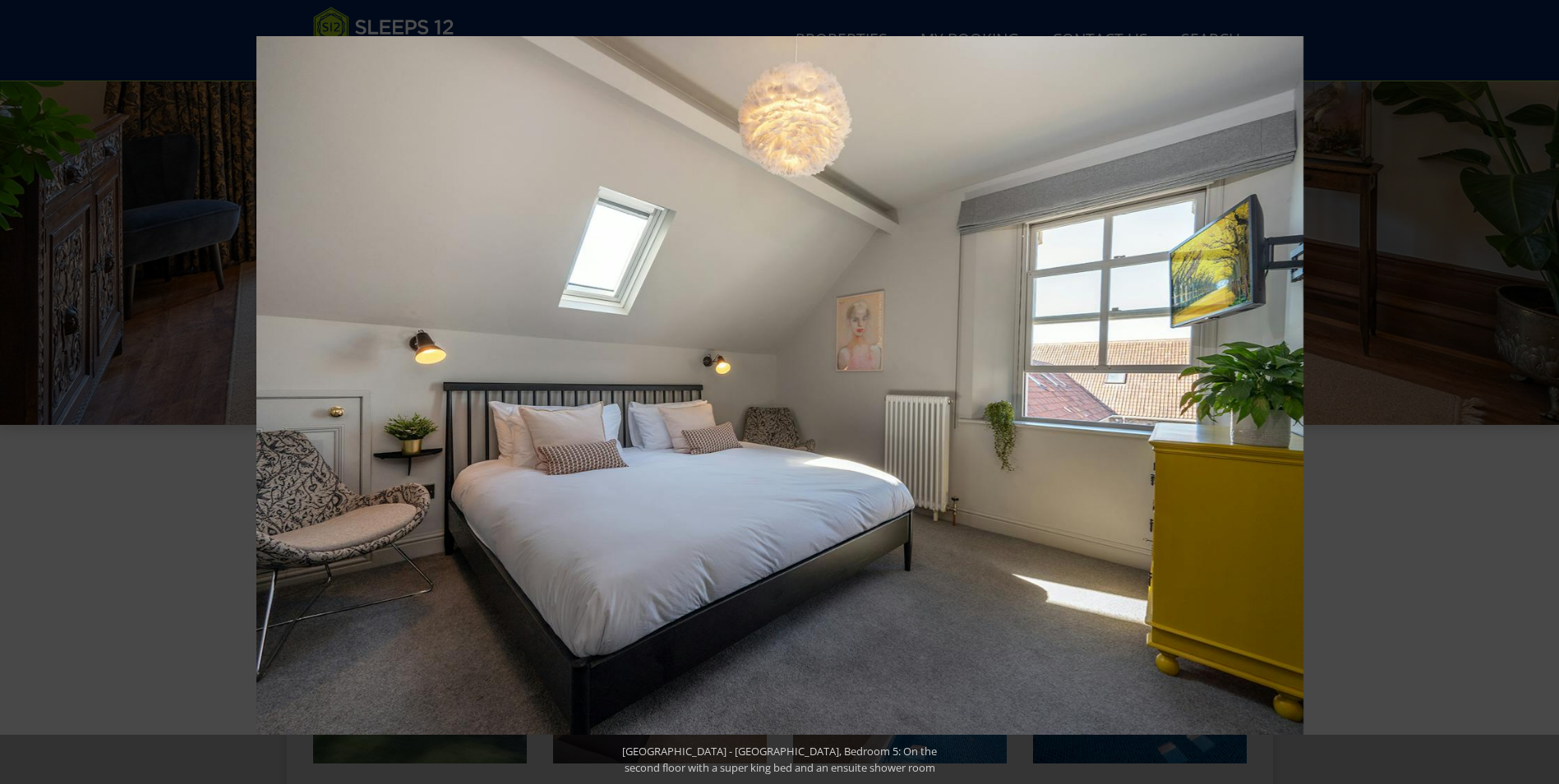
click at [1538, 395] on button at bounding box center [1531, 391] width 58 height 82
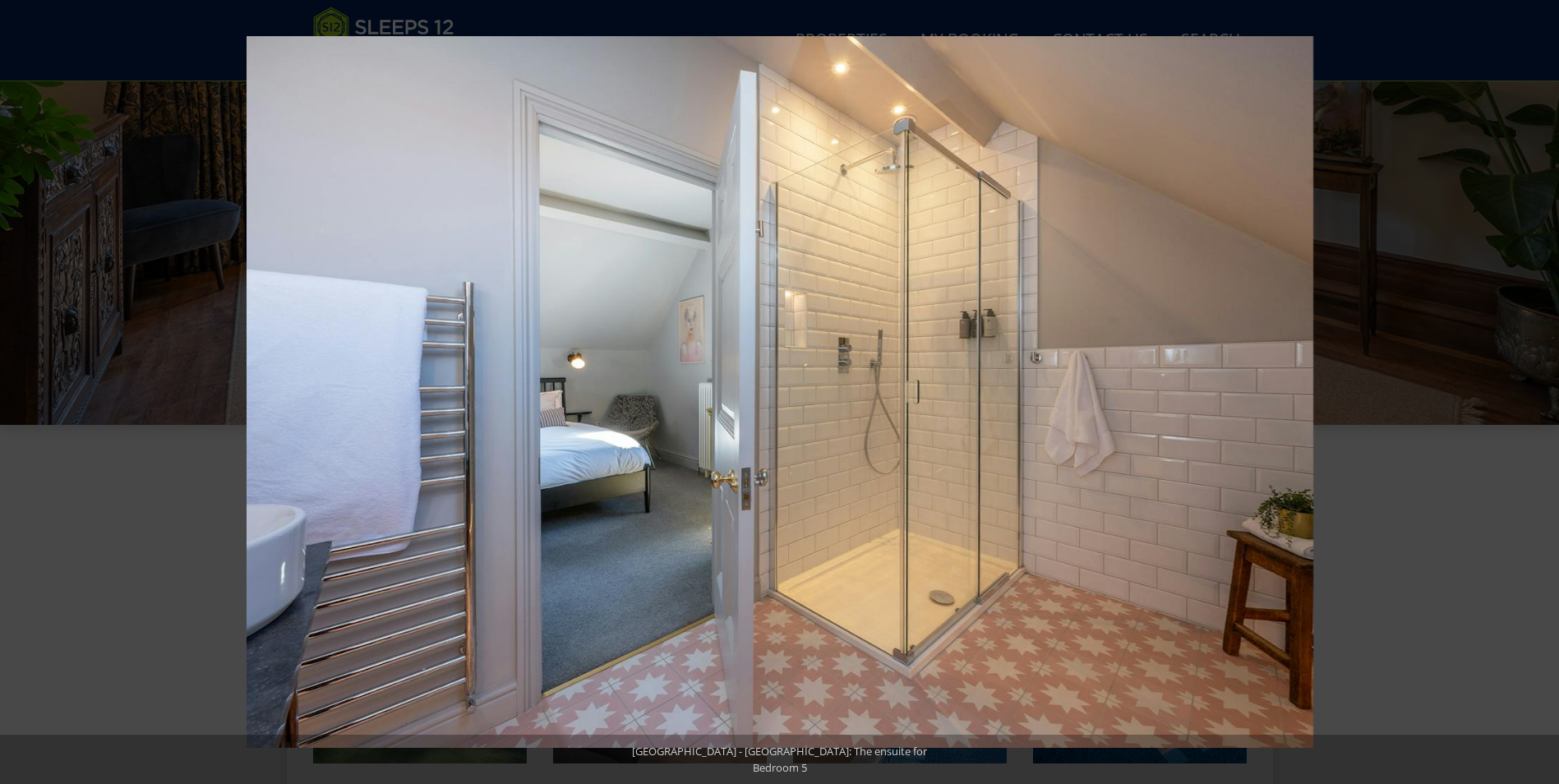
click at [1538, 395] on button at bounding box center [1531, 391] width 58 height 82
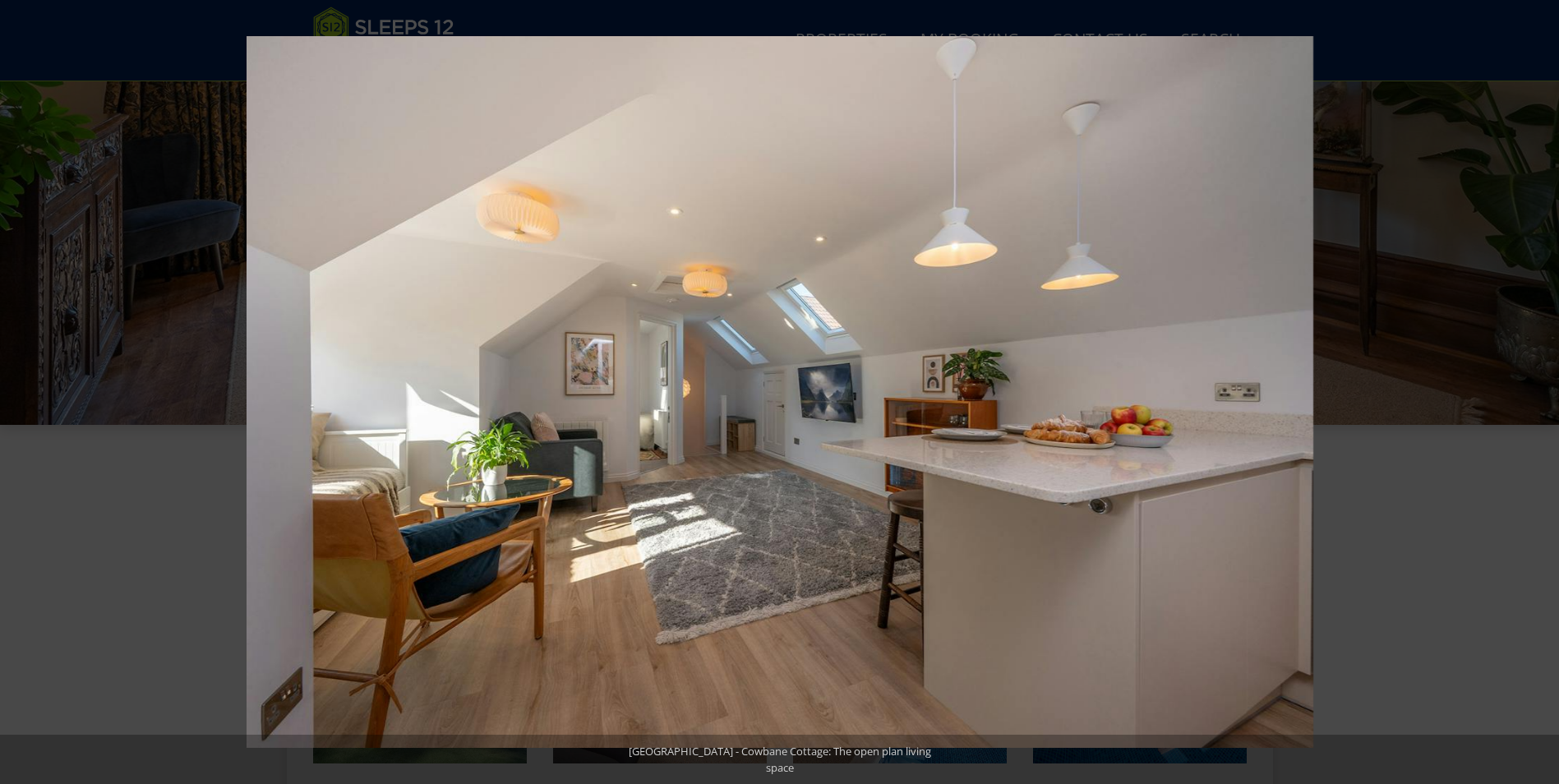
click at [1538, 395] on button at bounding box center [1531, 391] width 58 height 82
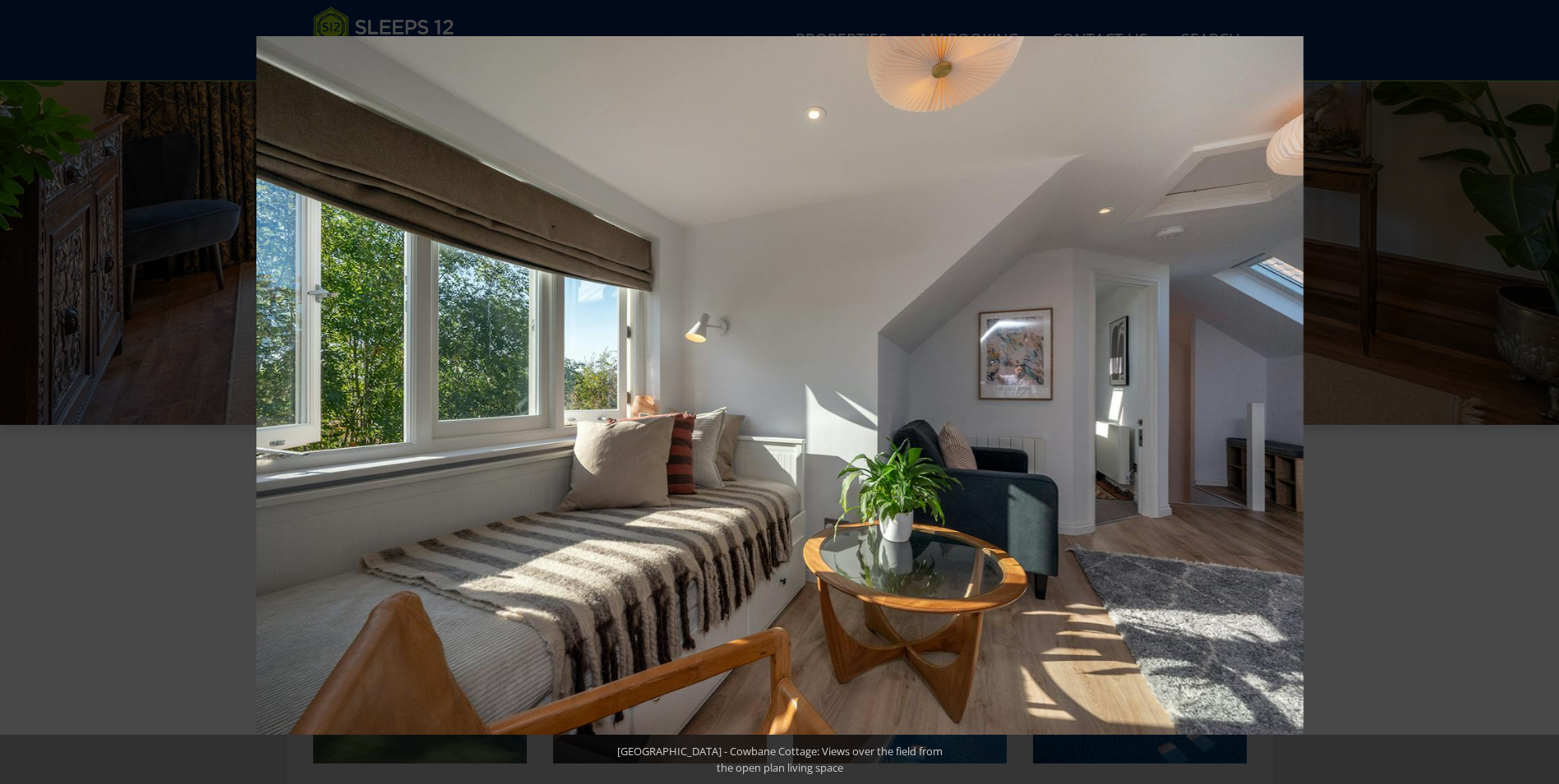
click at [1538, 395] on button at bounding box center [1531, 391] width 58 height 82
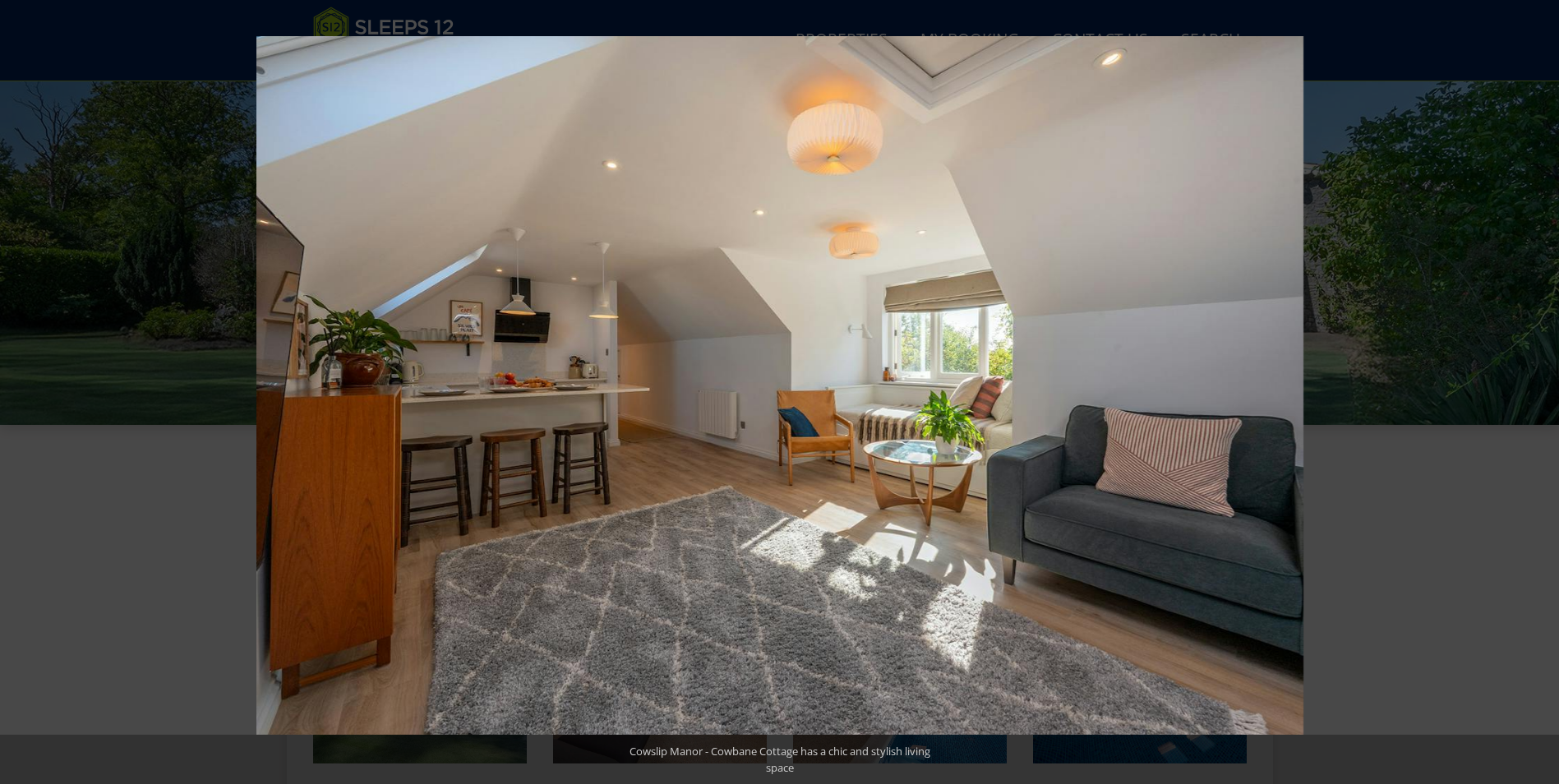
click at [1538, 395] on button at bounding box center [1531, 391] width 58 height 82
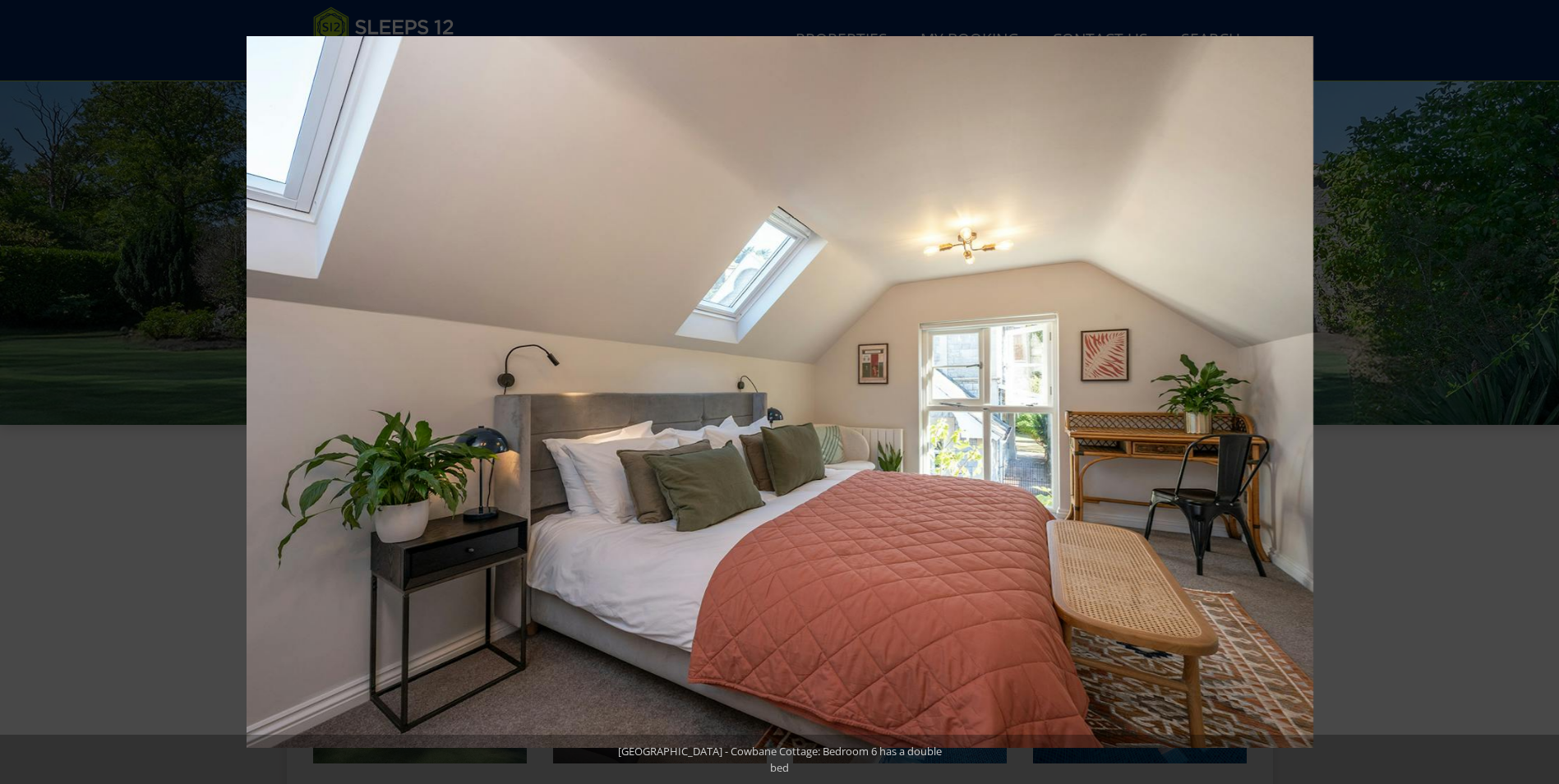
click at [1538, 395] on button at bounding box center [1531, 391] width 58 height 82
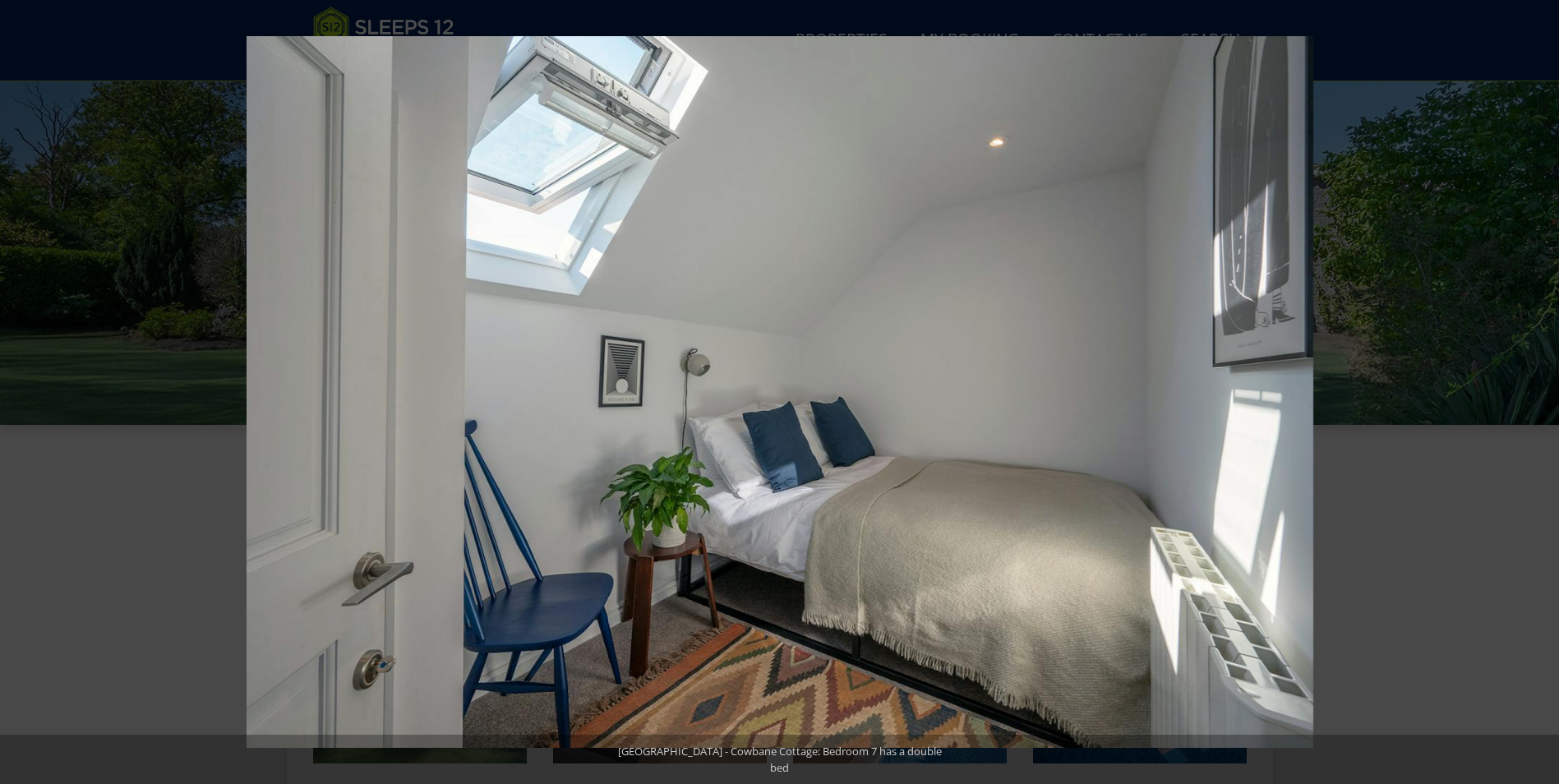
click at [1538, 395] on button at bounding box center [1531, 391] width 58 height 82
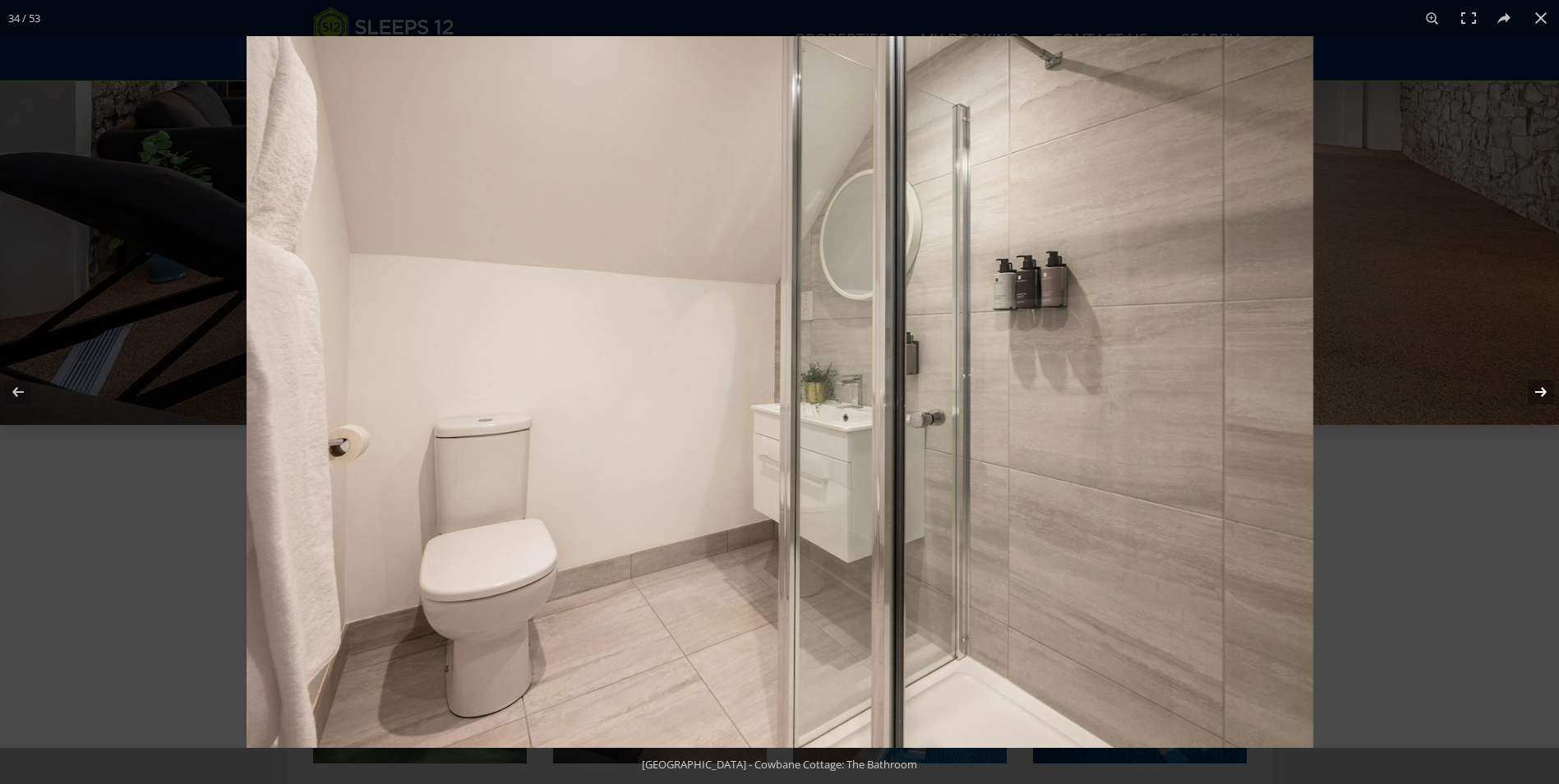
click at [1544, 391] on button at bounding box center [1531, 391] width 58 height 82
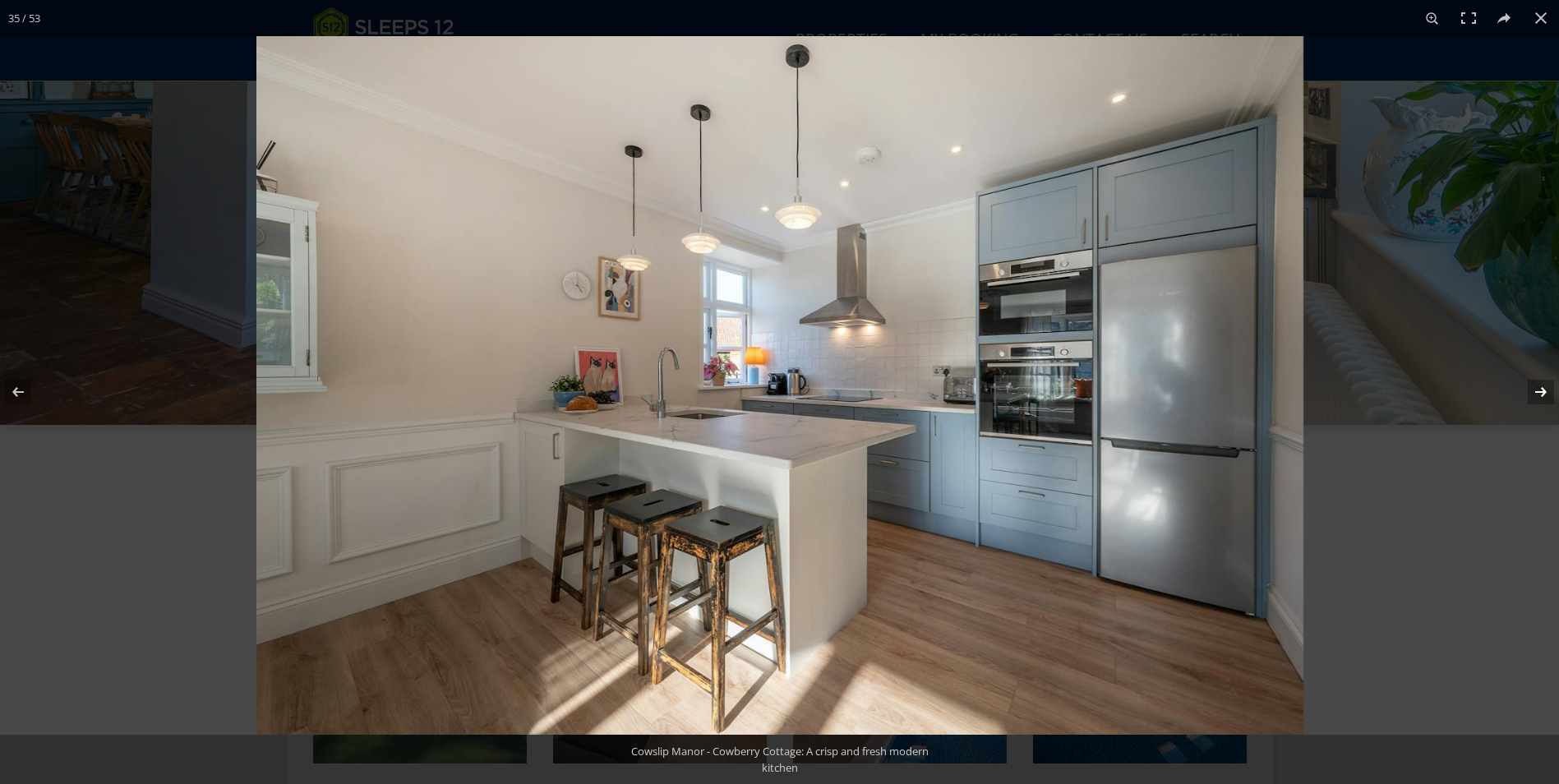
click at [1544, 391] on button at bounding box center [1531, 391] width 58 height 82
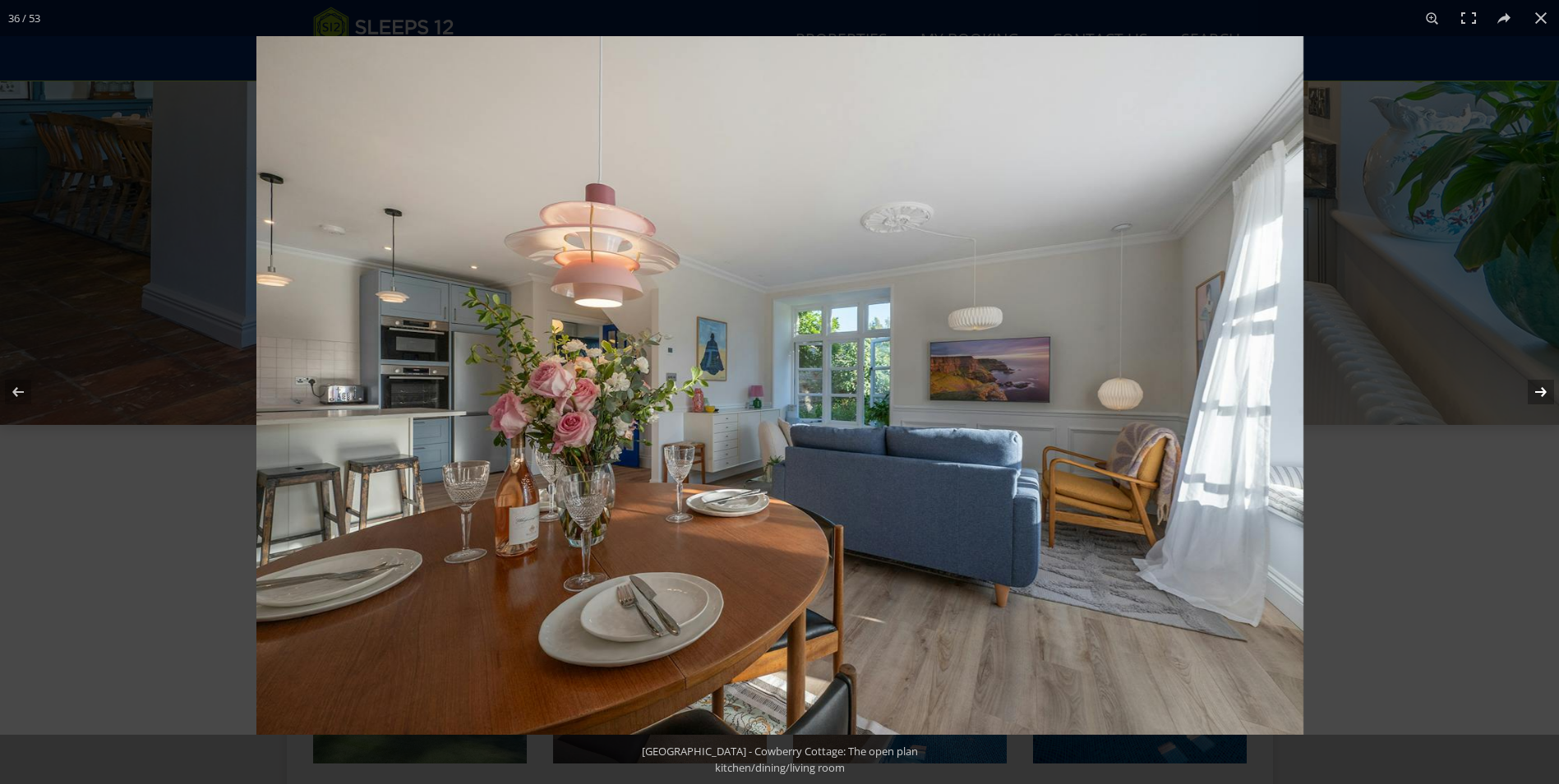
click at [1544, 391] on button at bounding box center [1531, 391] width 58 height 82
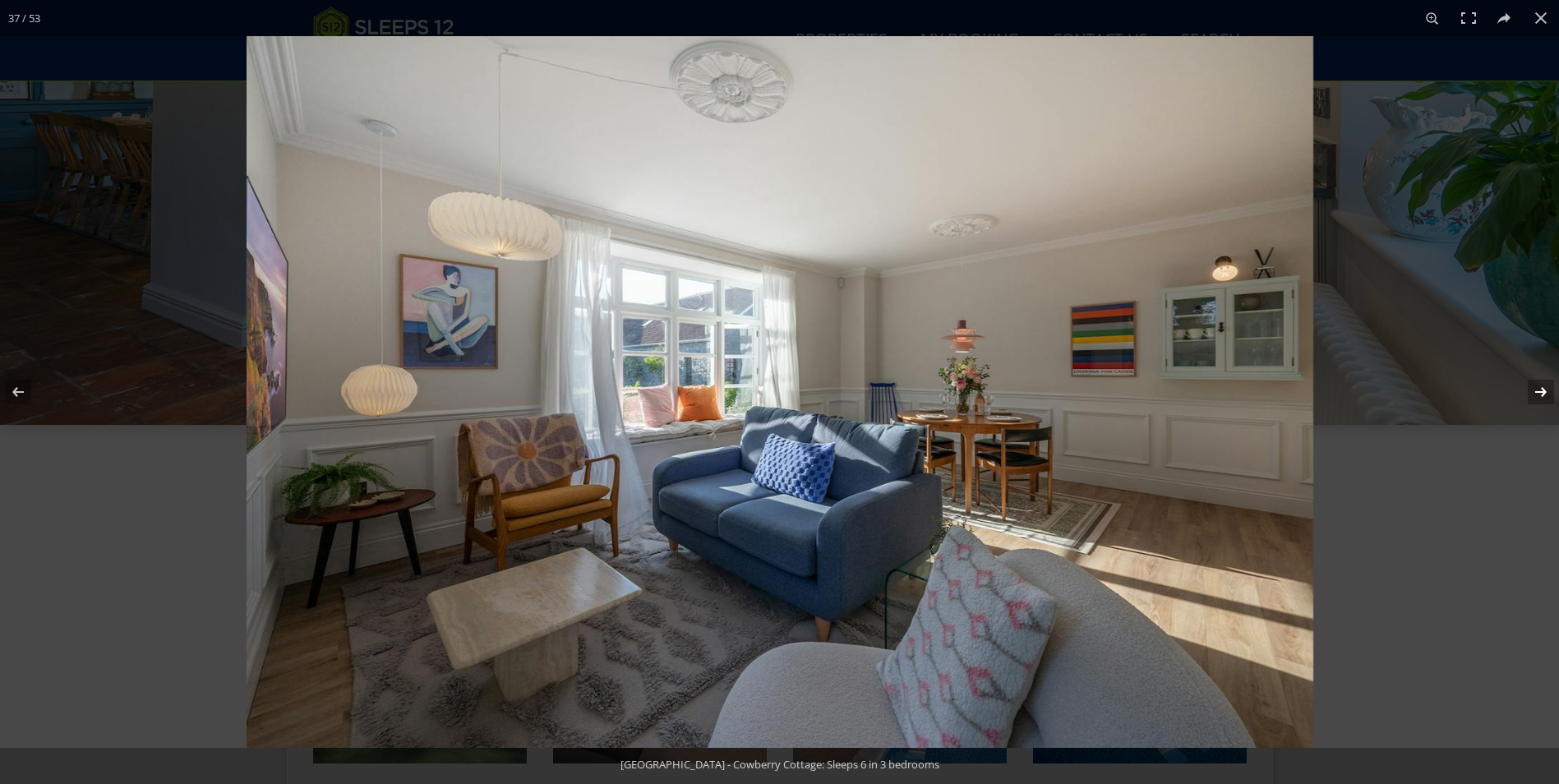
click at [1544, 391] on button at bounding box center [1531, 391] width 58 height 82
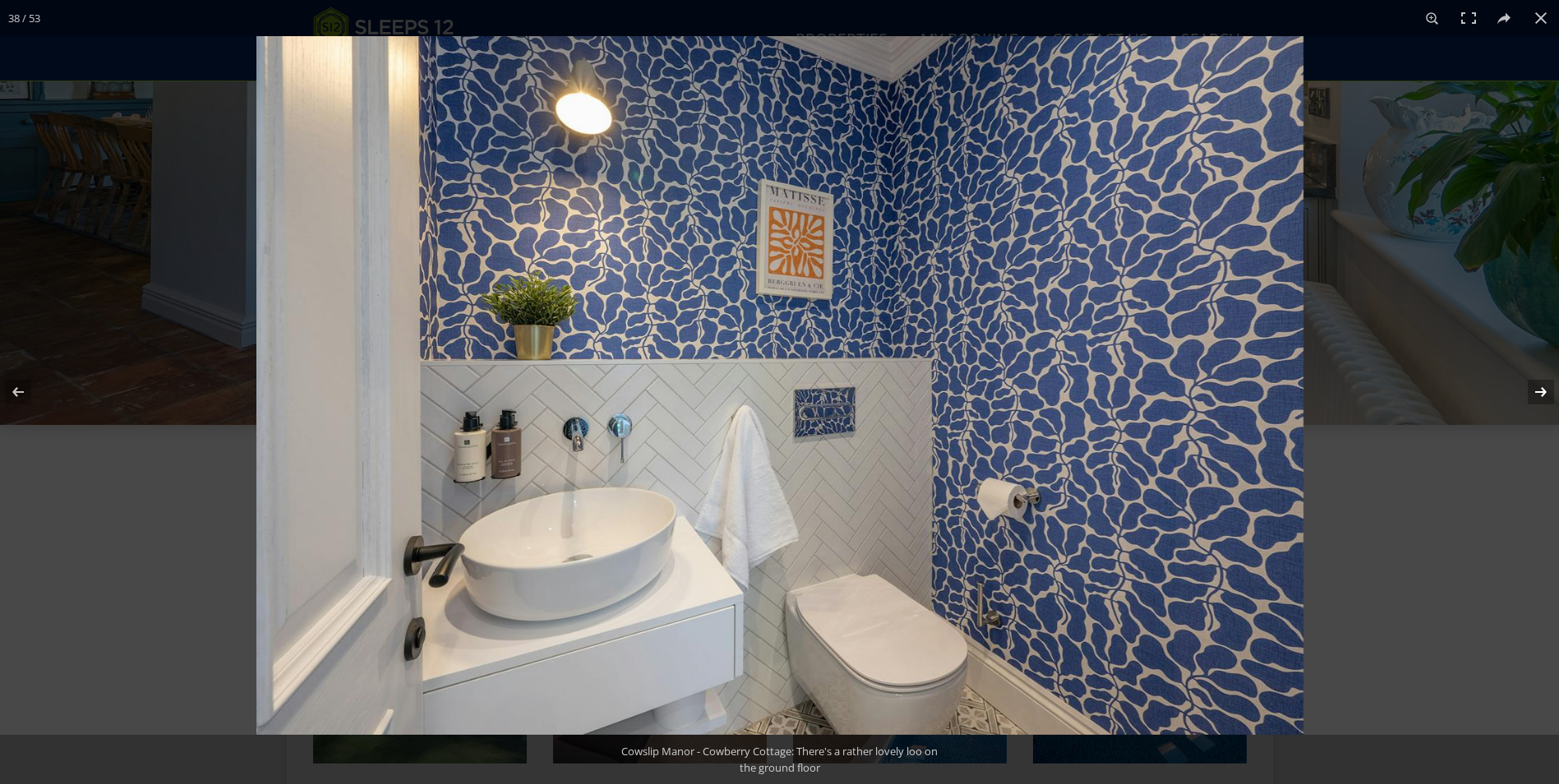
click at [1544, 391] on button at bounding box center [1531, 391] width 58 height 82
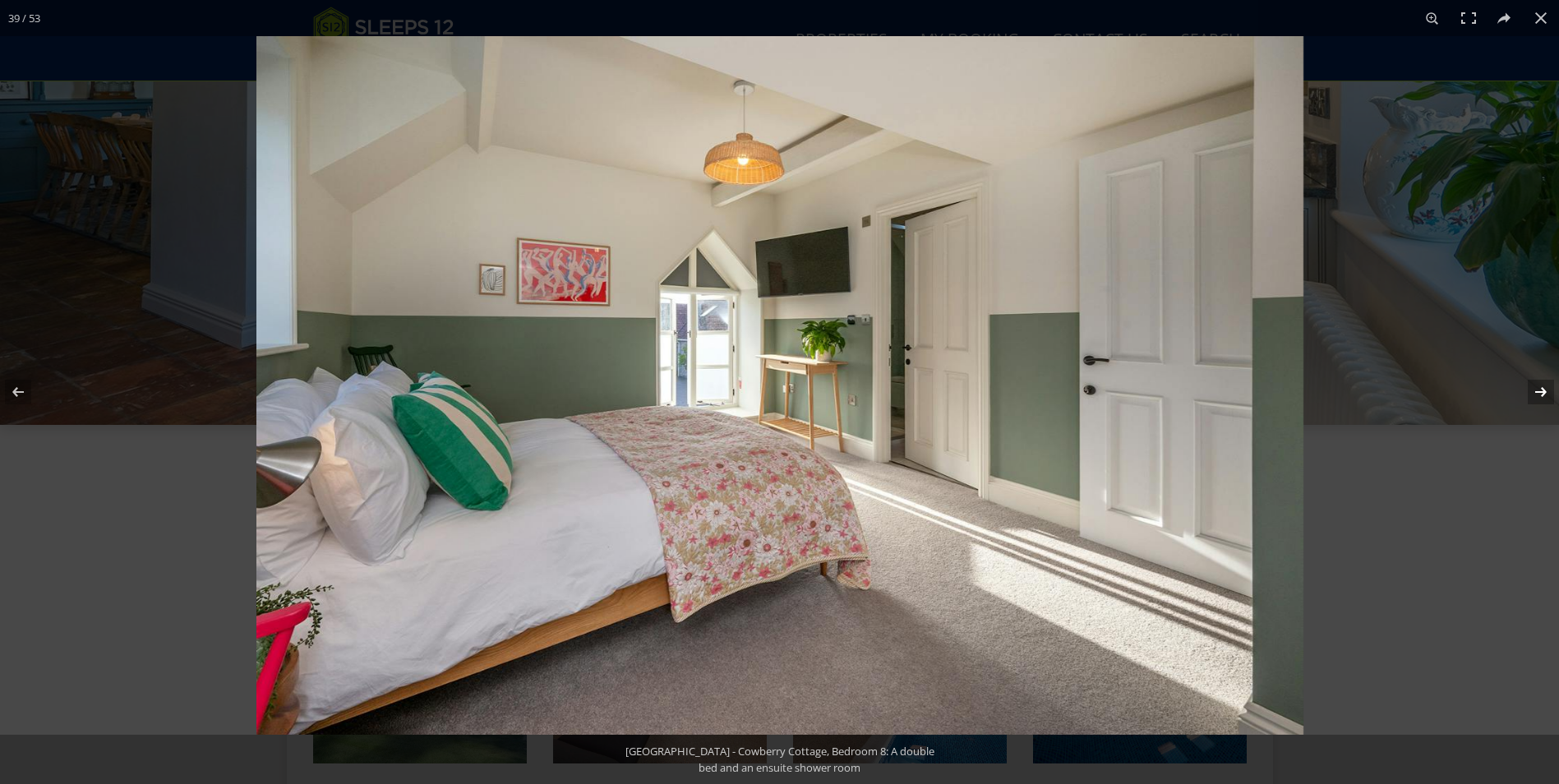
click at [1544, 391] on button at bounding box center [1531, 391] width 58 height 82
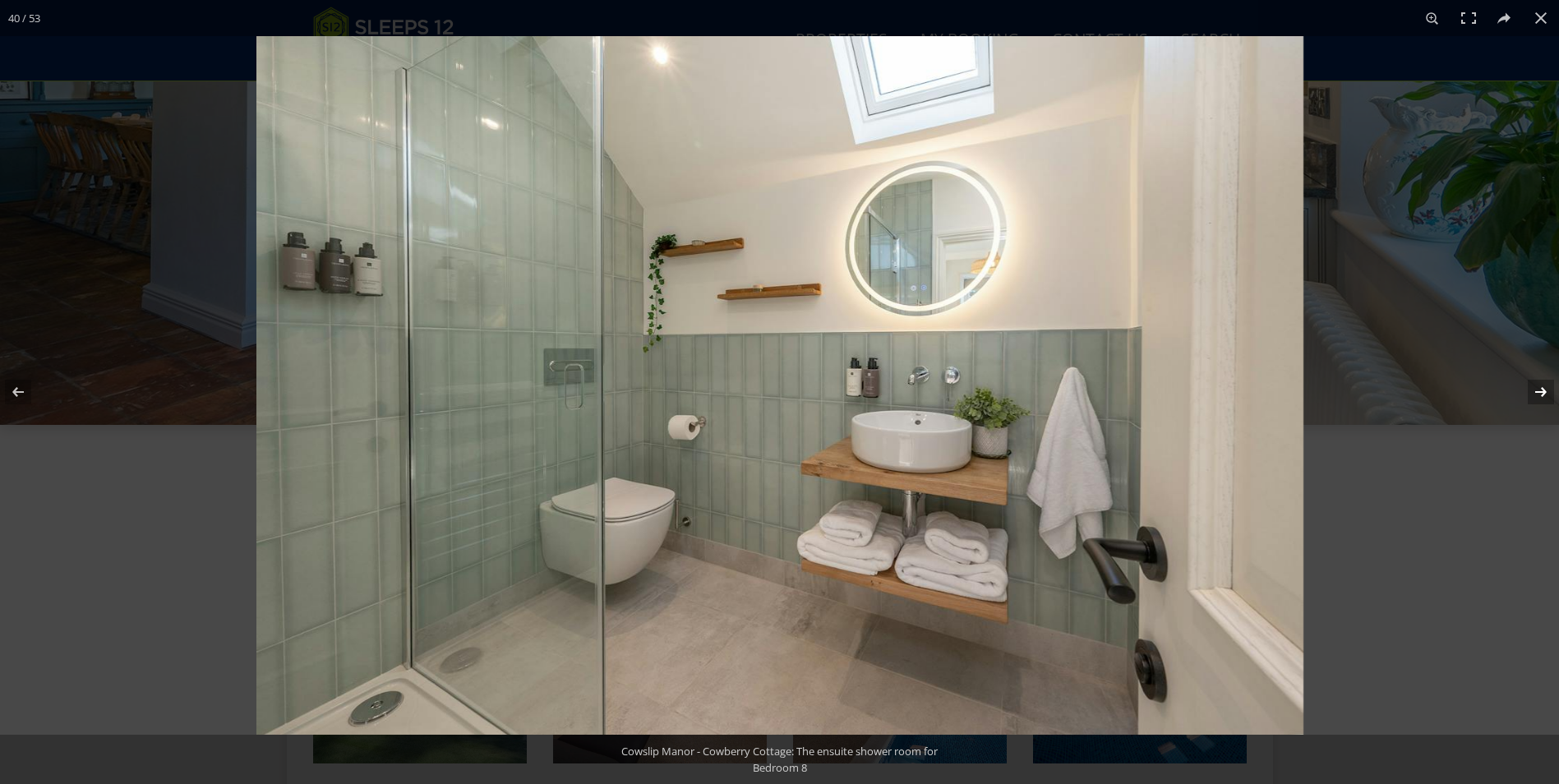
click at [1544, 391] on button at bounding box center [1531, 391] width 58 height 82
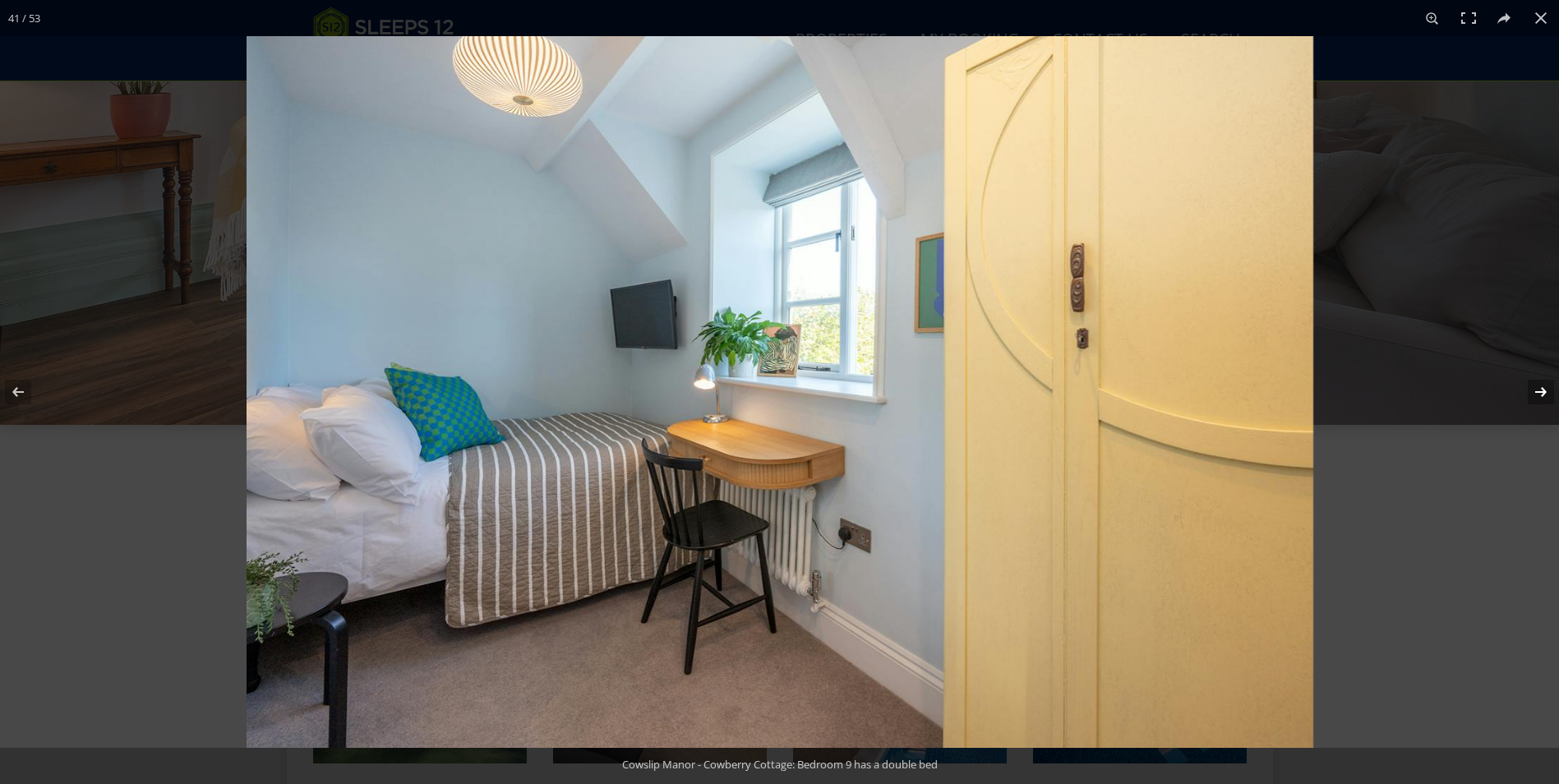
click at [1544, 391] on button at bounding box center [1531, 391] width 58 height 82
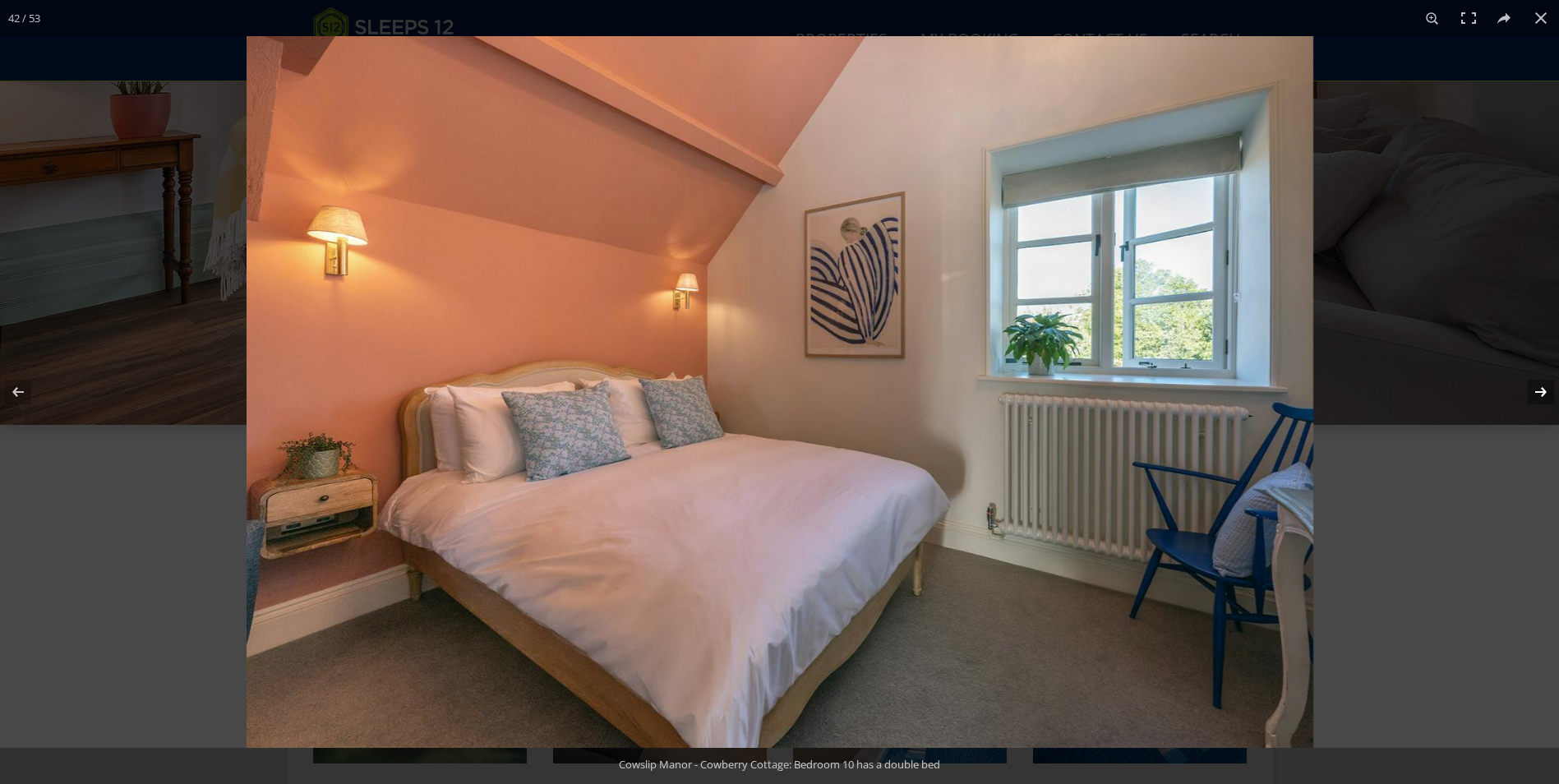
click at [1544, 391] on button at bounding box center [1531, 391] width 58 height 82
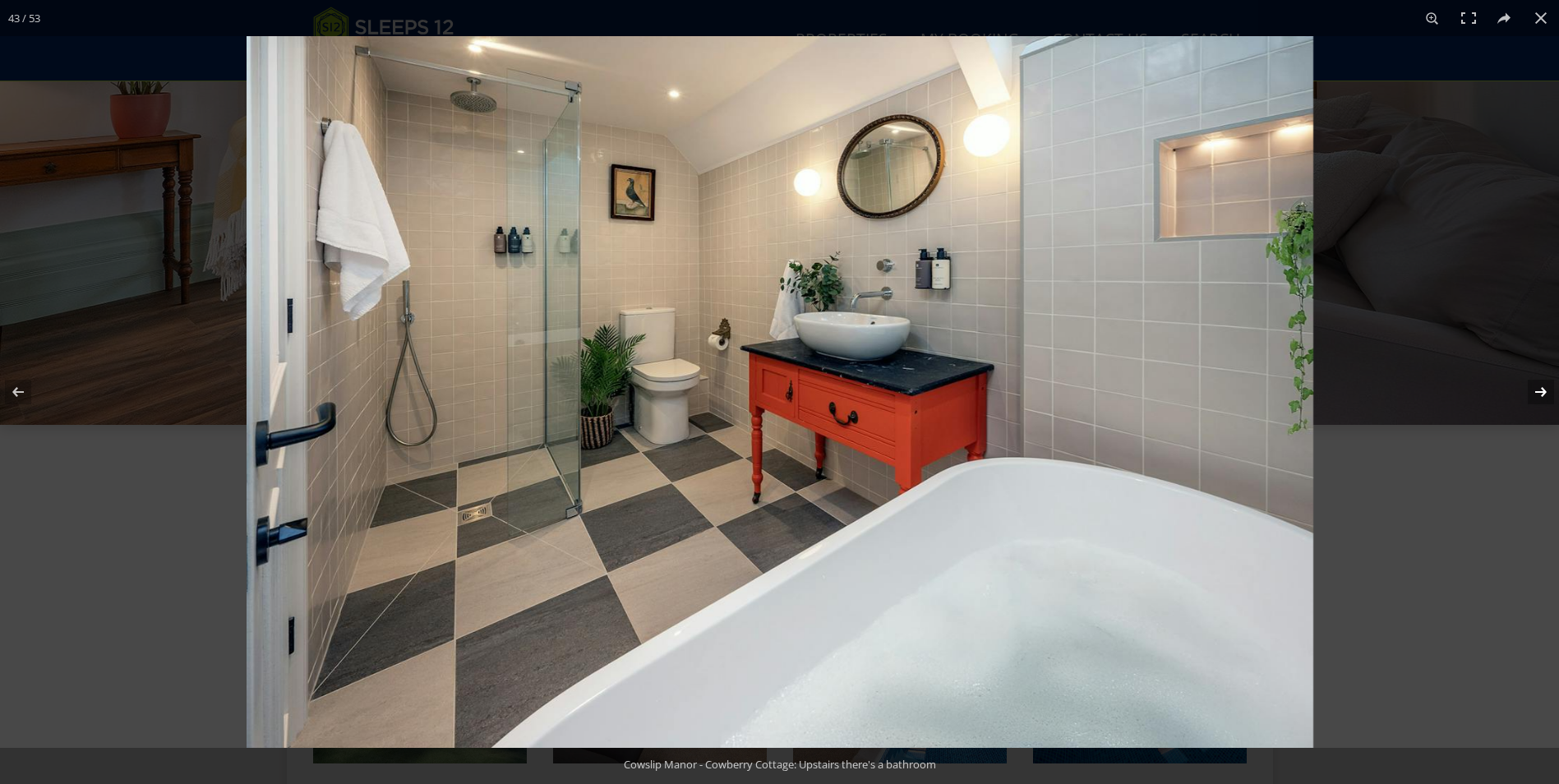
click at [1544, 391] on button at bounding box center [1531, 391] width 58 height 82
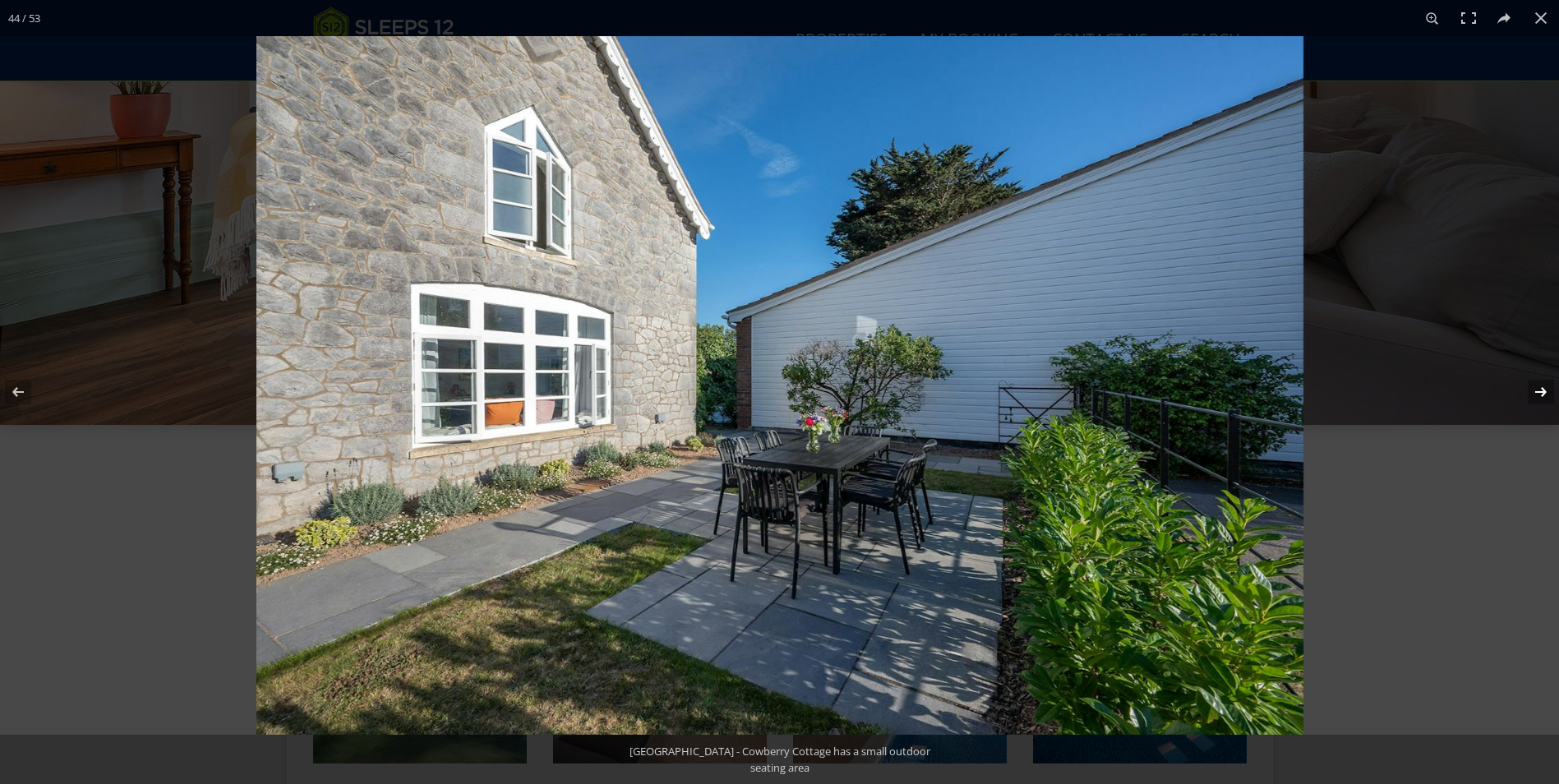
click at [1544, 391] on button at bounding box center [1531, 391] width 58 height 82
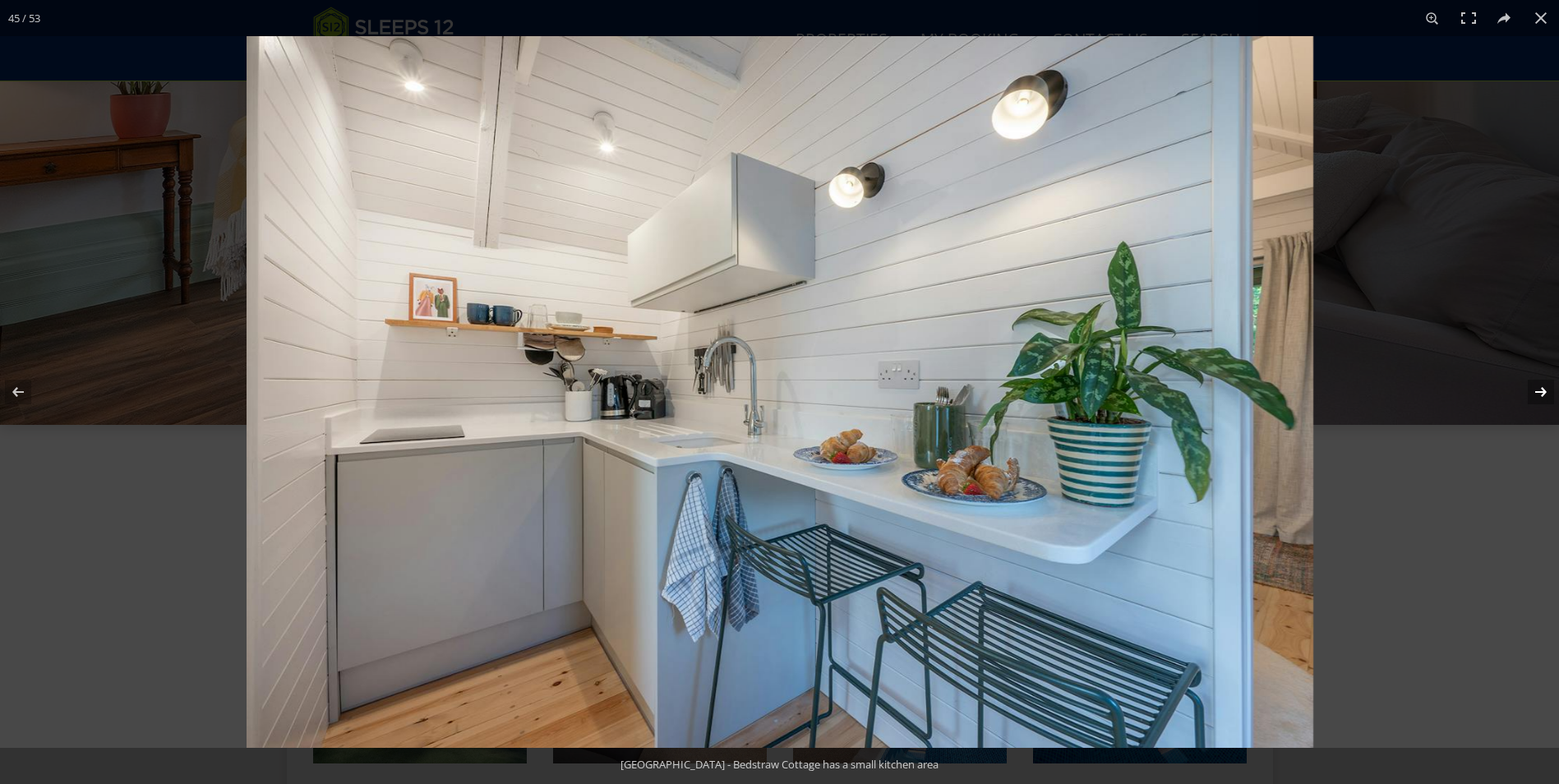
click at [1544, 391] on button at bounding box center [1531, 391] width 58 height 82
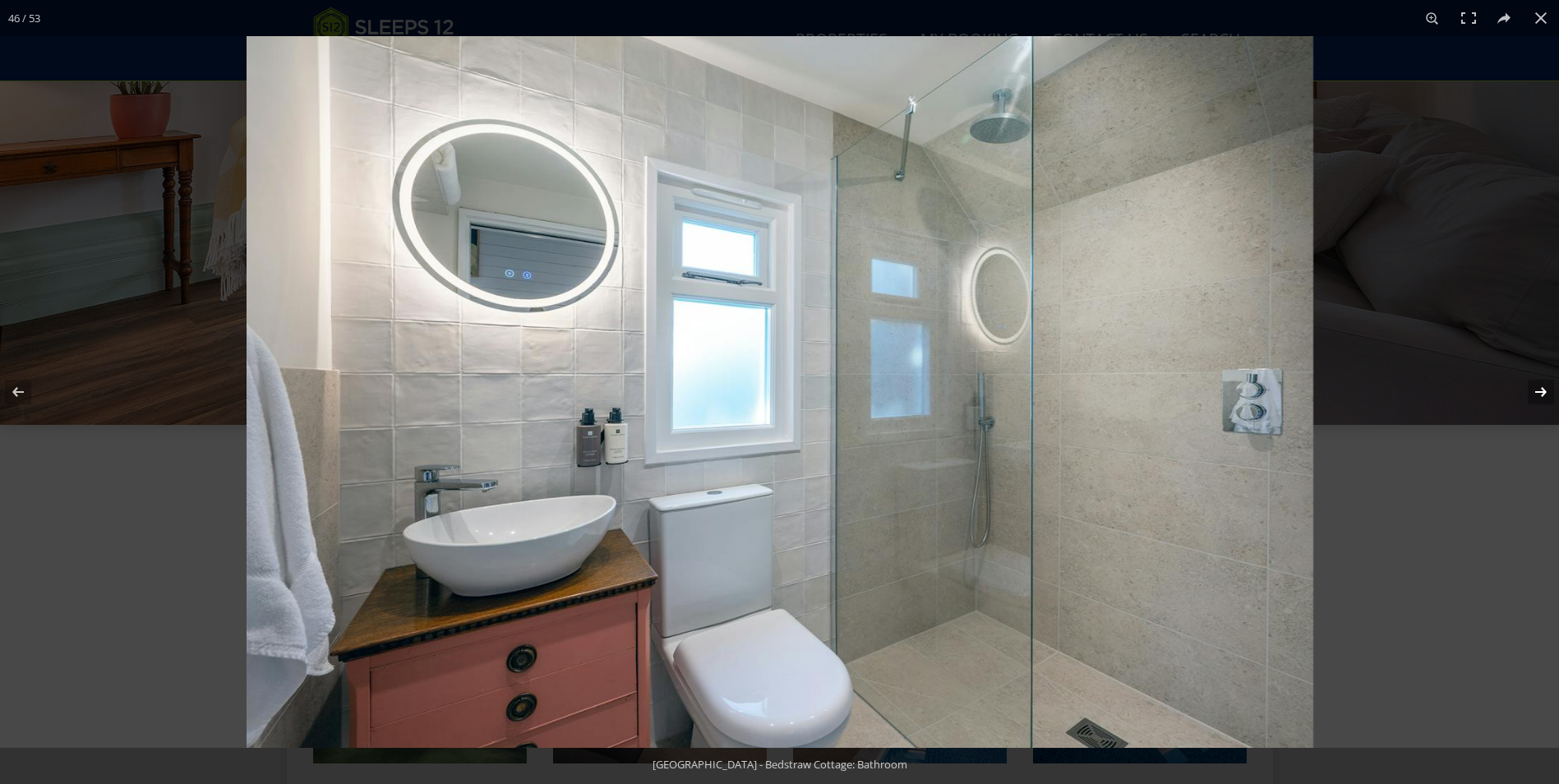
click at [1544, 391] on button at bounding box center [1531, 391] width 58 height 82
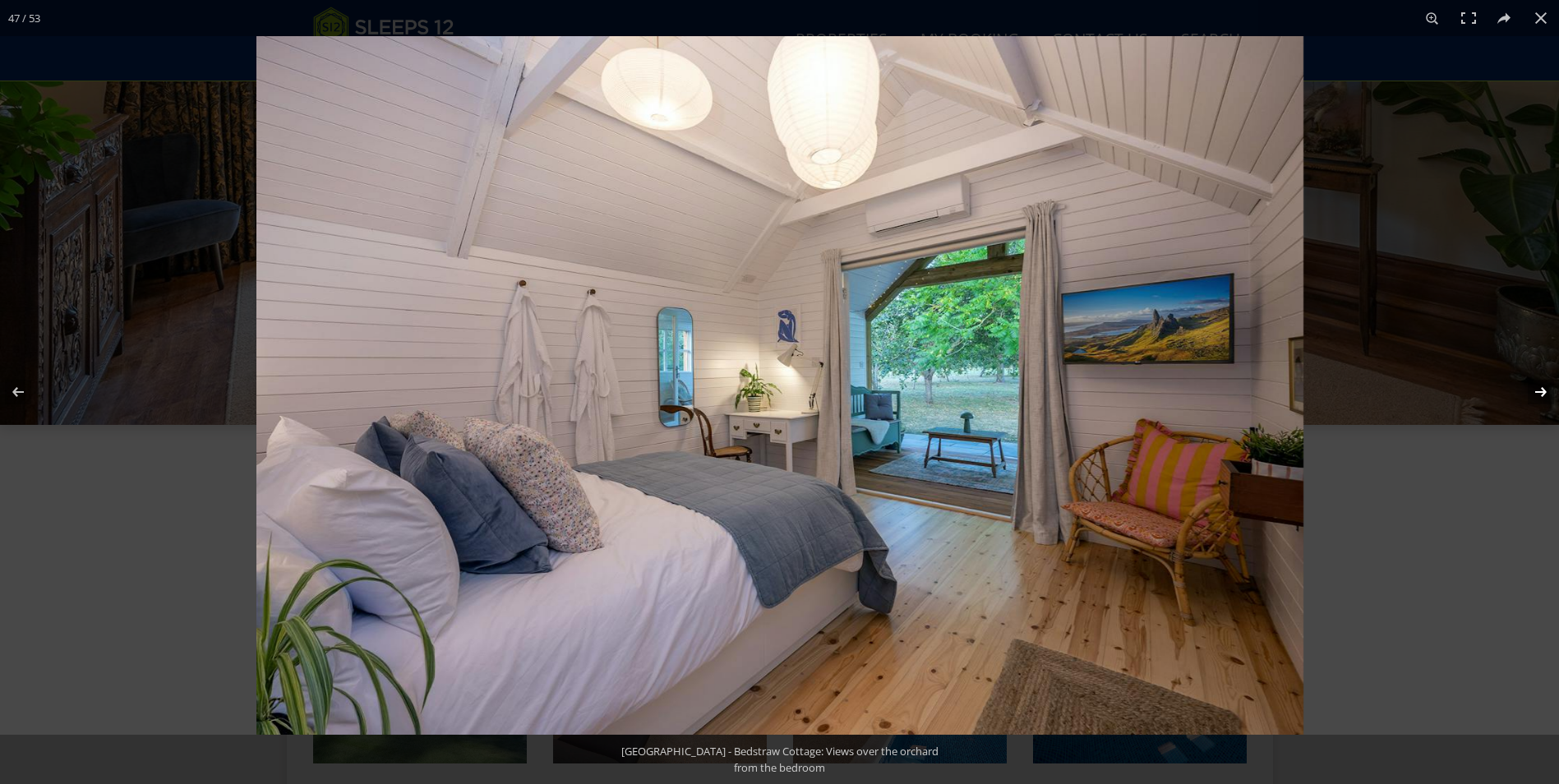
click at [1544, 391] on button at bounding box center [1531, 391] width 58 height 82
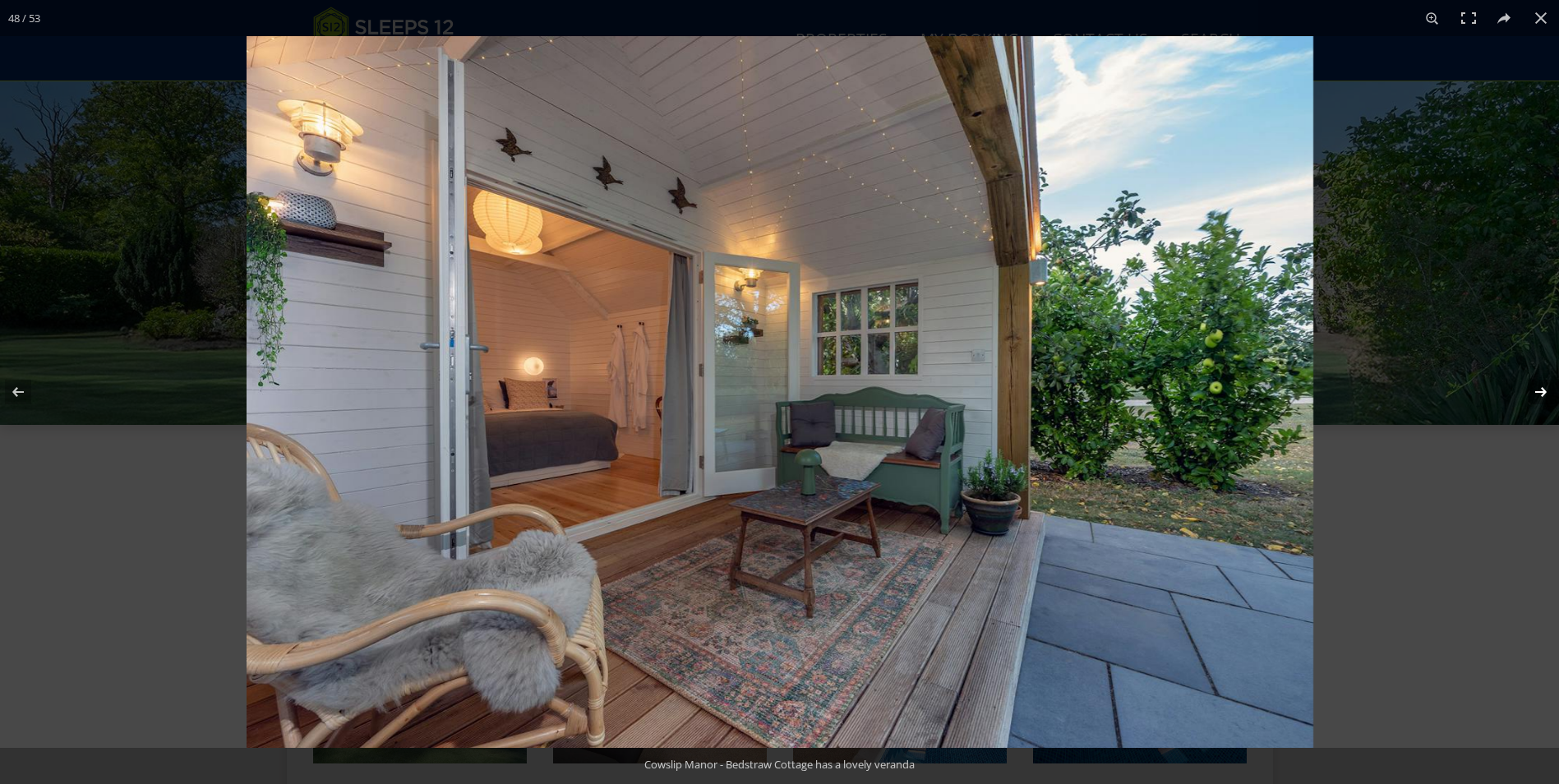
click at [1543, 389] on button at bounding box center [1531, 391] width 58 height 82
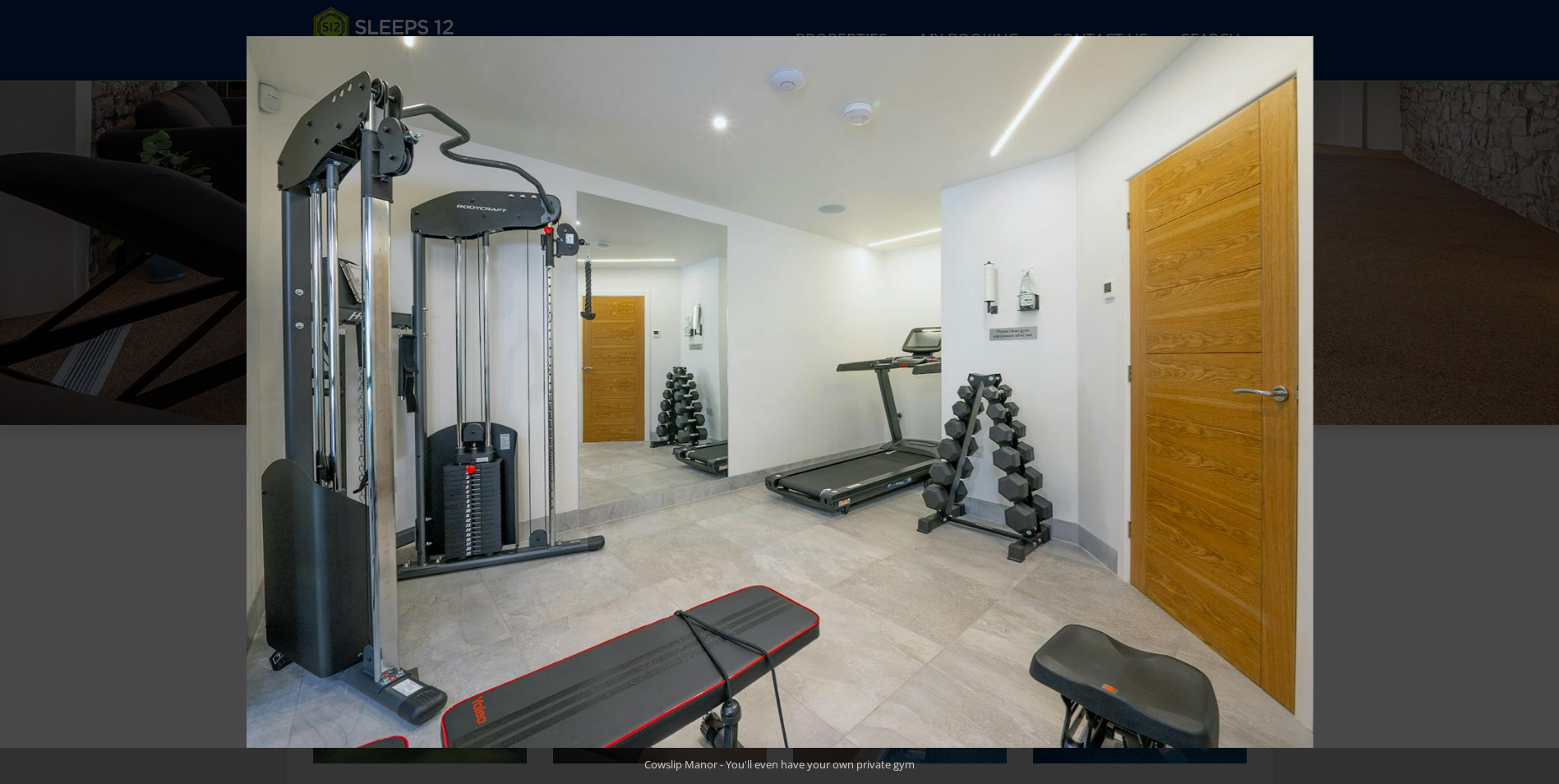
click at [1543, 389] on button at bounding box center [1531, 391] width 58 height 82
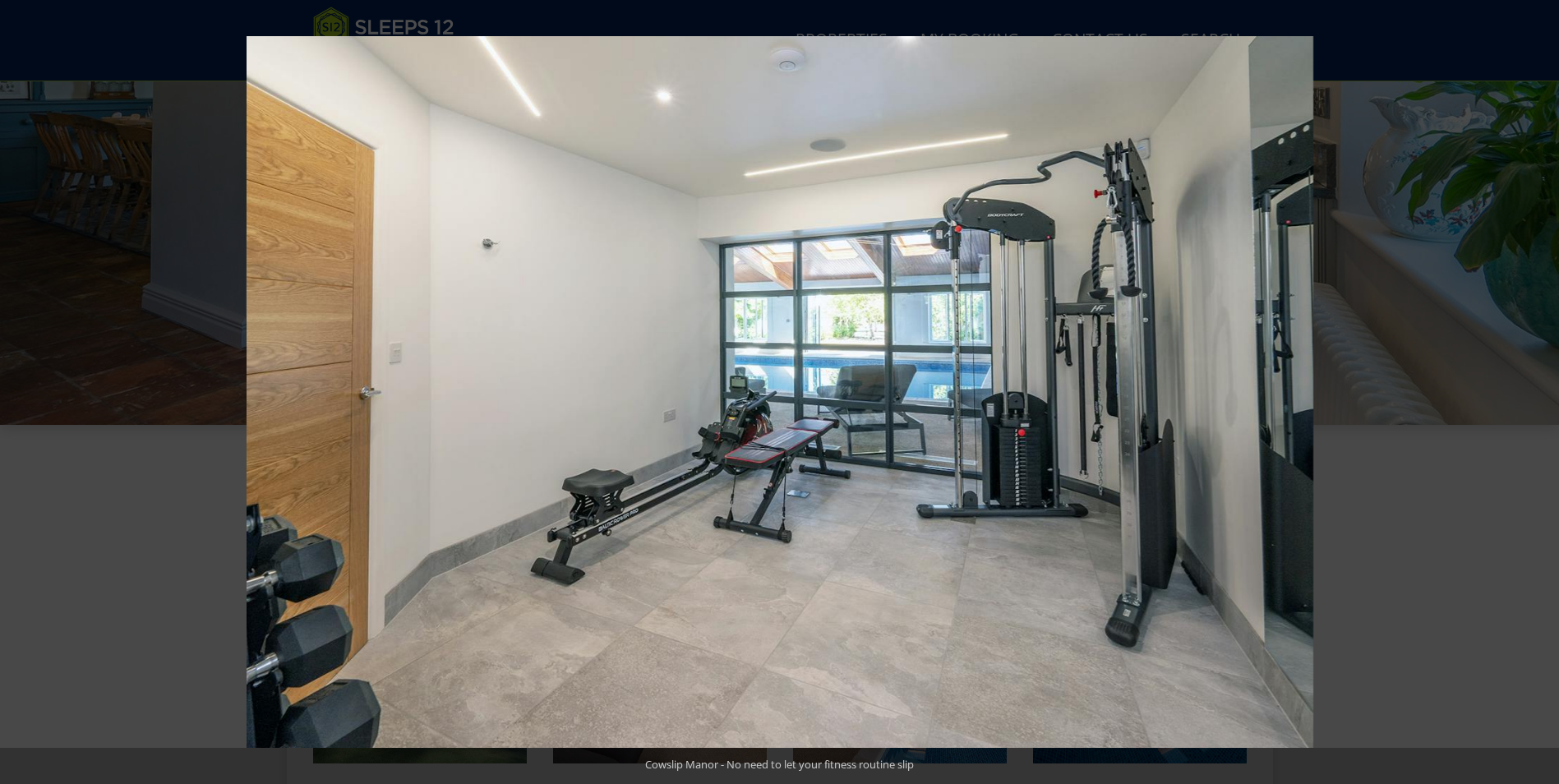
click at [1543, 389] on button at bounding box center [1531, 391] width 58 height 82
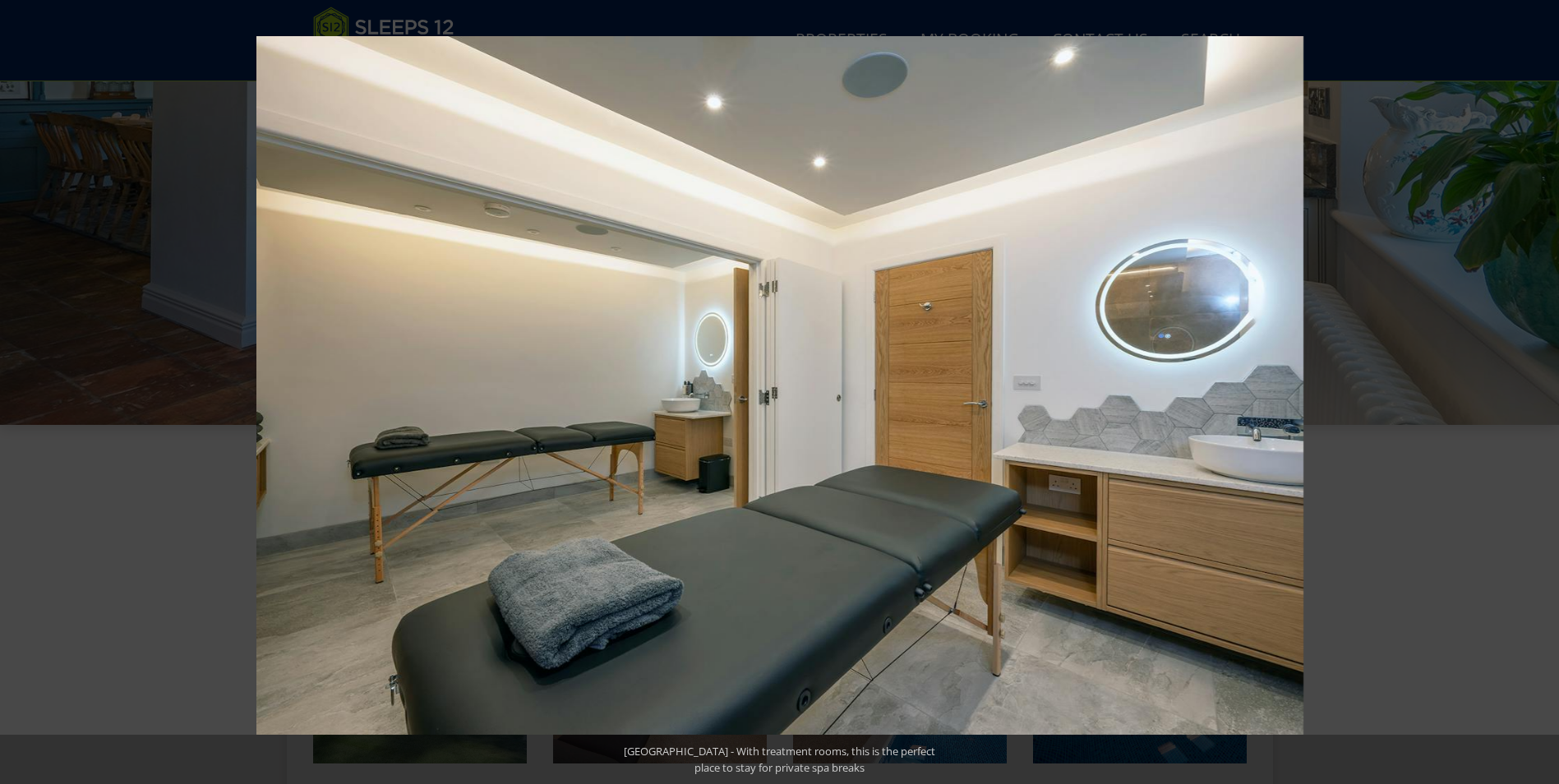
click at [1543, 389] on button at bounding box center [1531, 391] width 58 height 82
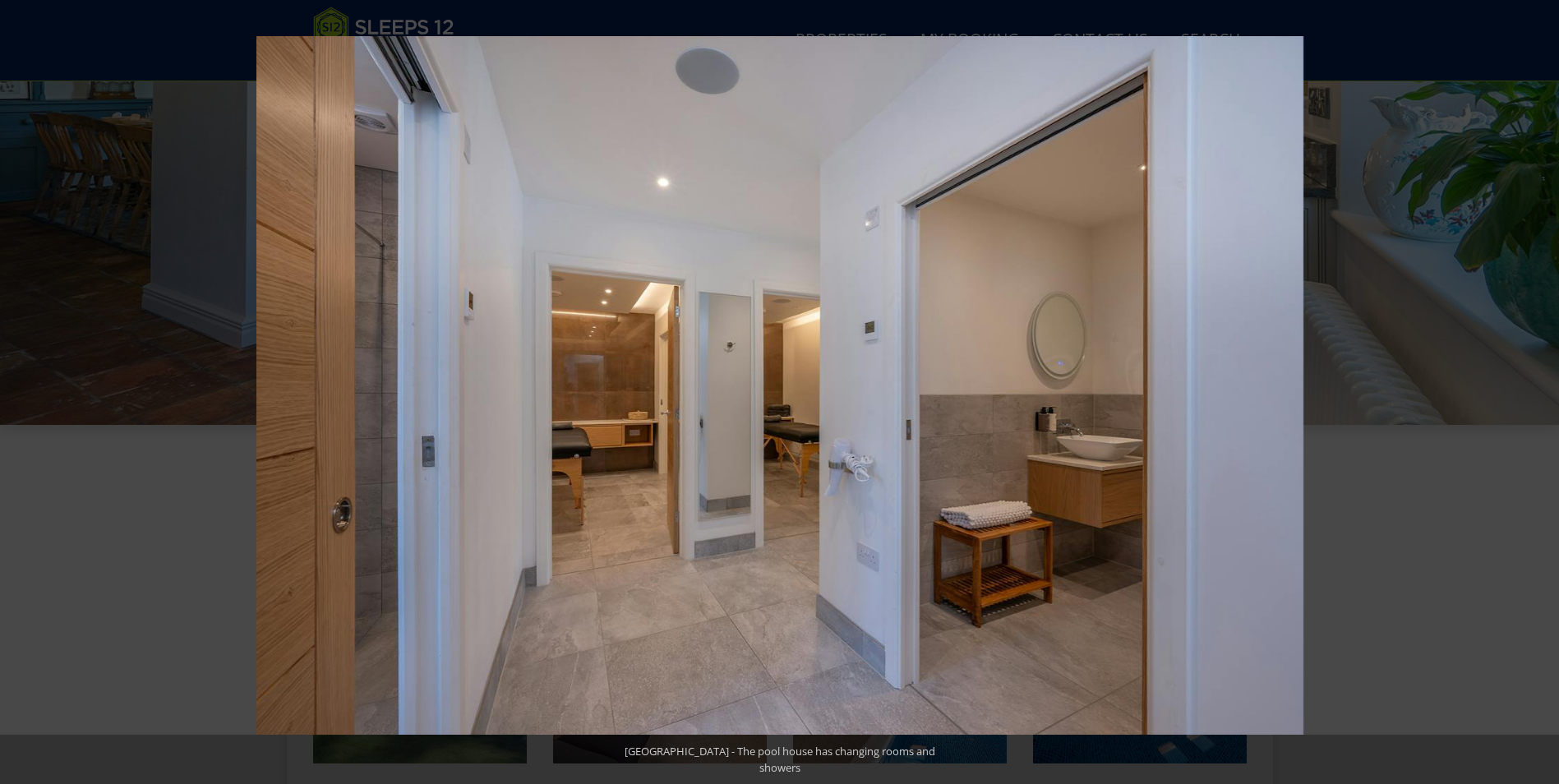
click at [1543, 389] on button at bounding box center [1531, 391] width 58 height 82
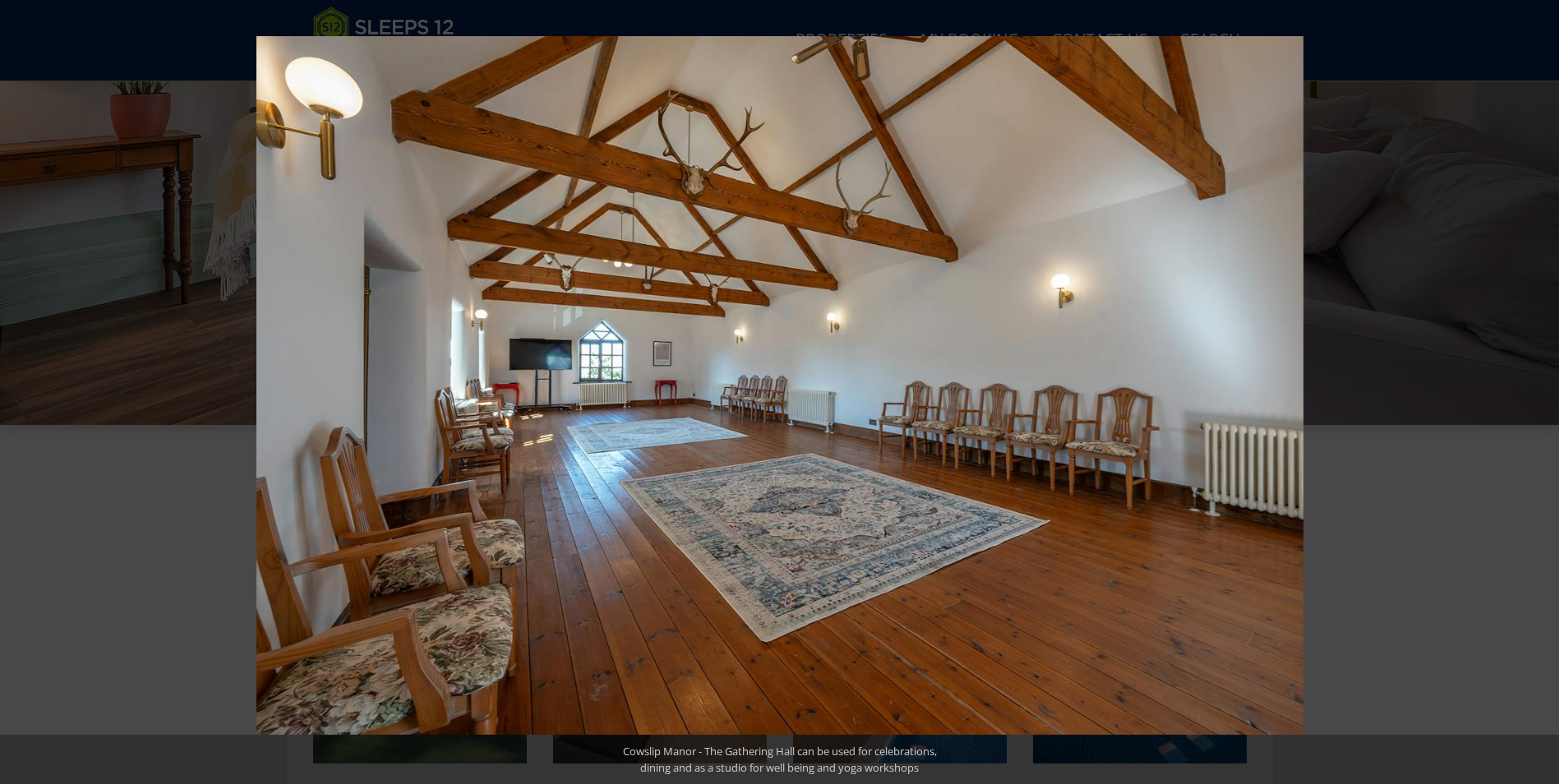
click at [1543, 389] on button at bounding box center [1531, 391] width 58 height 82
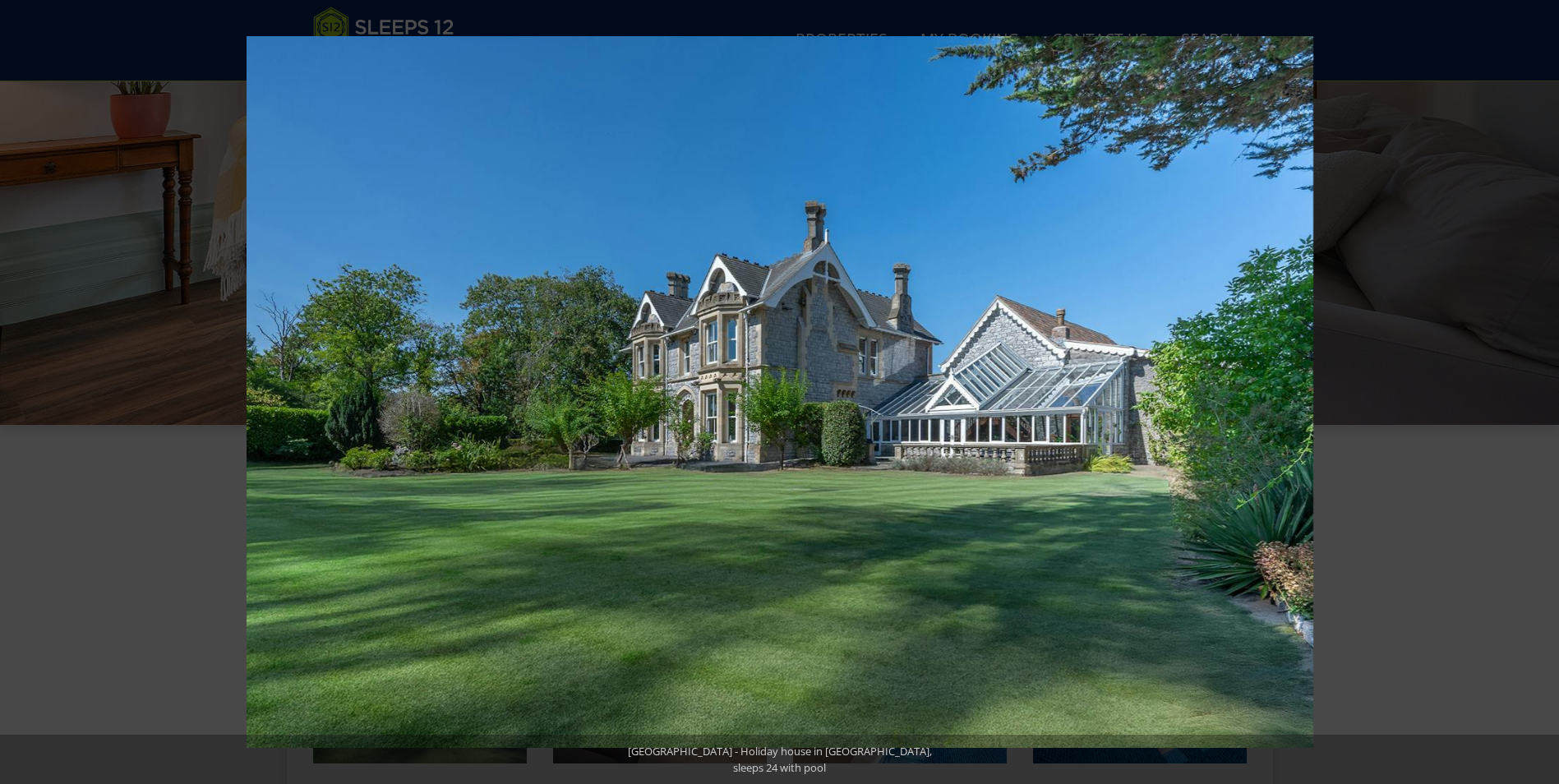
click at [1543, 389] on button at bounding box center [1531, 391] width 58 height 82
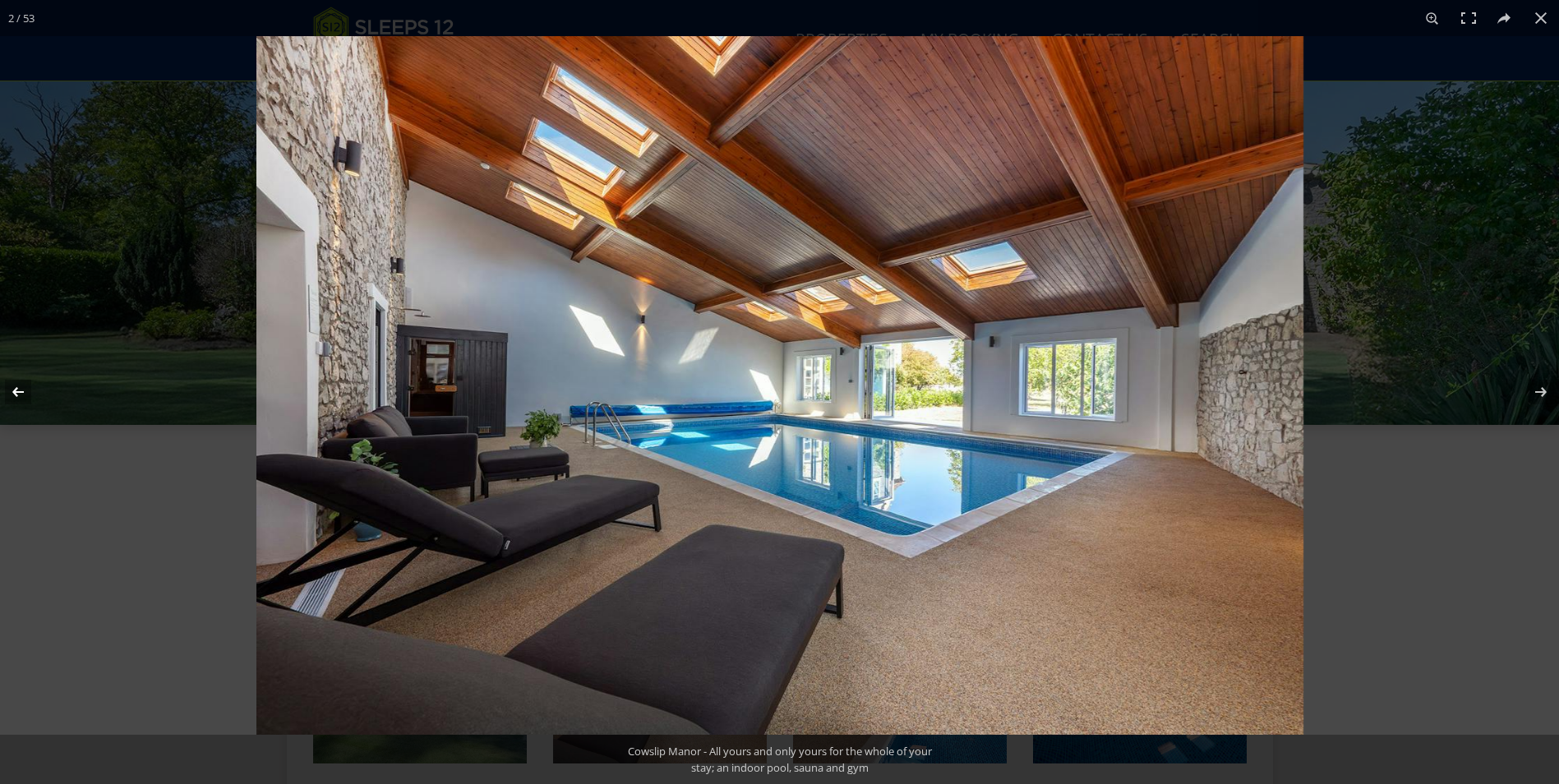
click at [18, 392] on button at bounding box center [29, 391] width 58 height 82
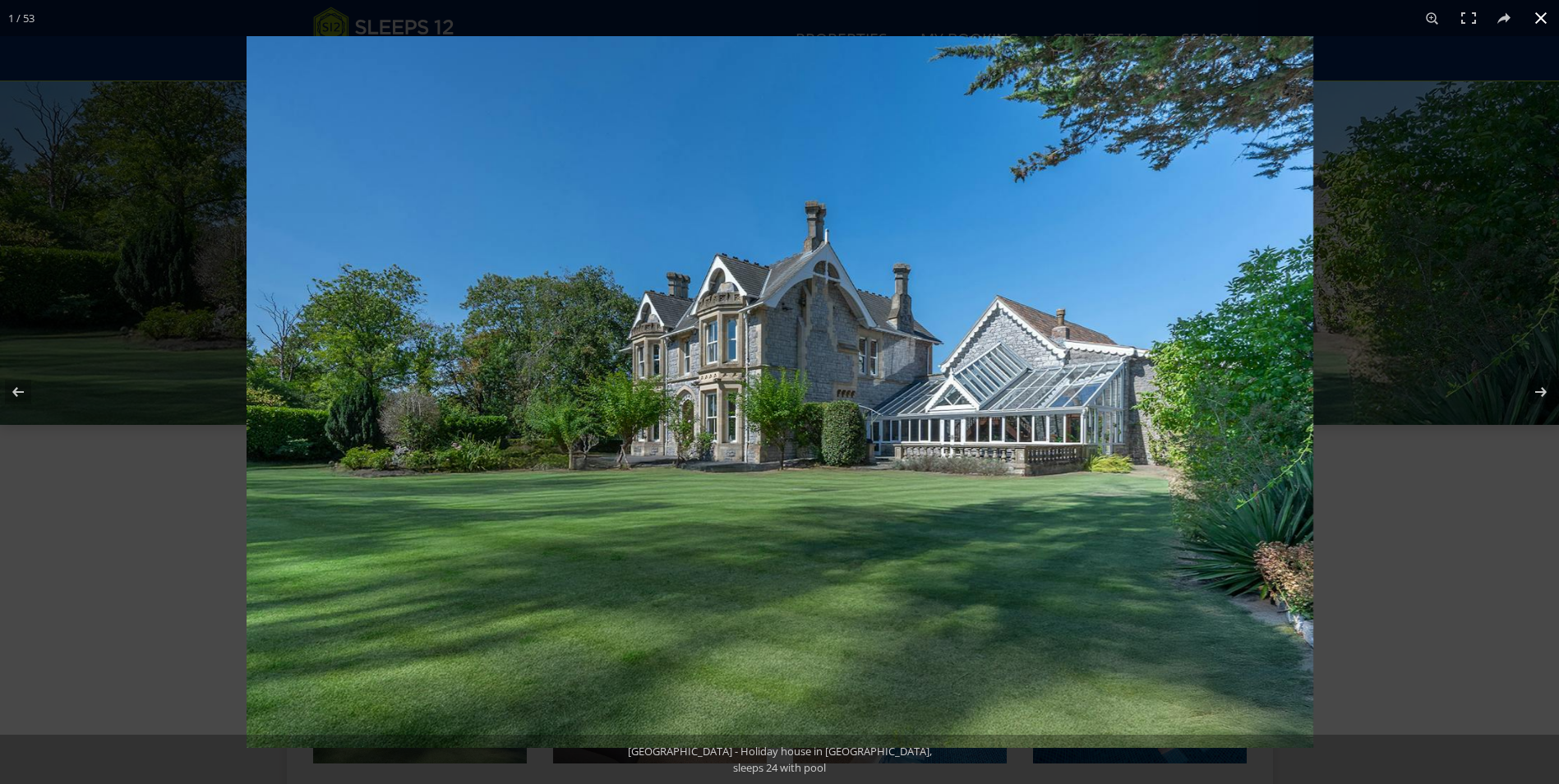
click at [1547, 22] on button at bounding box center [1541, 18] width 36 height 36
